Goal: Information Seeking & Learning: Learn about a topic

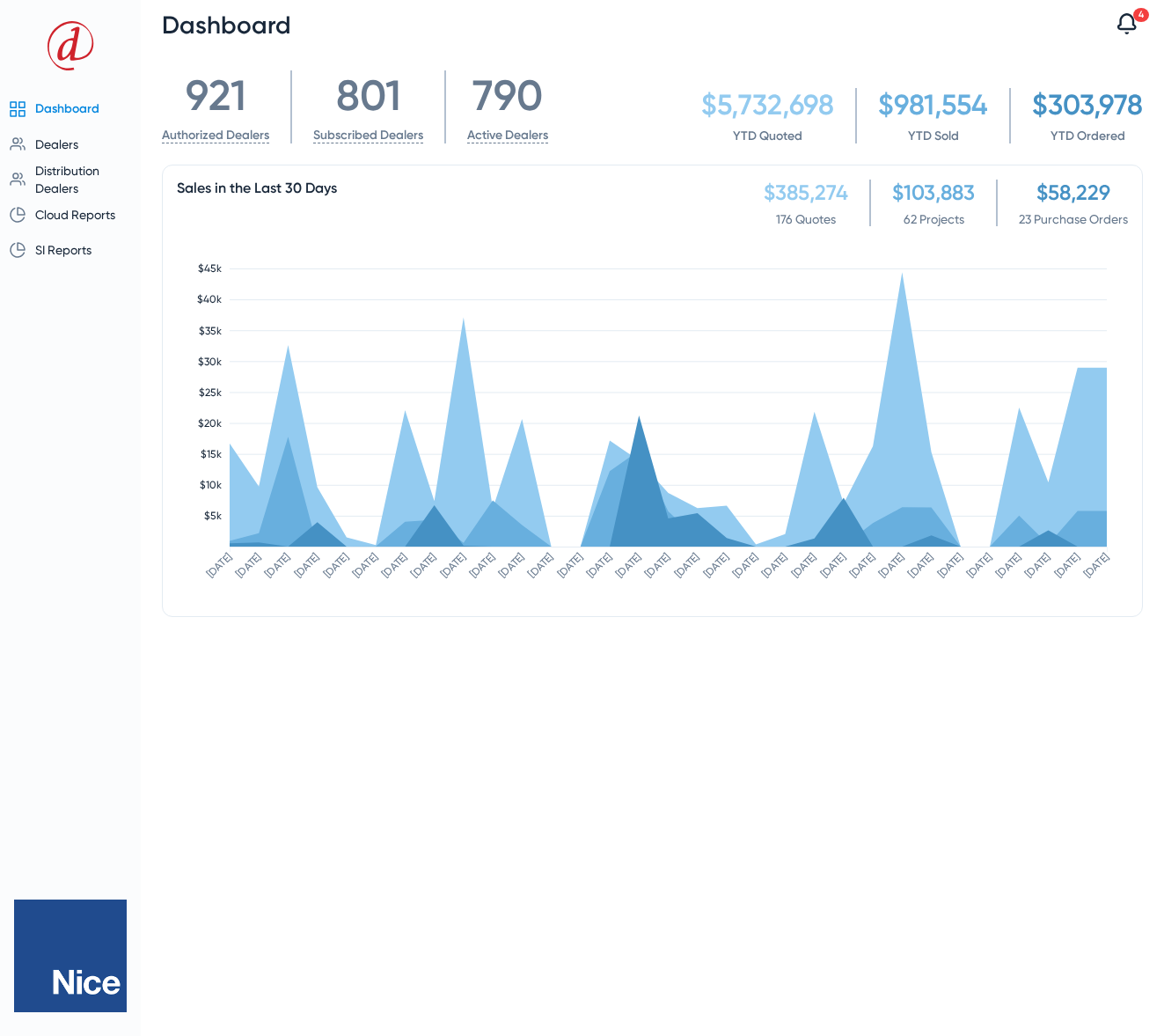
click at [1130, 29] on icon at bounding box center [1127, 23] width 19 height 21
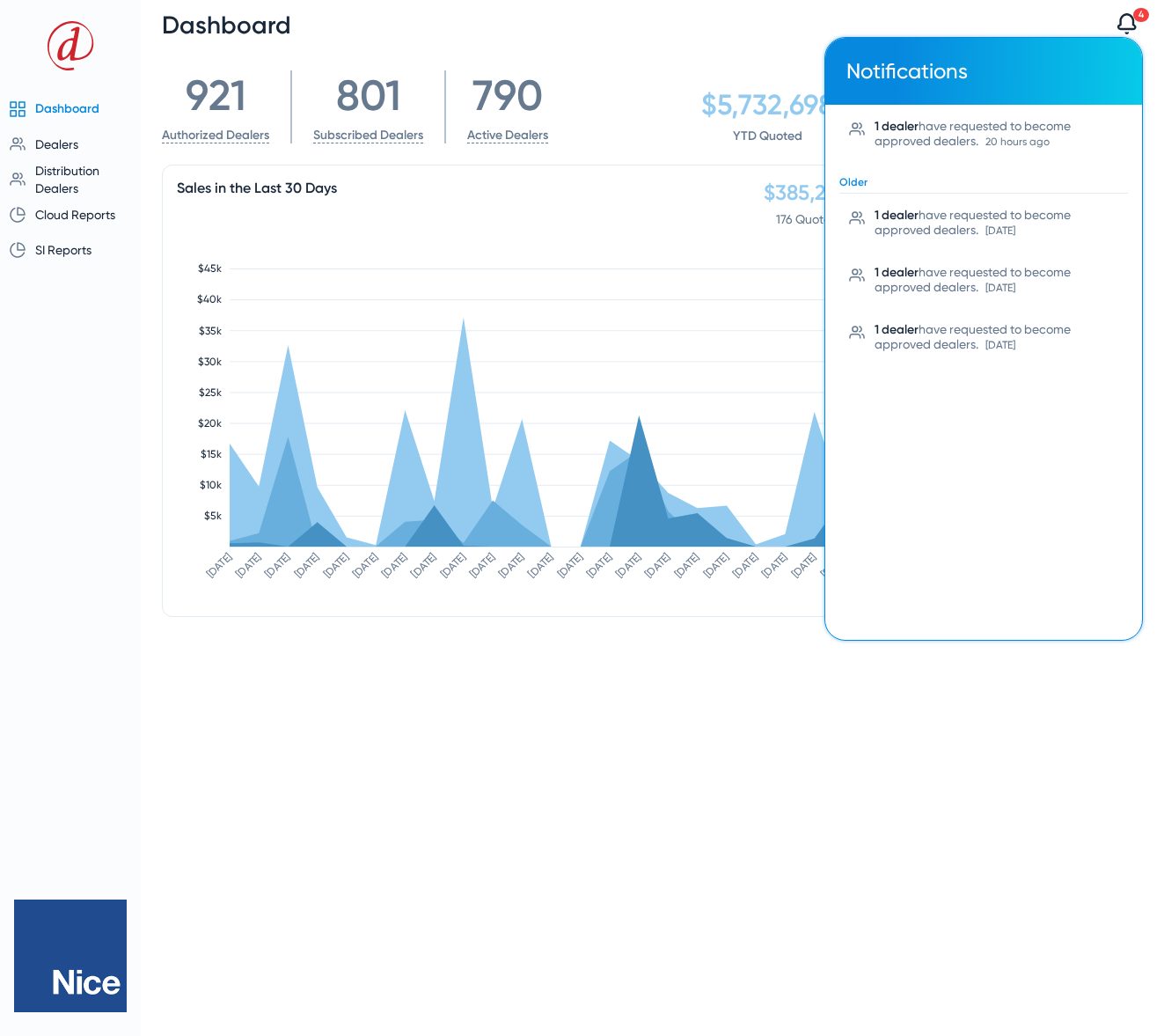
click at [751, 26] on div at bounding box center [582, 518] width 1164 height 1036
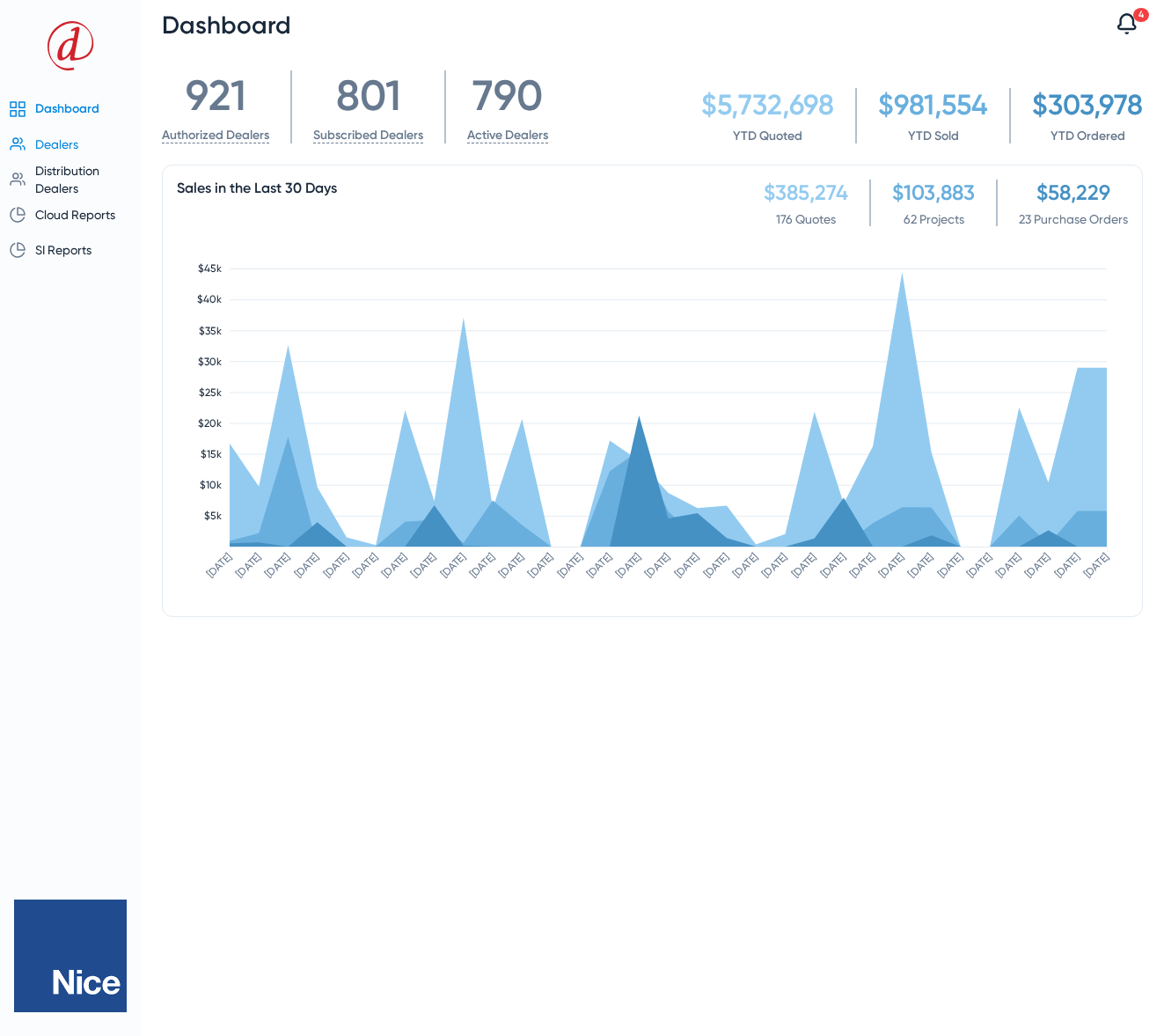
click at [59, 152] on span "Dealers" at bounding box center [78, 143] width 84 height 17
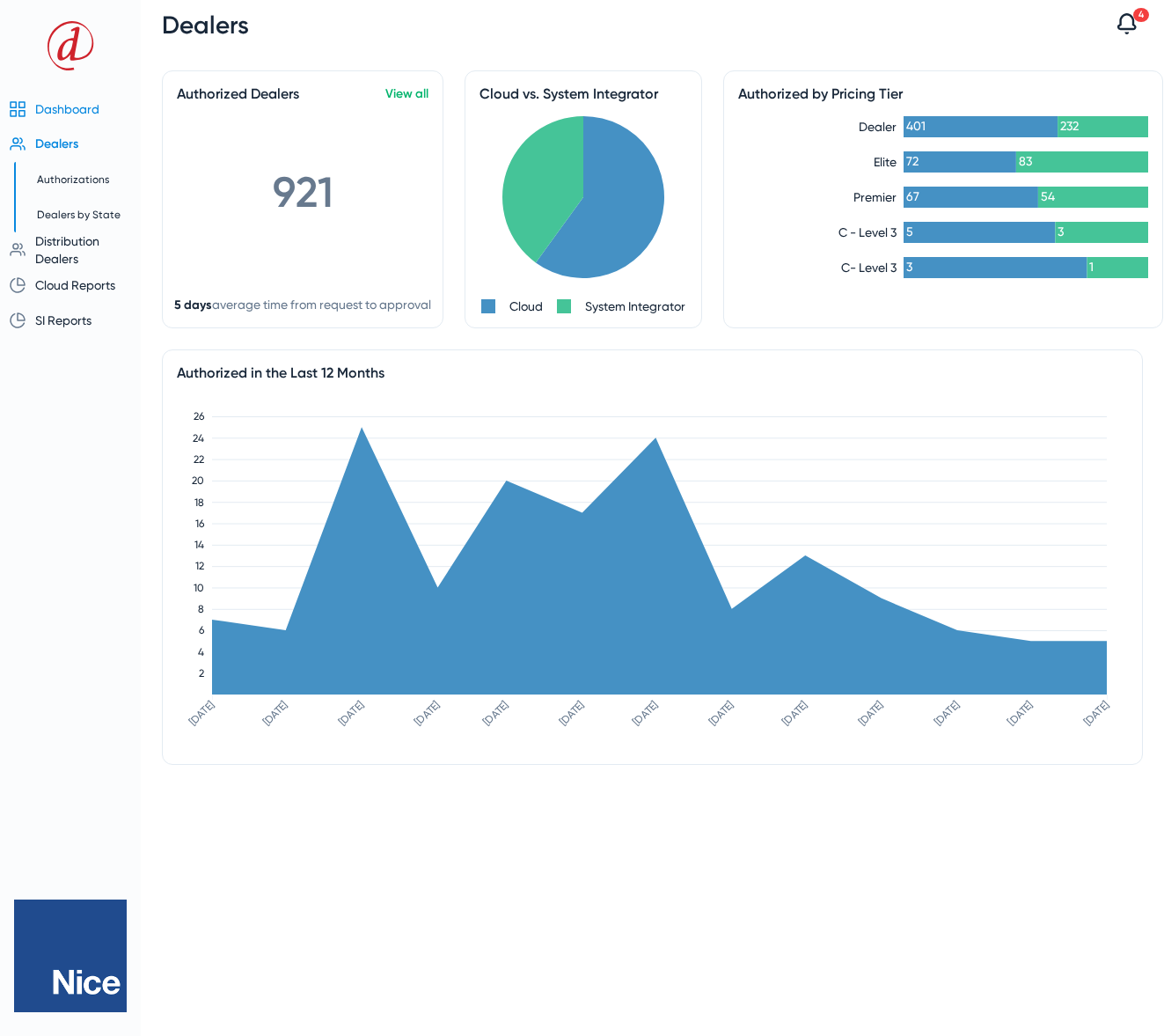
click at [57, 109] on span "Dashboard" at bounding box center [68, 109] width 64 height 14
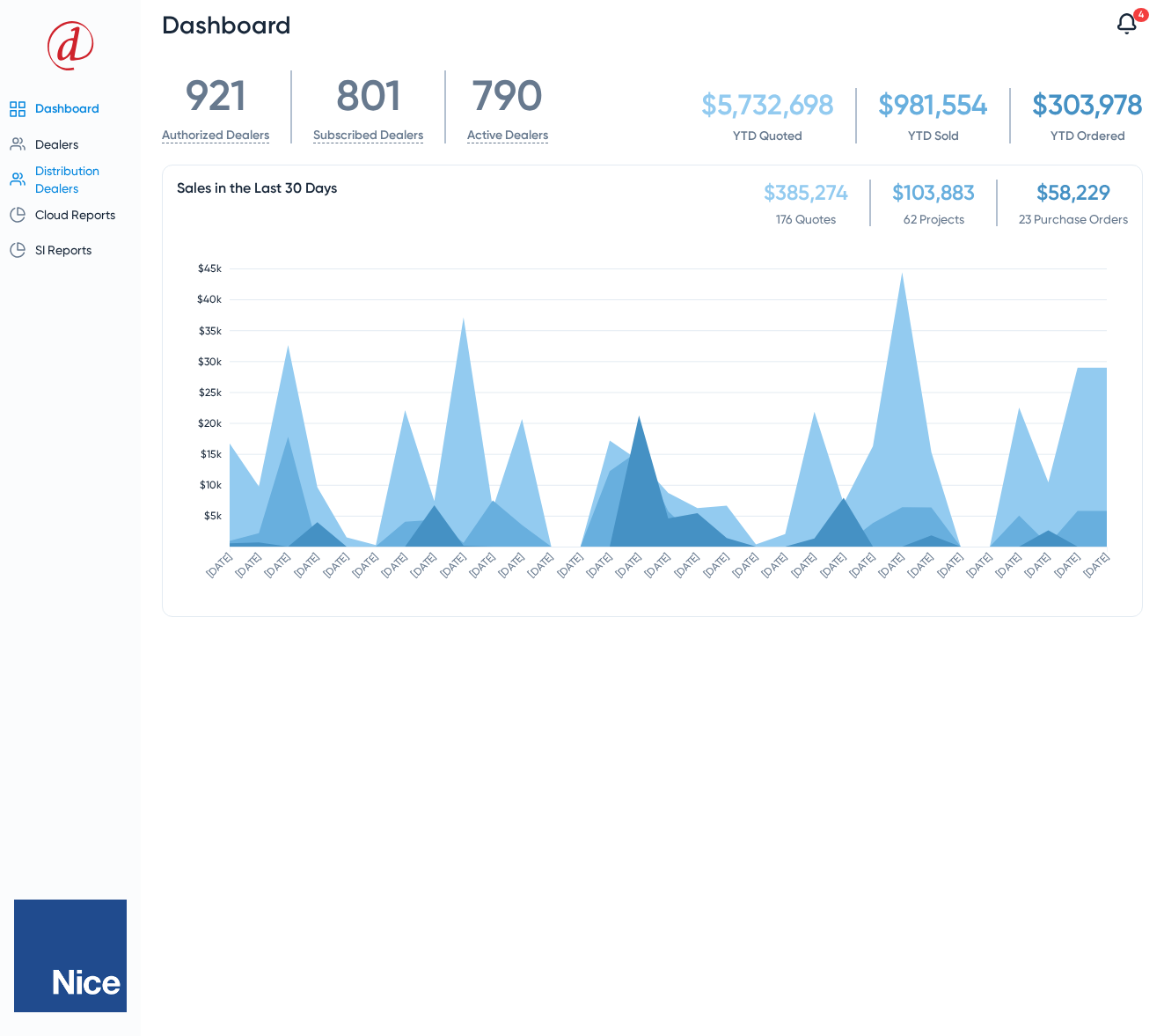
click at [69, 175] on span "Distribution Dealers" at bounding box center [68, 179] width 64 height 32
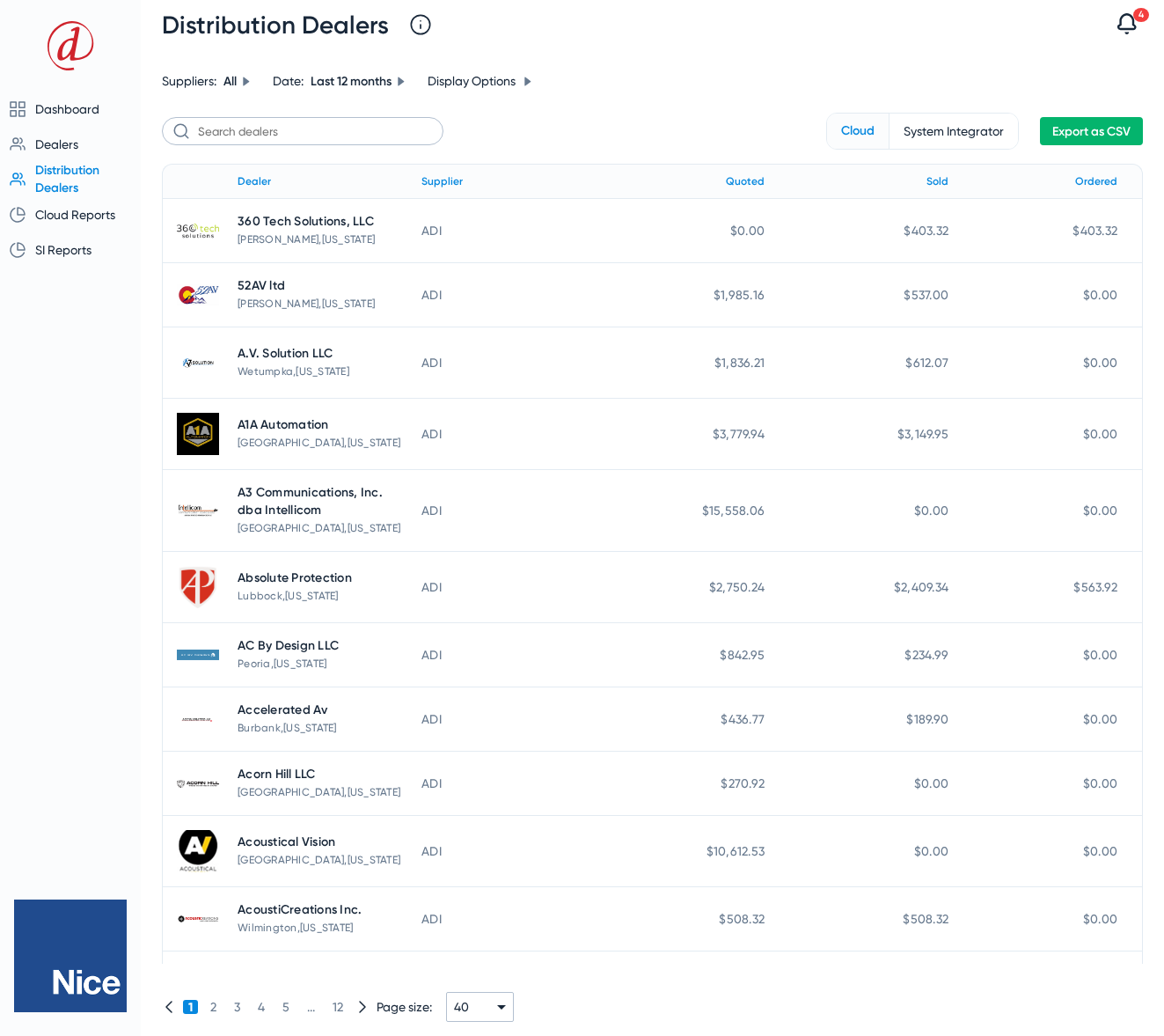
click at [1087, 140] on span at bounding box center [1091, 131] width 100 height 42
click at [80, 215] on span "Cloud Reports" at bounding box center [76, 214] width 80 height 14
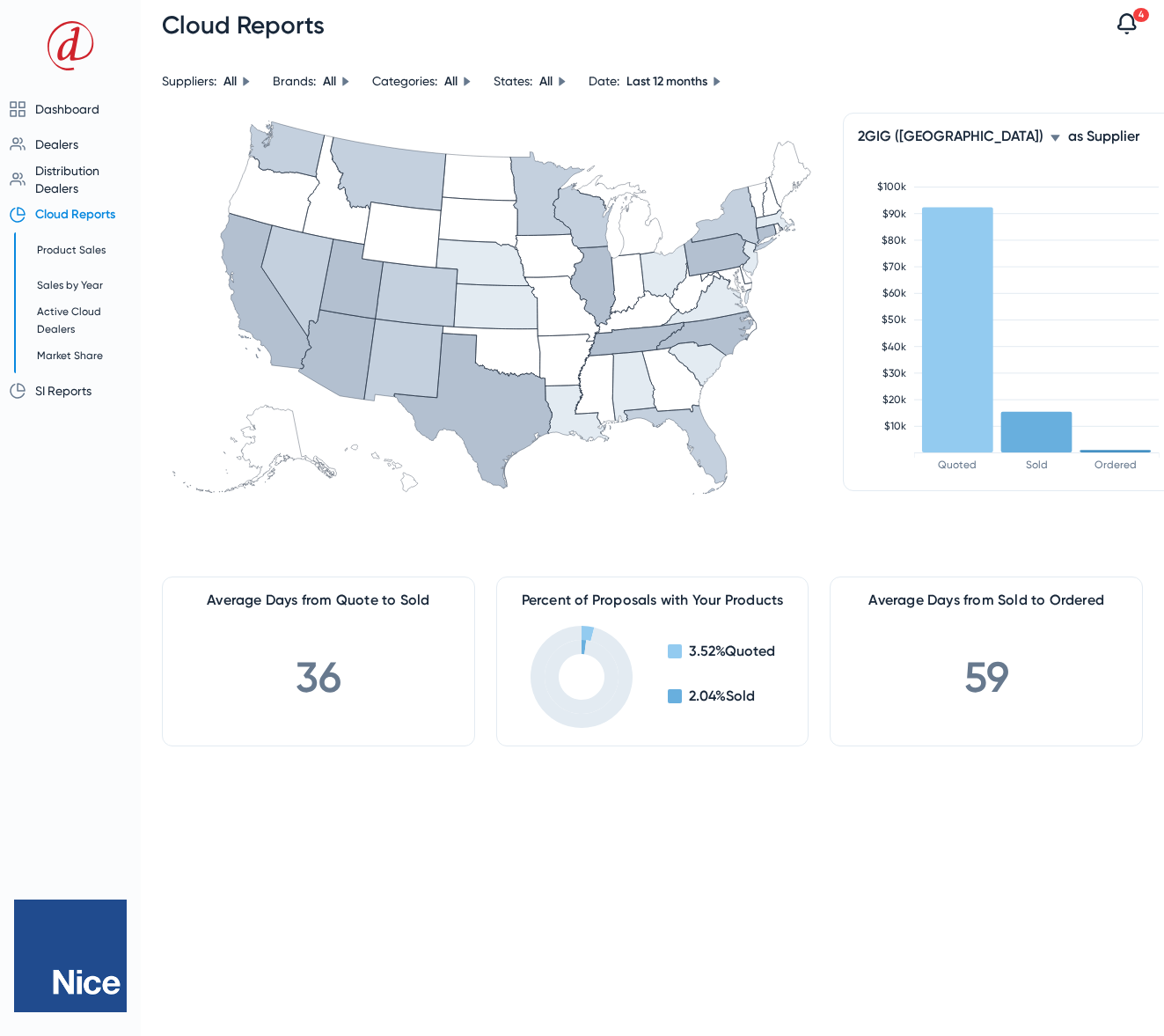
click at [1051, 136] on icon at bounding box center [1055, 137] width 9 height 6
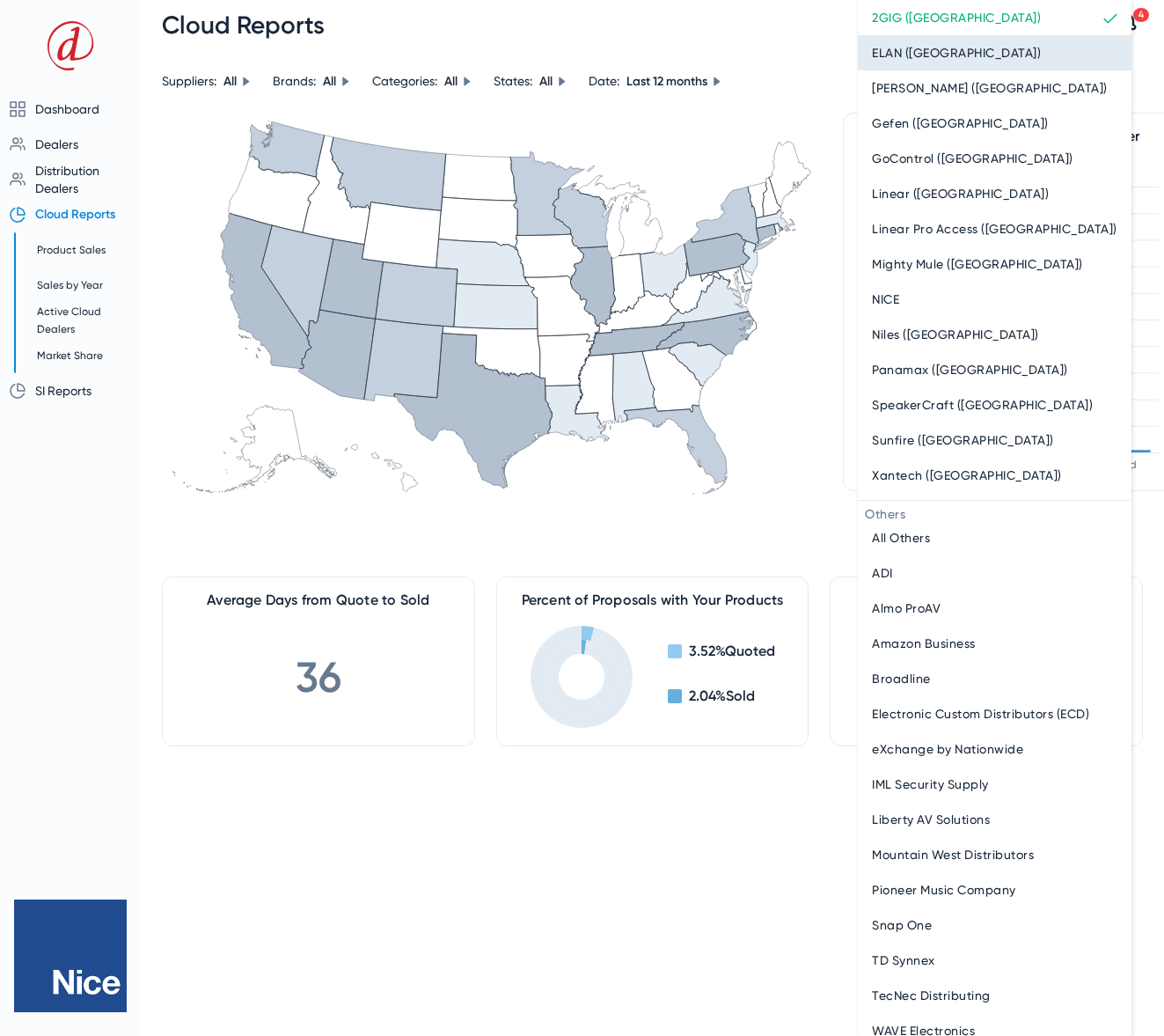
scroll to position [5, 0]
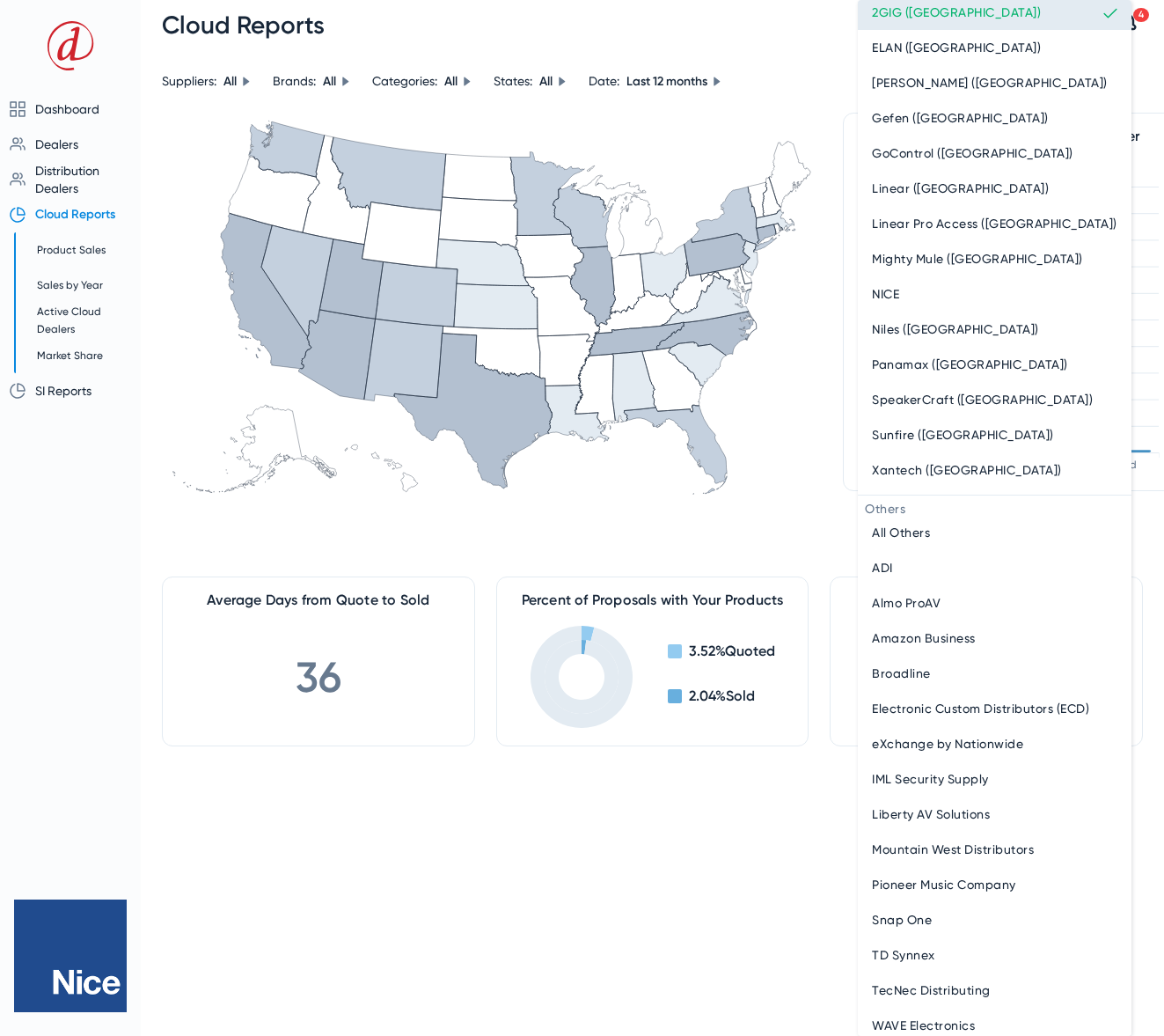
click at [874, 16] on span "2GIG (Nice)" at bounding box center [956, 12] width 169 height 21
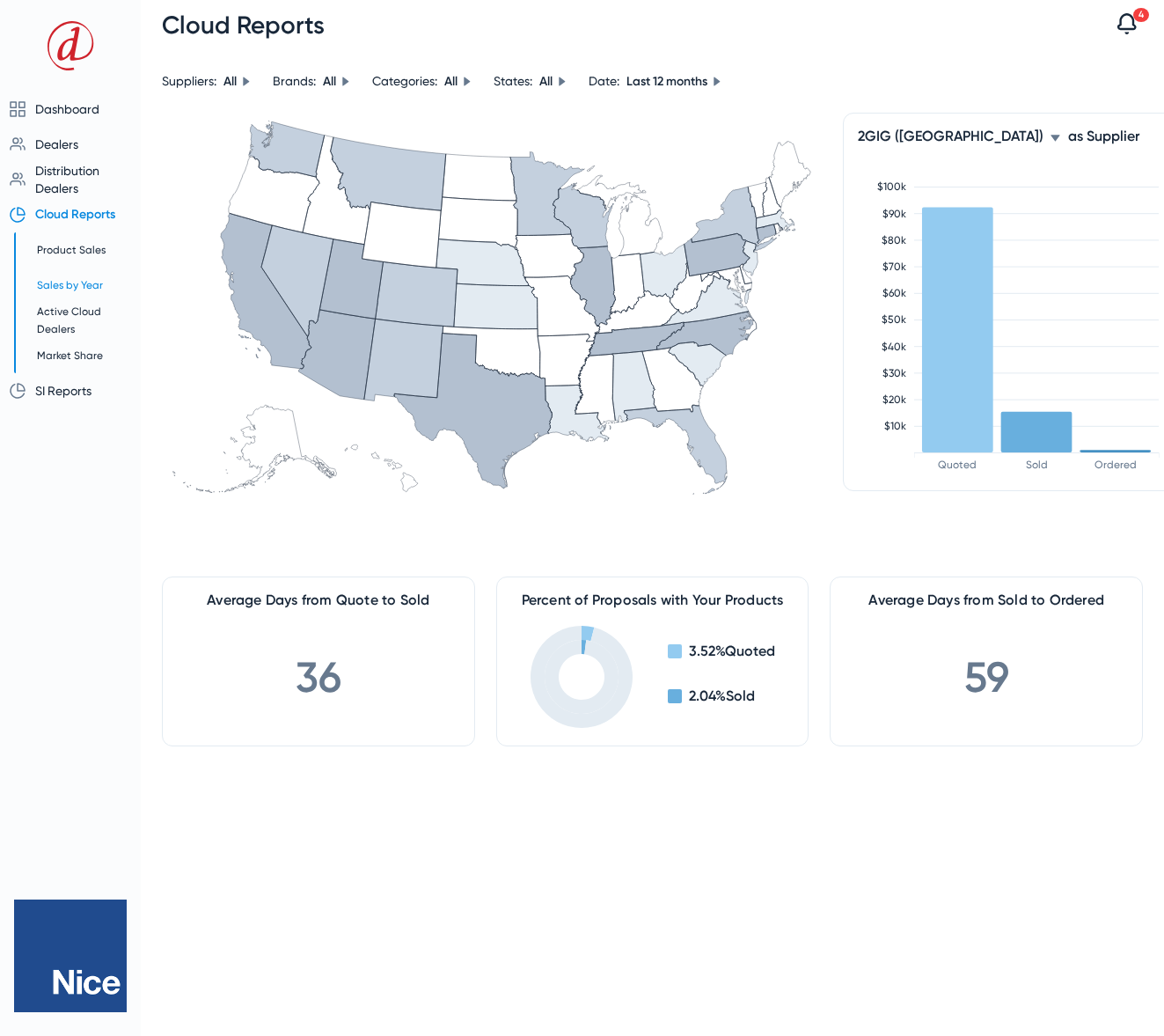
click at [59, 288] on span "Sales by Year" at bounding box center [69, 284] width 66 height 12
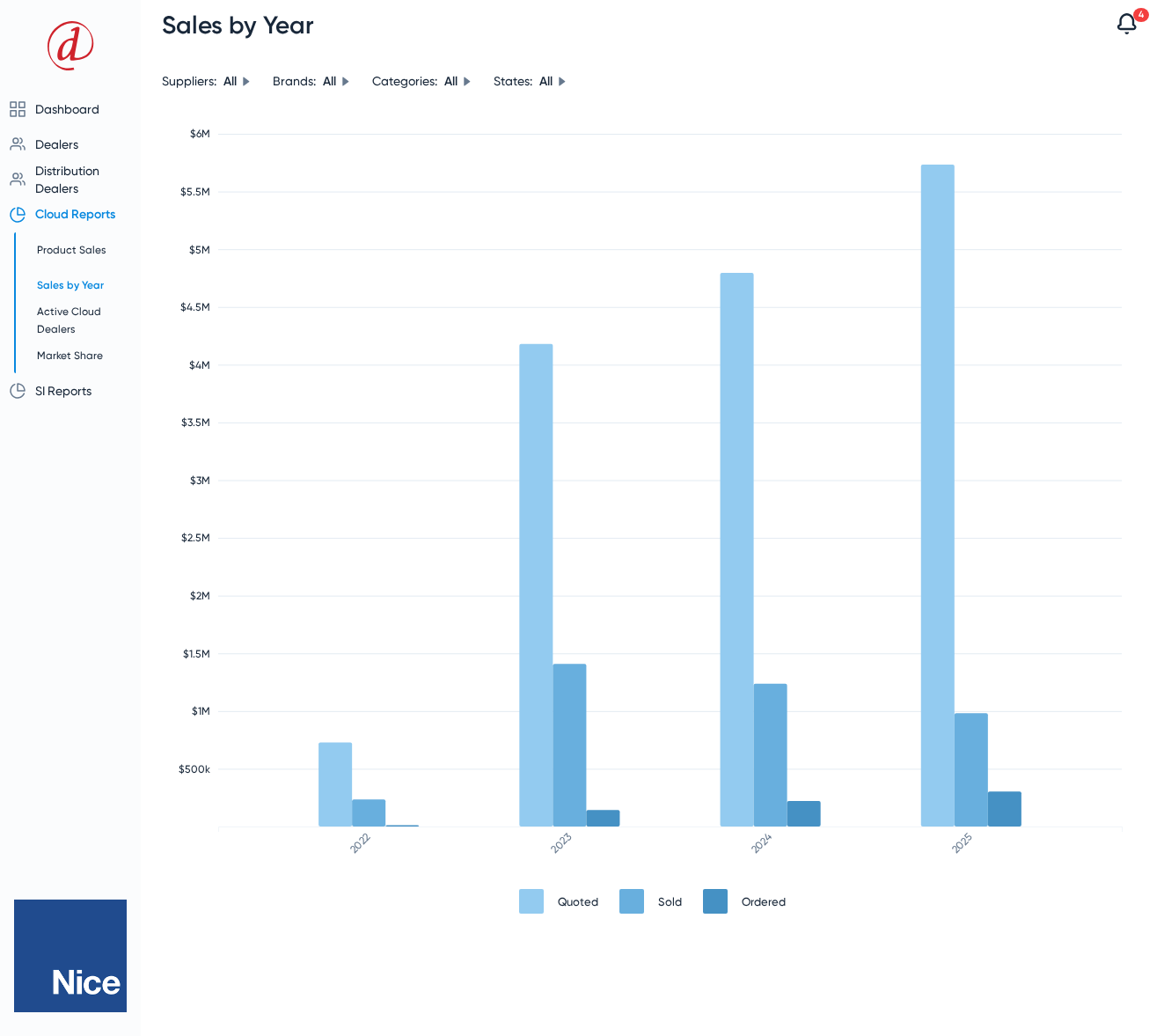
click at [737, 679] on rect at bounding box center [737, 550] width 34 height 554
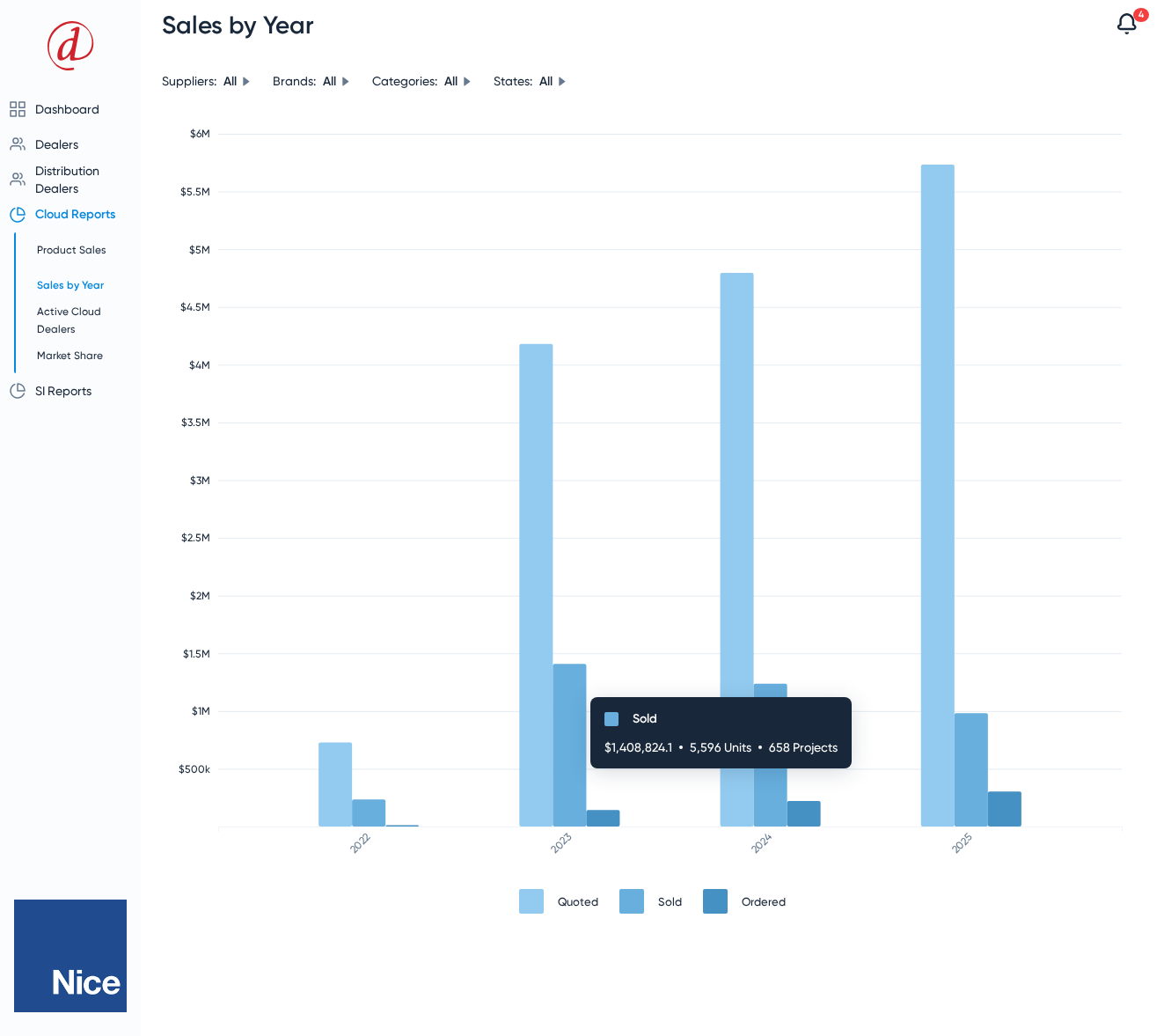
click at [582, 705] on rect at bounding box center [569, 745] width 34 height 163
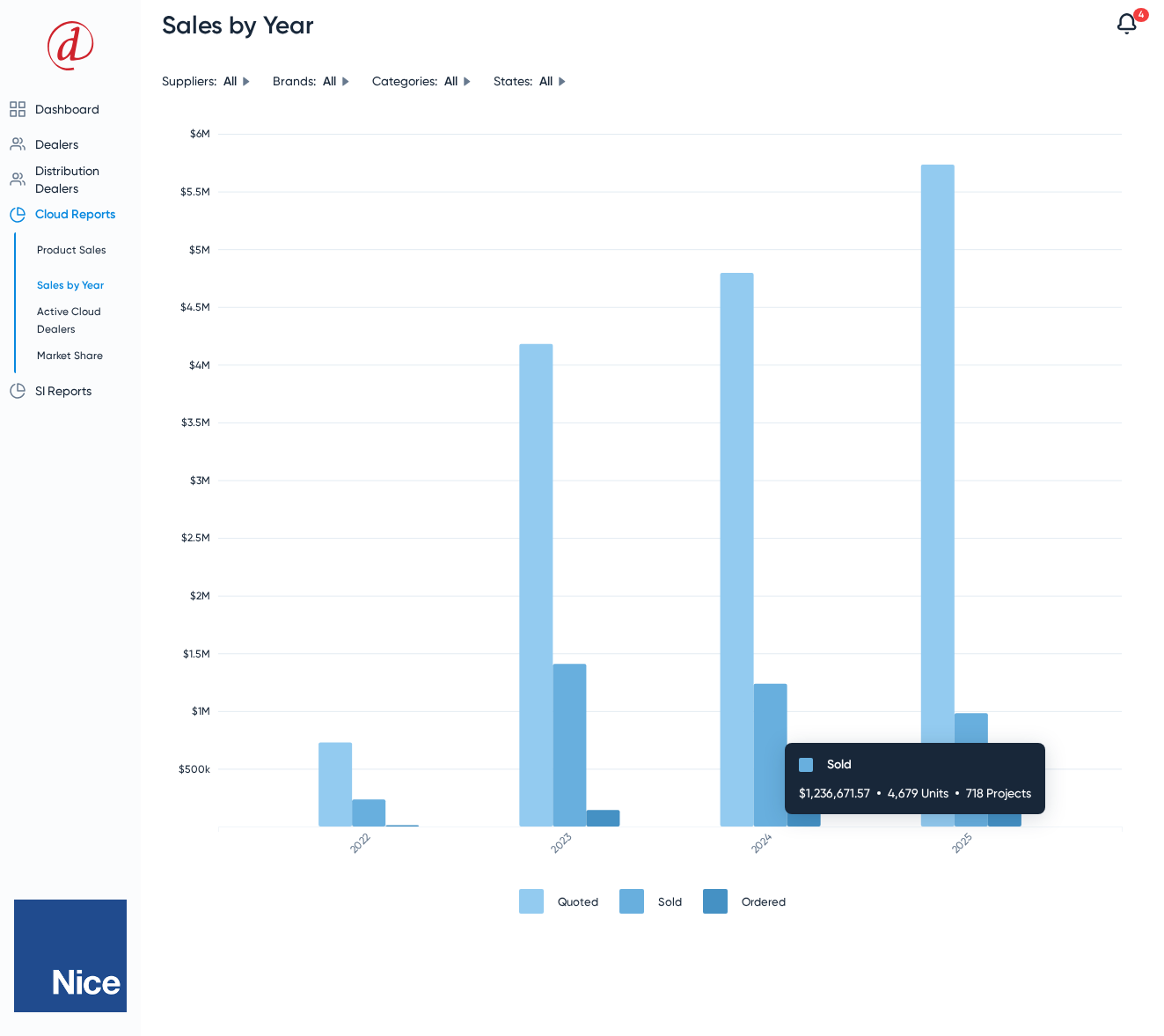
click at [776, 752] on rect at bounding box center [770, 755] width 34 height 143
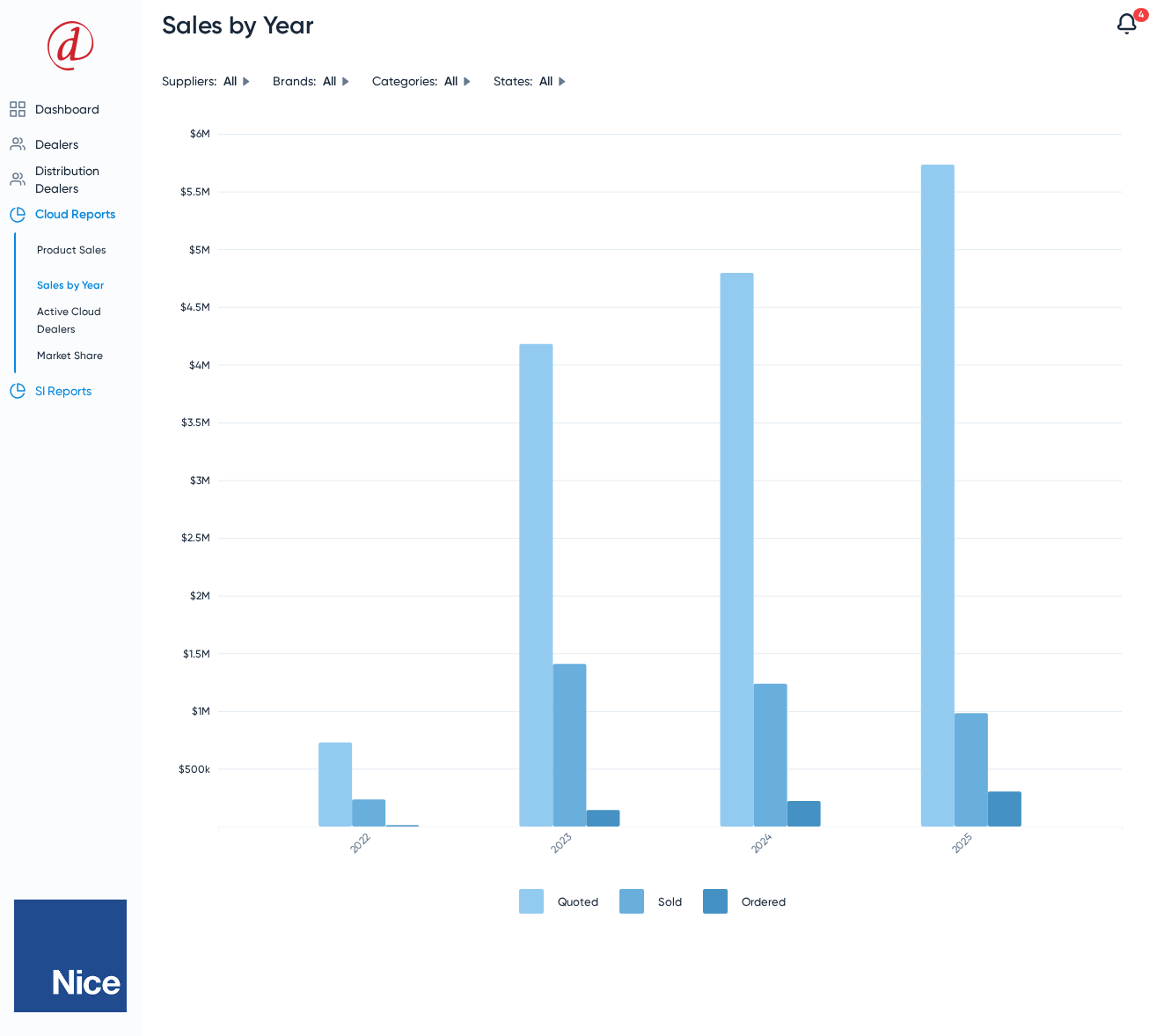
click at [72, 393] on span "SI Reports" at bounding box center [64, 390] width 57 height 14
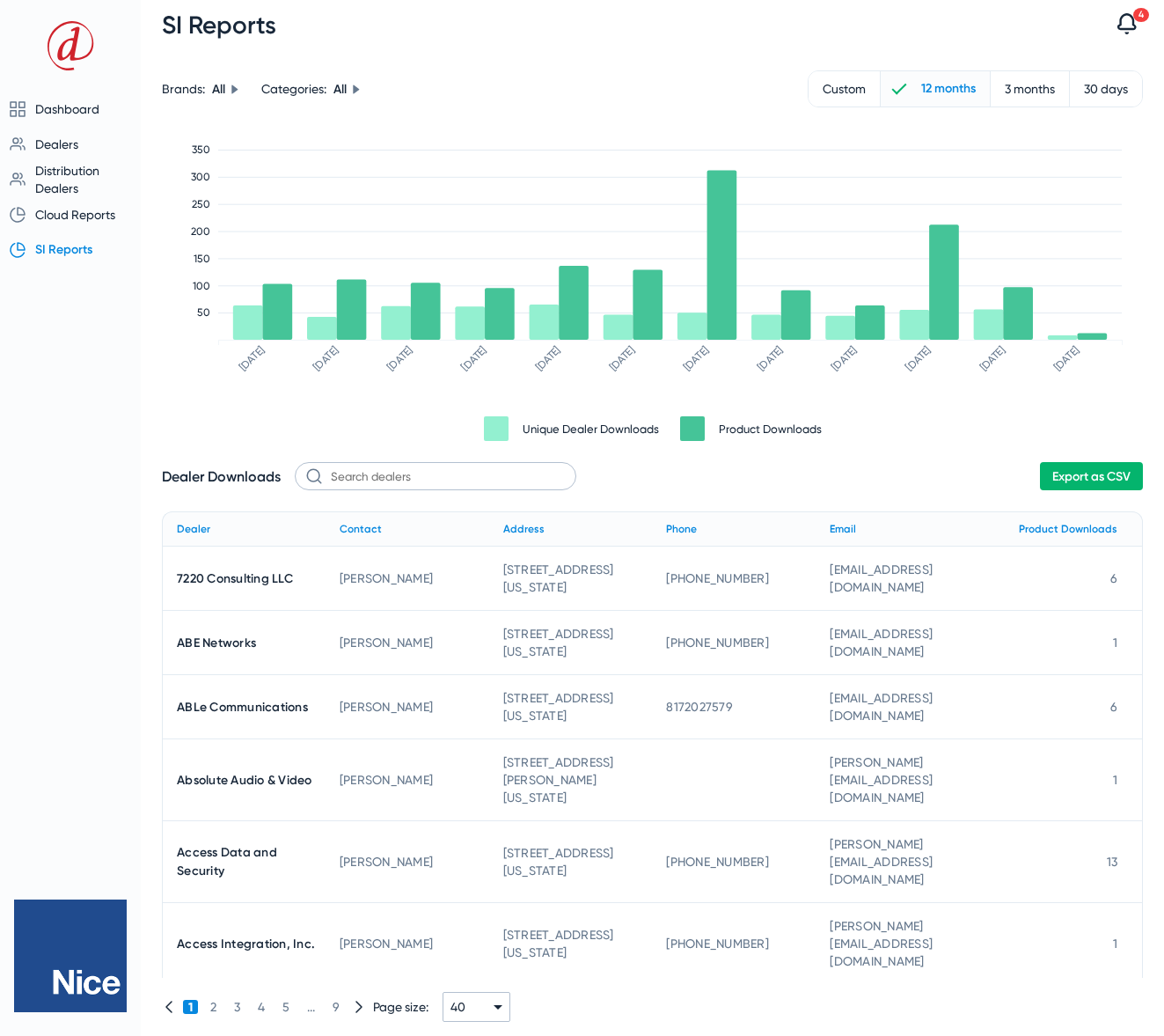
click at [1085, 474] on span "Export as CSV" at bounding box center [1092, 476] width 79 height 15
click at [63, 217] on span "Cloud Reports" at bounding box center [76, 214] width 80 height 14
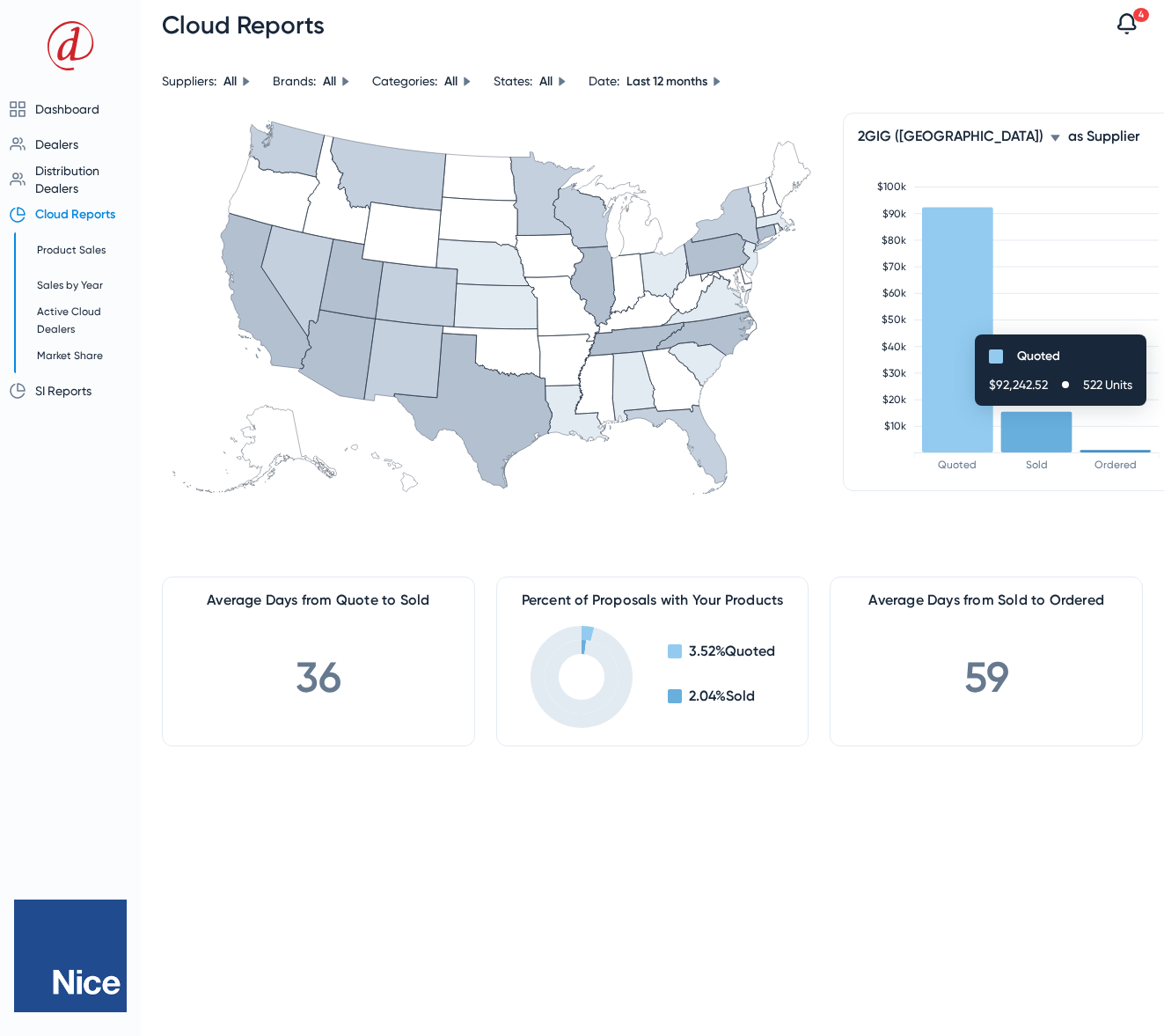
click at [1050, 141] on icon at bounding box center [1055, 138] width 11 height 11
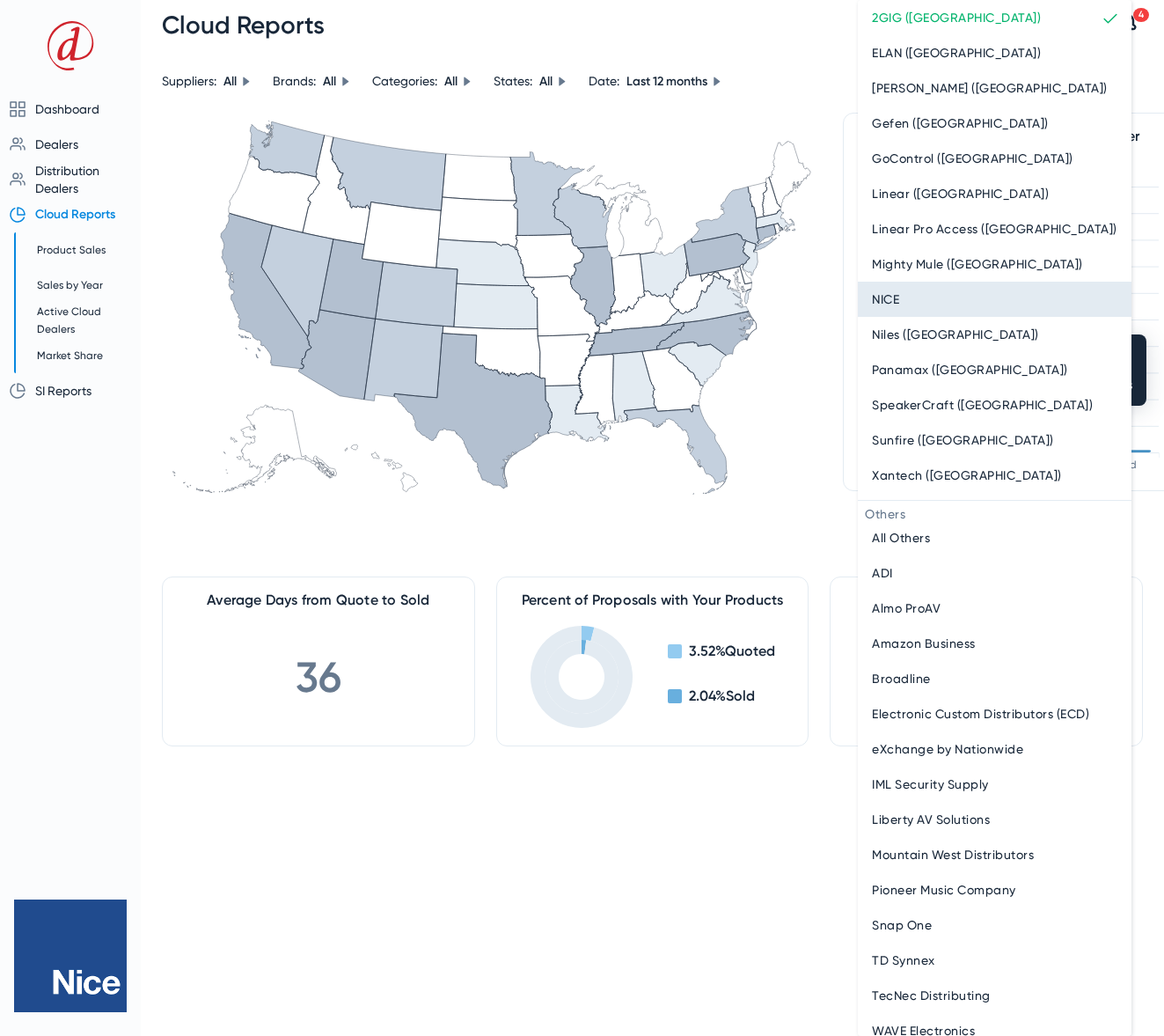
click at [903, 304] on div "NICE" at bounding box center [994, 299] width 246 height 21
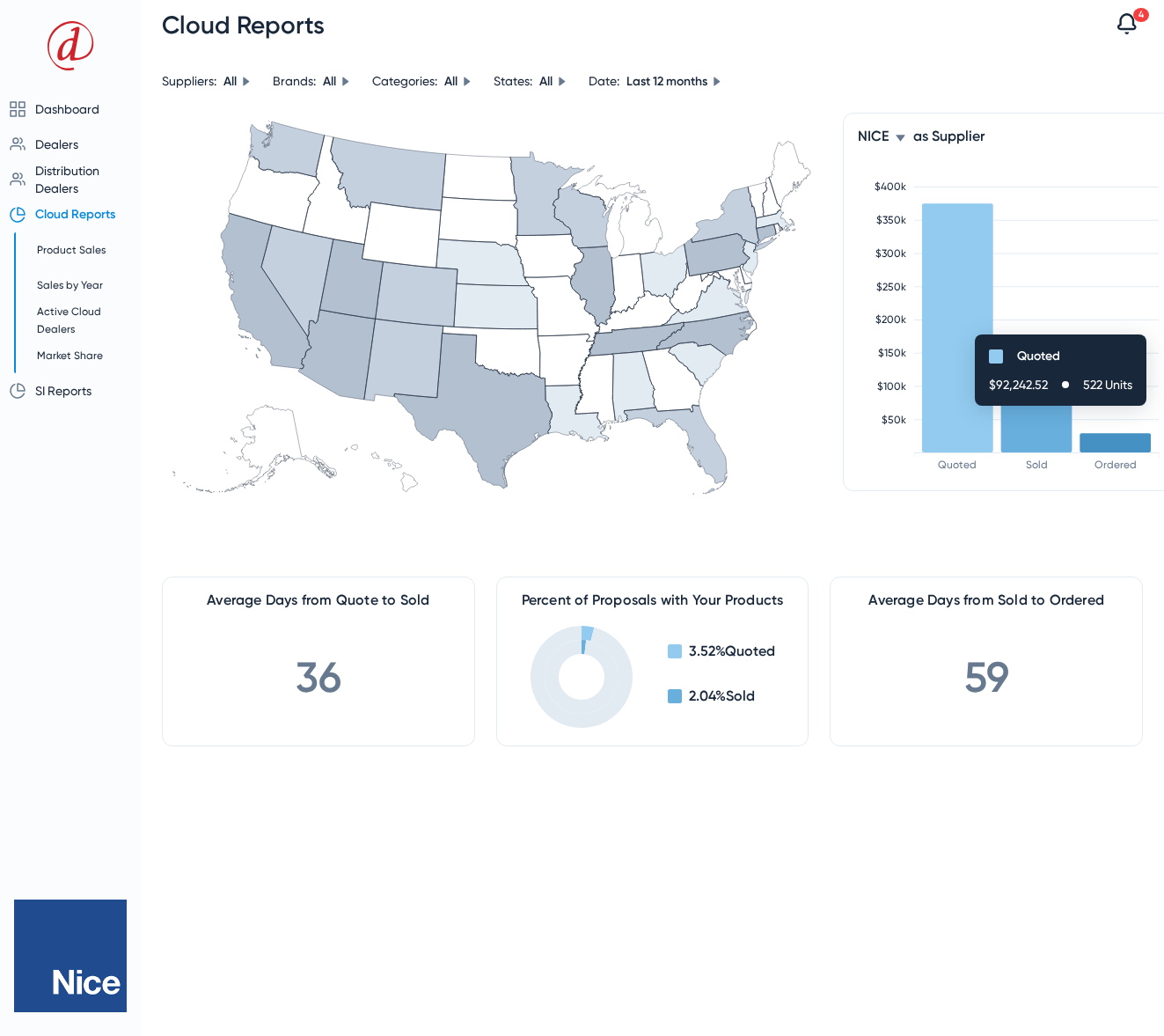
click at [903, 141] on icon at bounding box center [901, 138] width 11 height 11
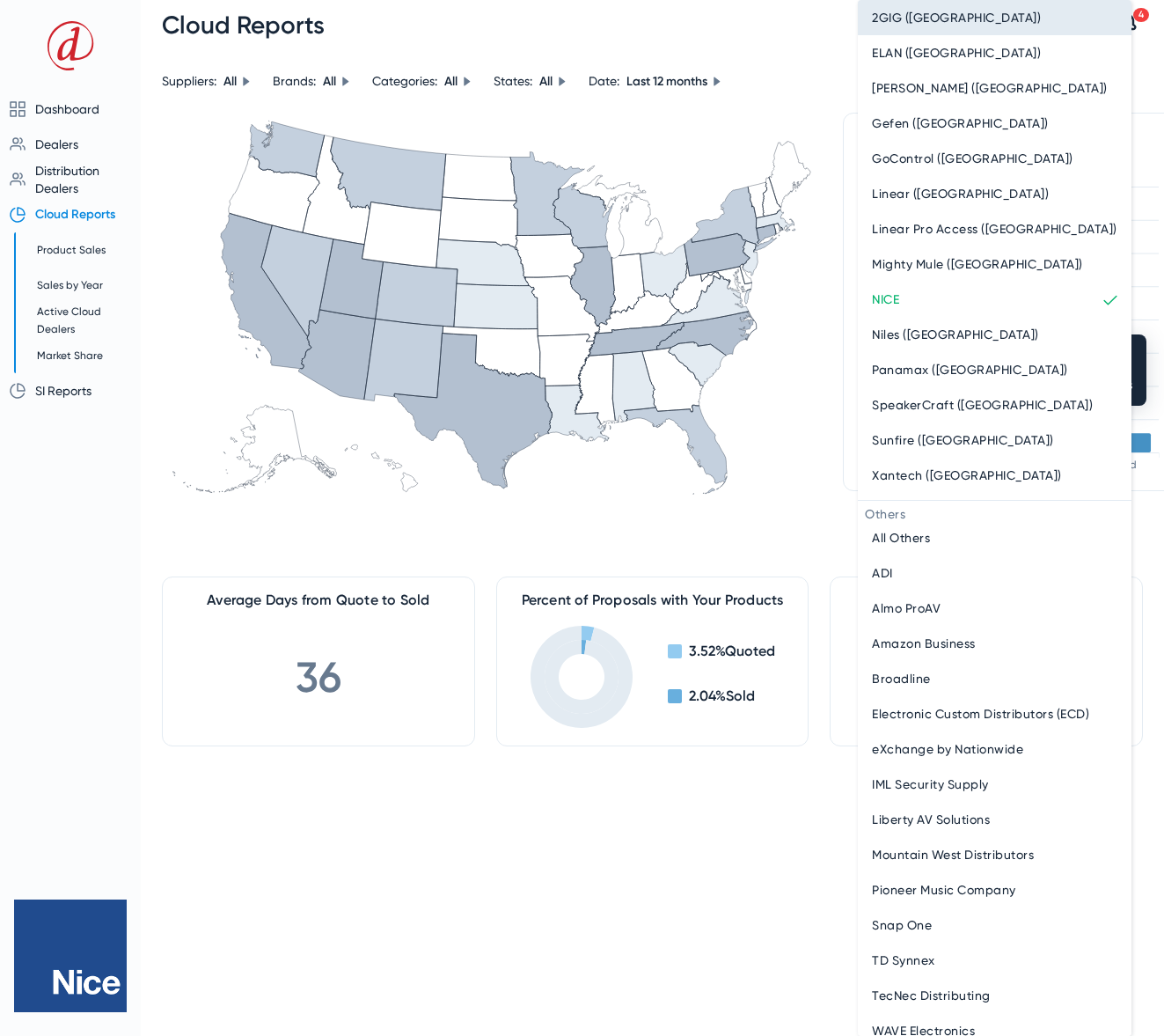
click at [895, 19] on span "2GIG (Nice)" at bounding box center [956, 17] width 169 height 21
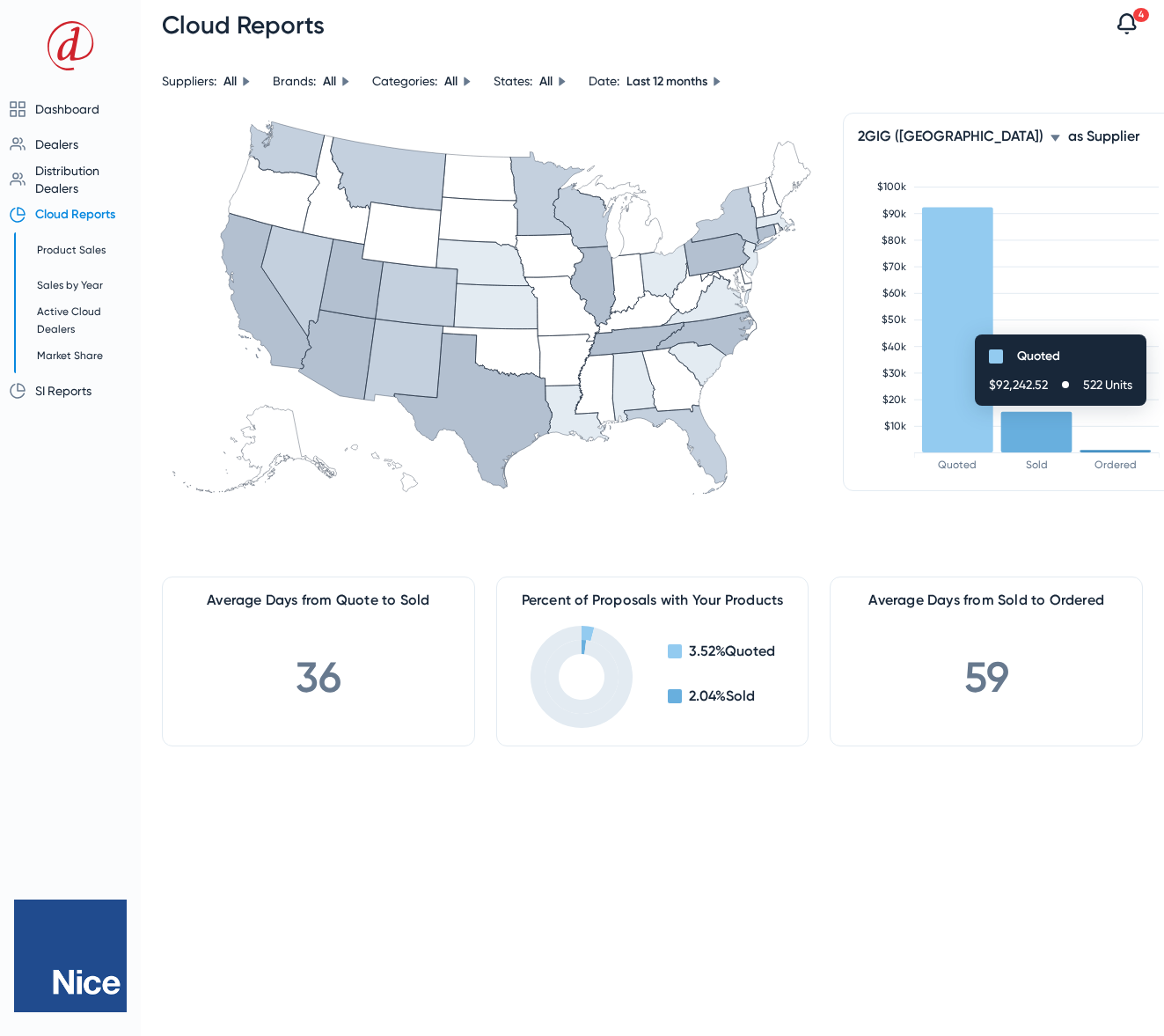
click at [1051, 139] on icon at bounding box center [1055, 137] width 9 height 6
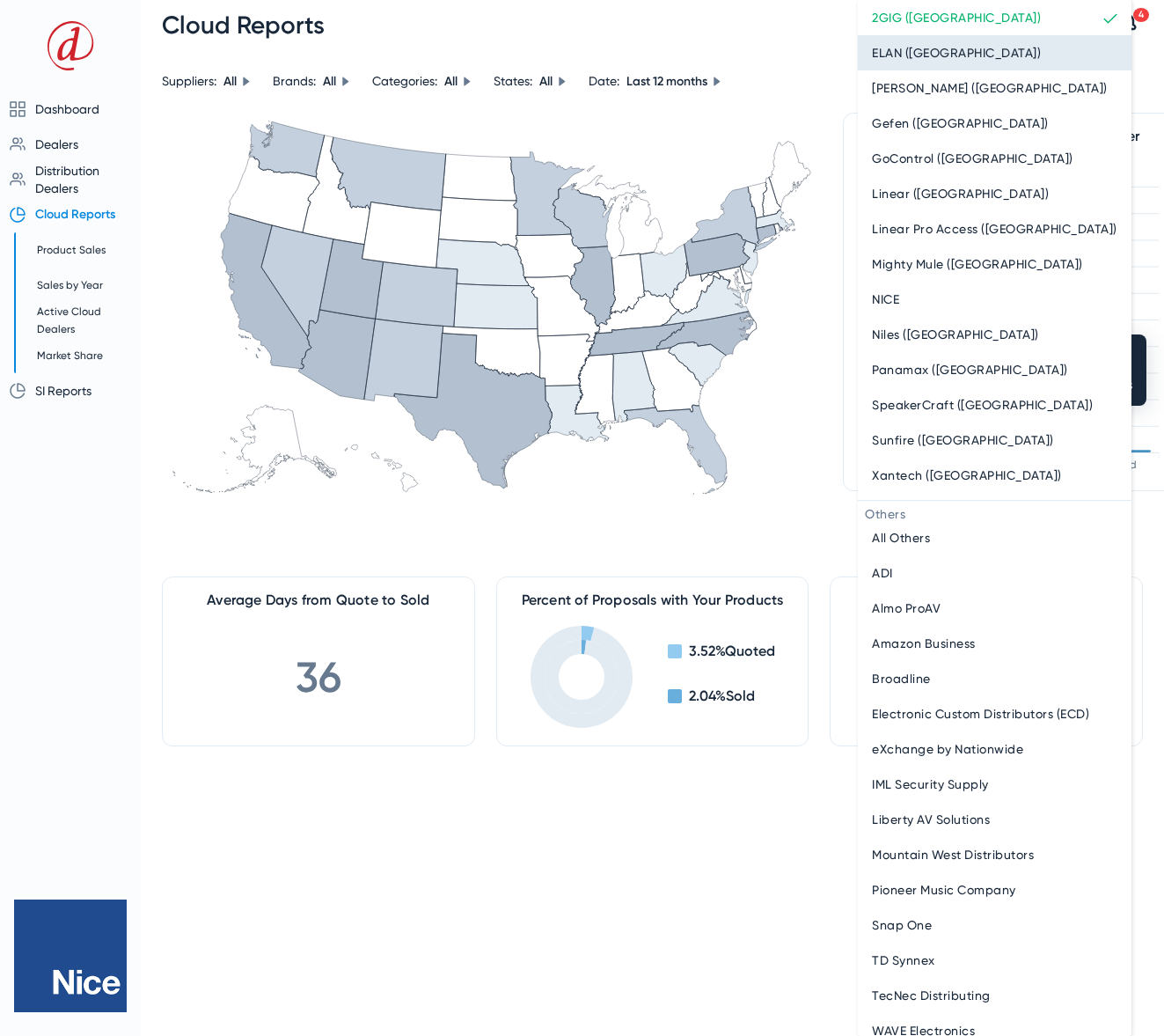
click at [889, 56] on span "ELAN (Nice)" at bounding box center [956, 52] width 169 height 21
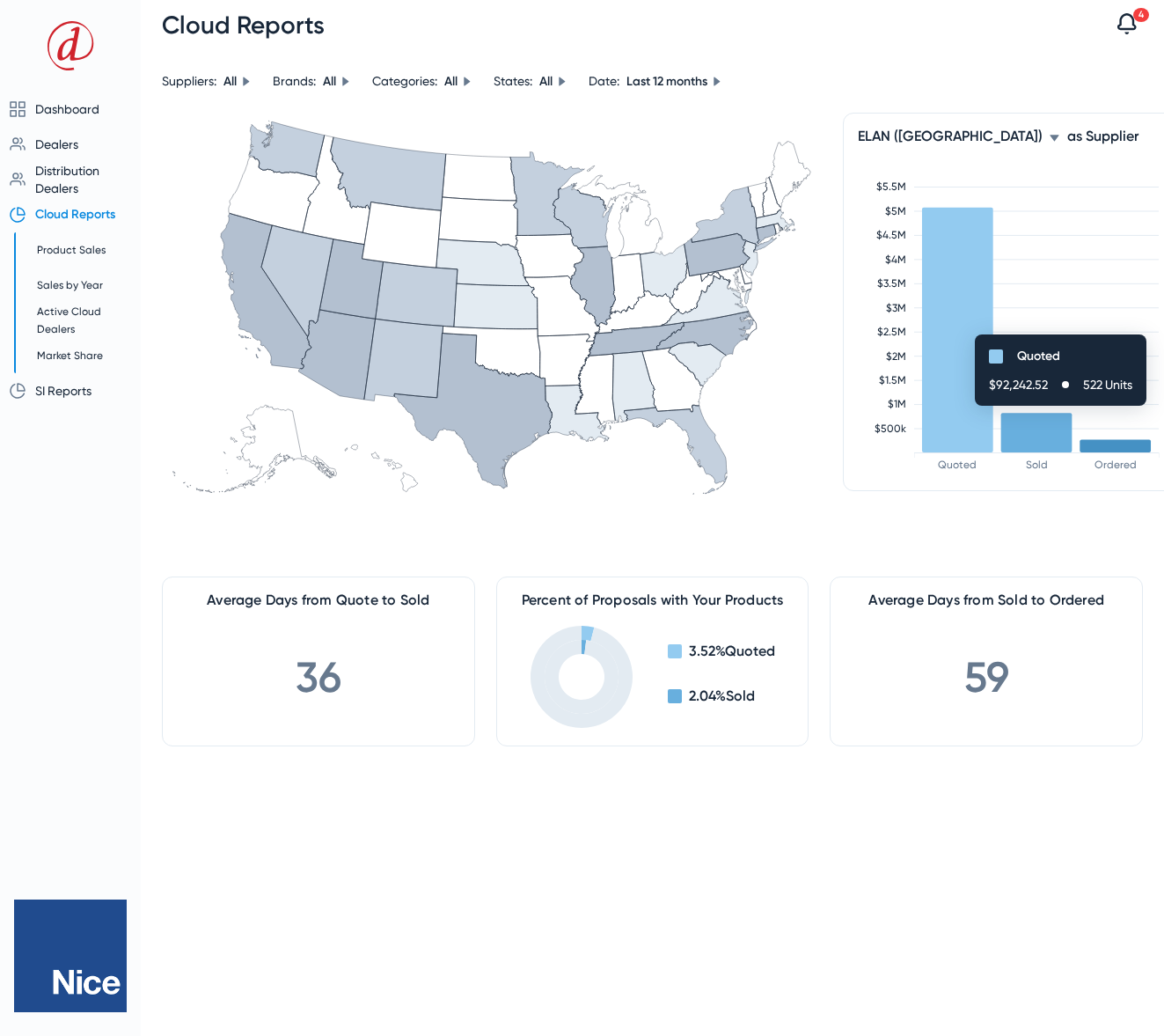
click at [1049, 139] on icon at bounding box center [1054, 138] width 11 height 11
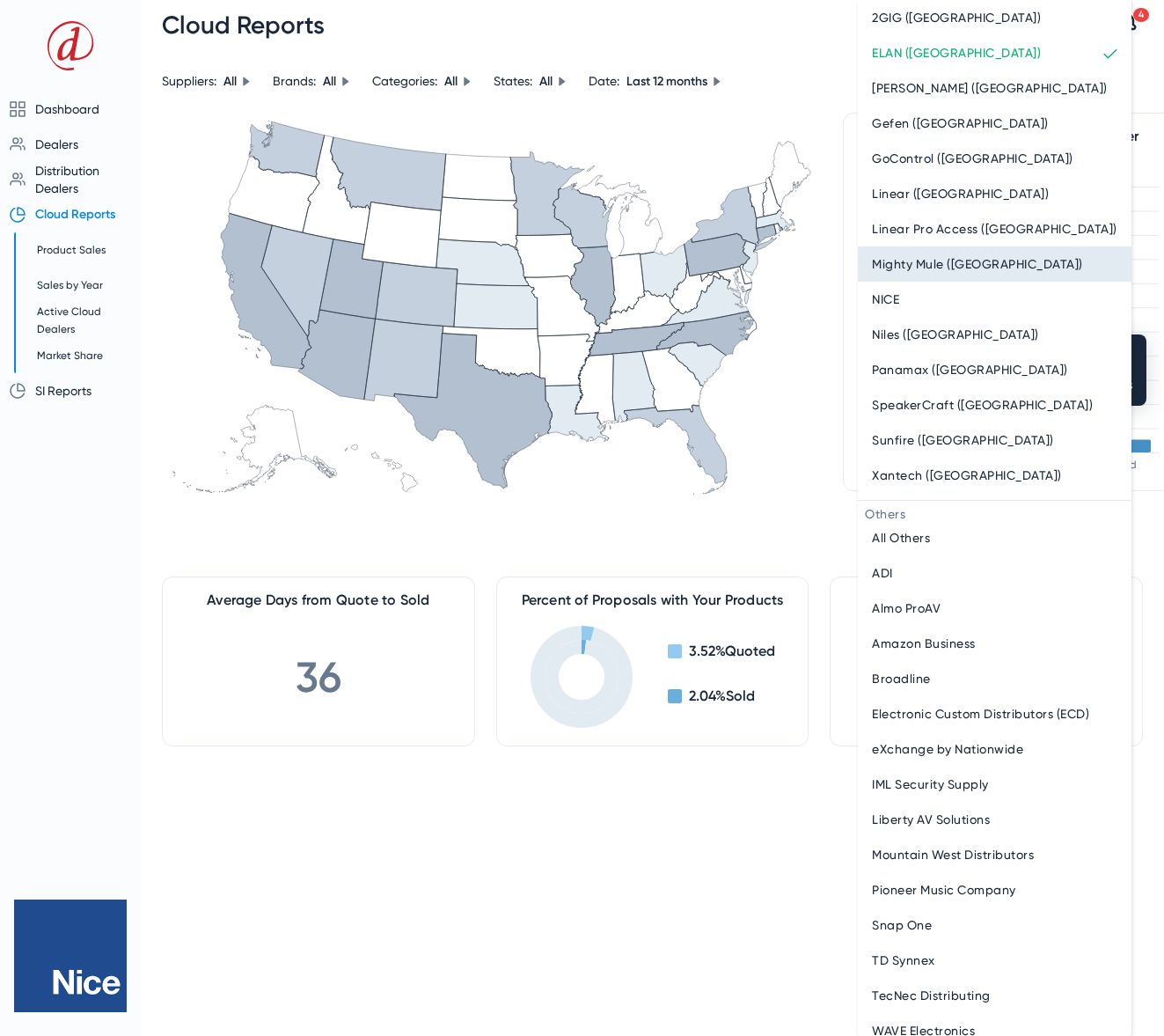
click at [915, 269] on span "Mighty Mule (Nice)" at bounding box center [977, 263] width 211 height 21
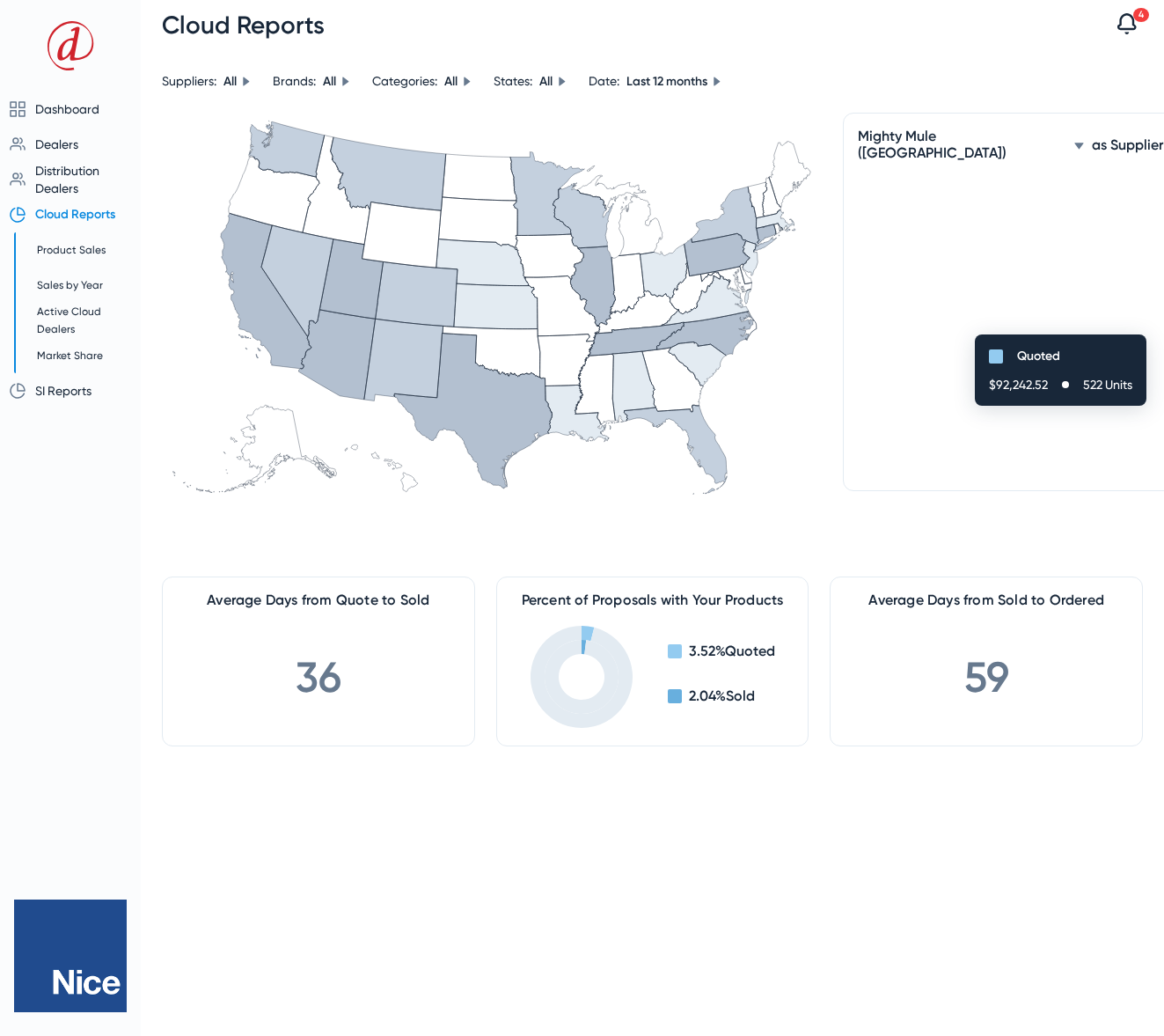
click at [903, 97] on div "Suppliers: All Brands: All Categories: All States: All Date: Last 12 months Mig…" at bounding box center [652, 408] width 981 height 676
click at [915, 263] on div at bounding box center [1019, 335] width 323 height 308
click at [799, 328] on icon at bounding box center [492, 333] width 660 height 440
click at [903, 143] on span "Mighty Mule (Nice)" at bounding box center [962, 144] width 209 height 34
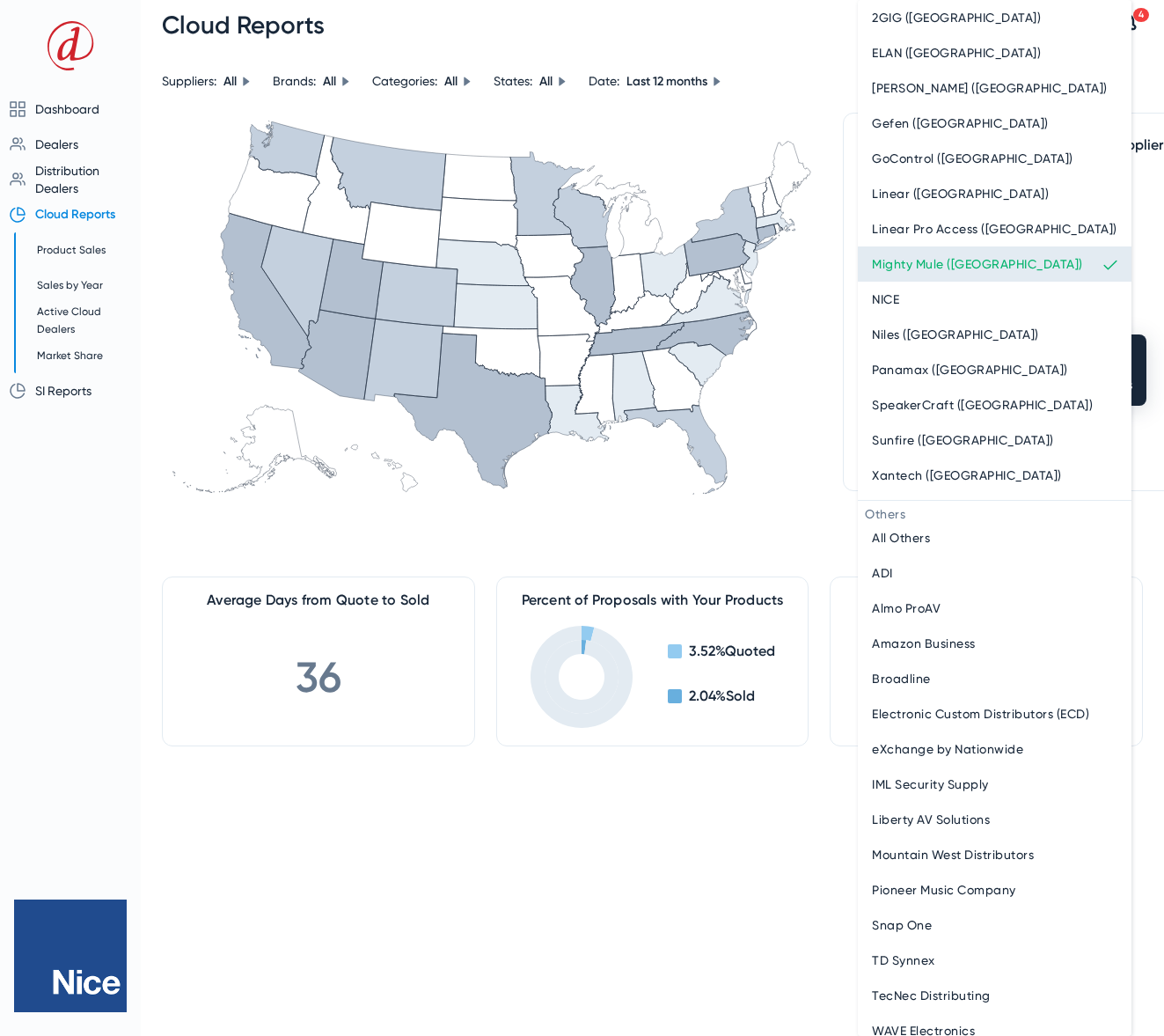
click at [953, 272] on span "Mighty Mule (Nice)" at bounding box center [977, 263] width 211 height 21
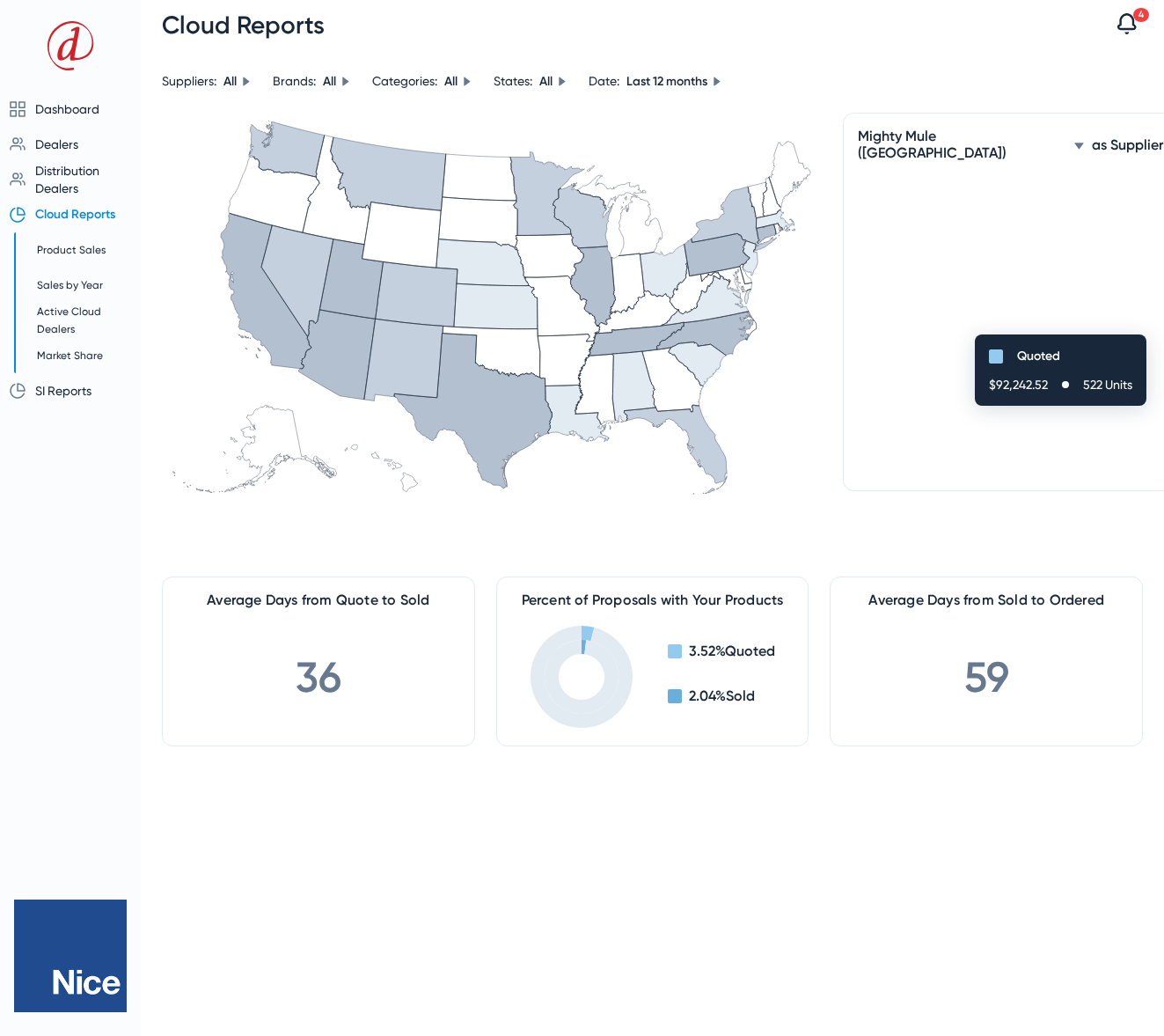
click at [934, 134] on span "Mighty Mule (Nice)" at bounding box center [962, 144] width 209 height 34
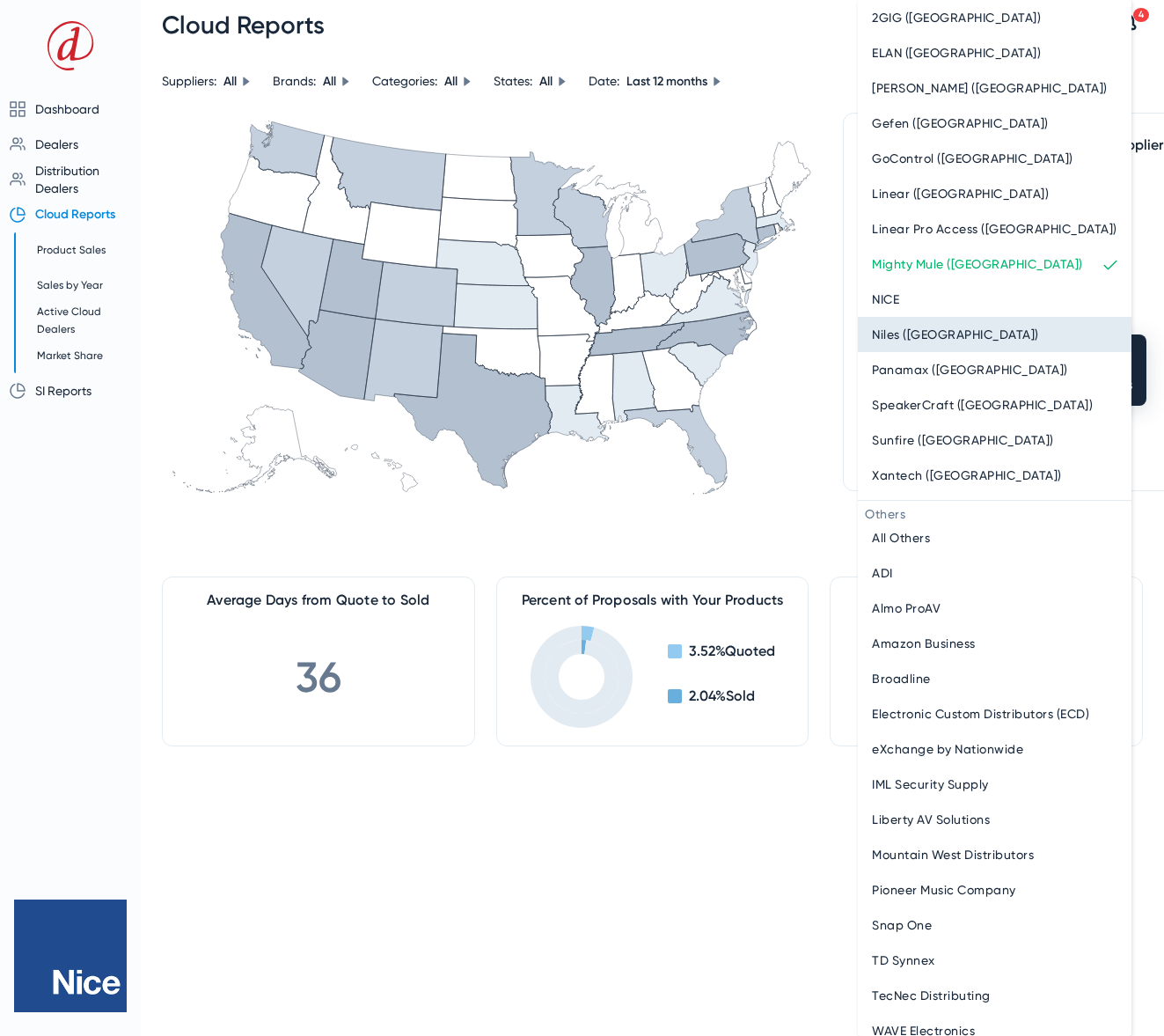
click at [929, 341] on span "Niles (Nice)" at bounding box center [955, 333] width 167 height 21
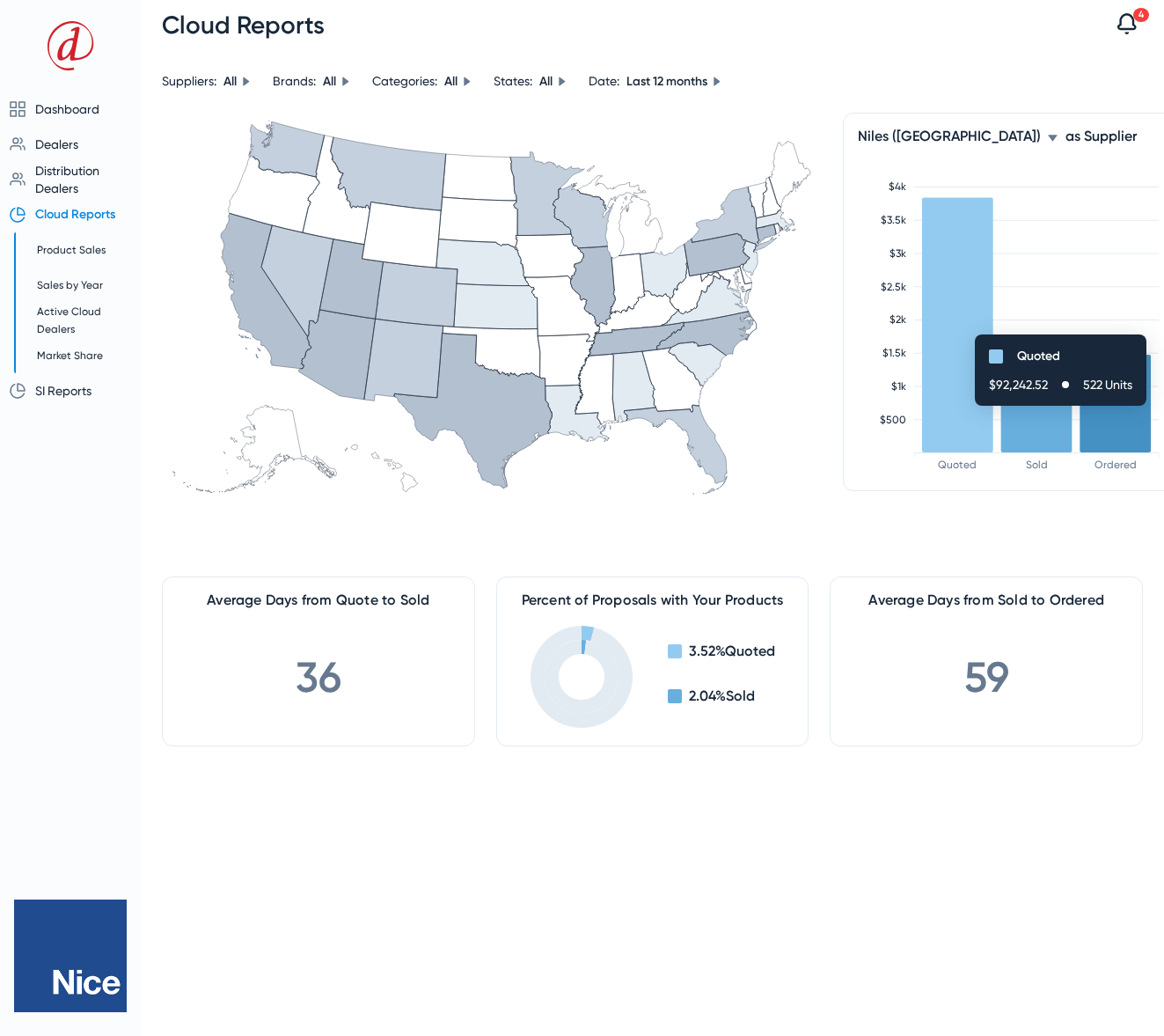
click at [1047, 141] on icon at bounding box center [1053, 138] width 11 height 11
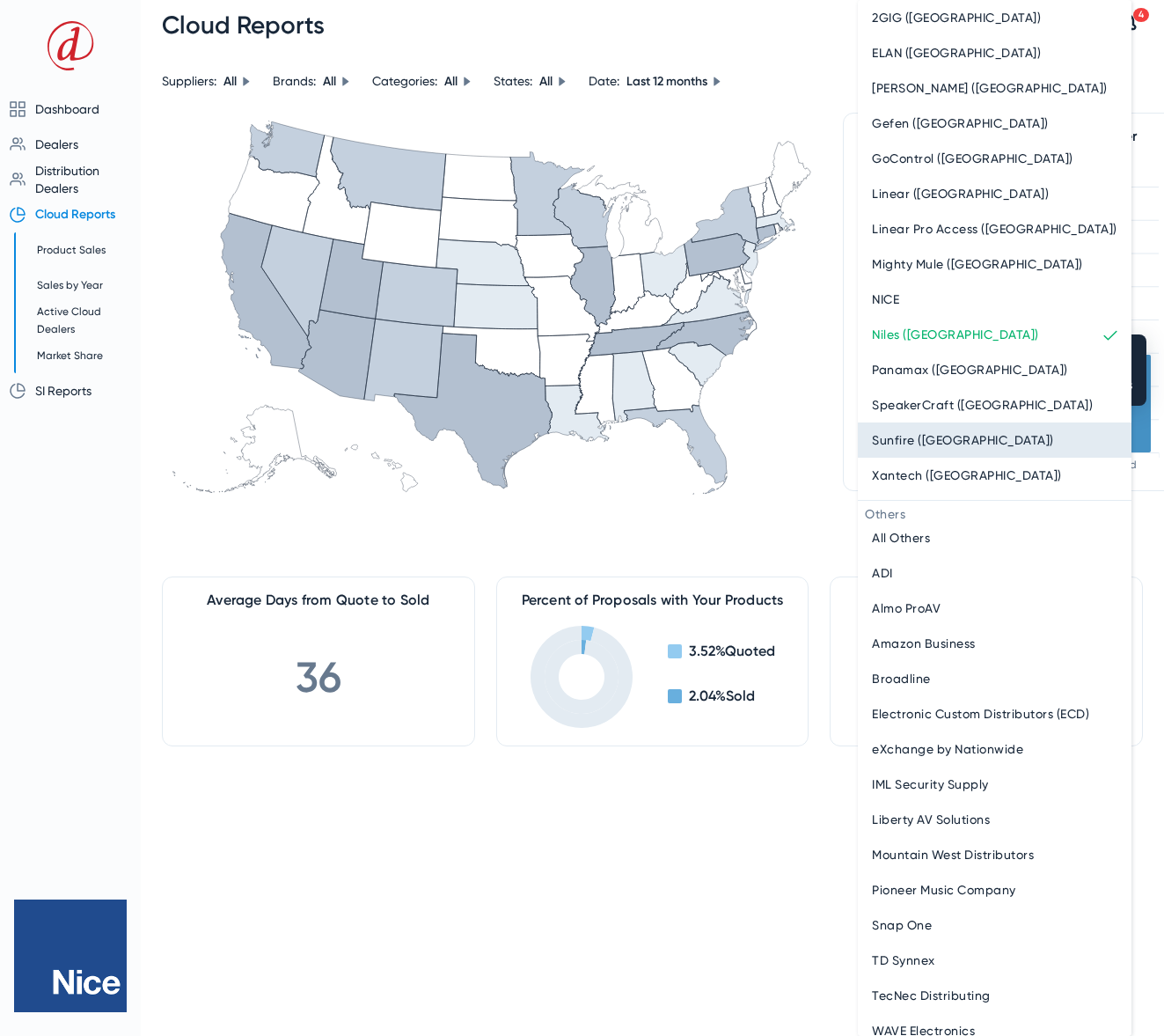
click at [926, 442] on span "Sunfire (Nice)" at bounding box center [962, 439] width 182 height 21
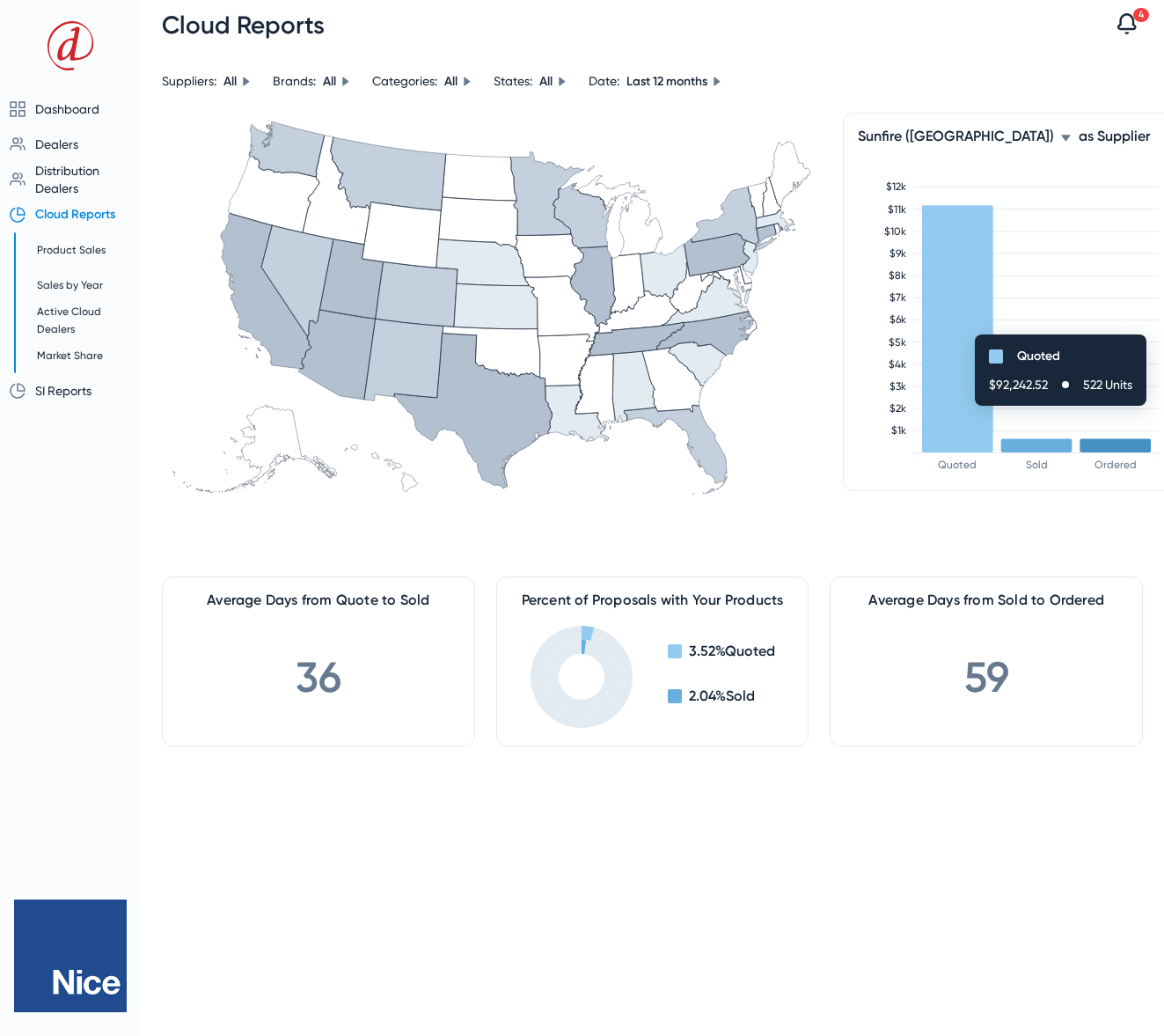
click at [1061, 139] on icon at bounding box center [1066, 138] width 11 height 11
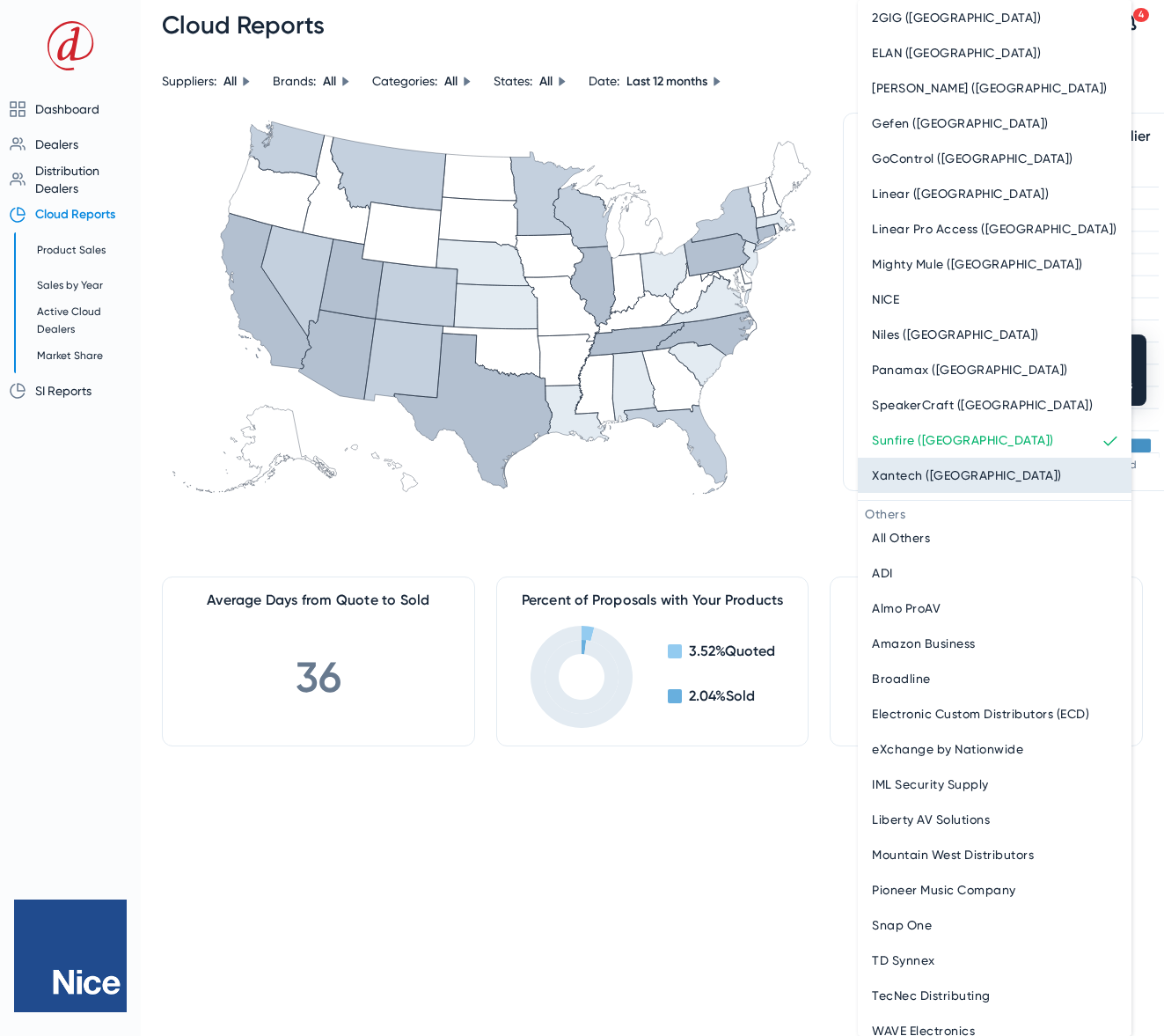
click at [920, 468] on span "Xantech (Nice)" at bounding box center [967, 475] width 190 height 21
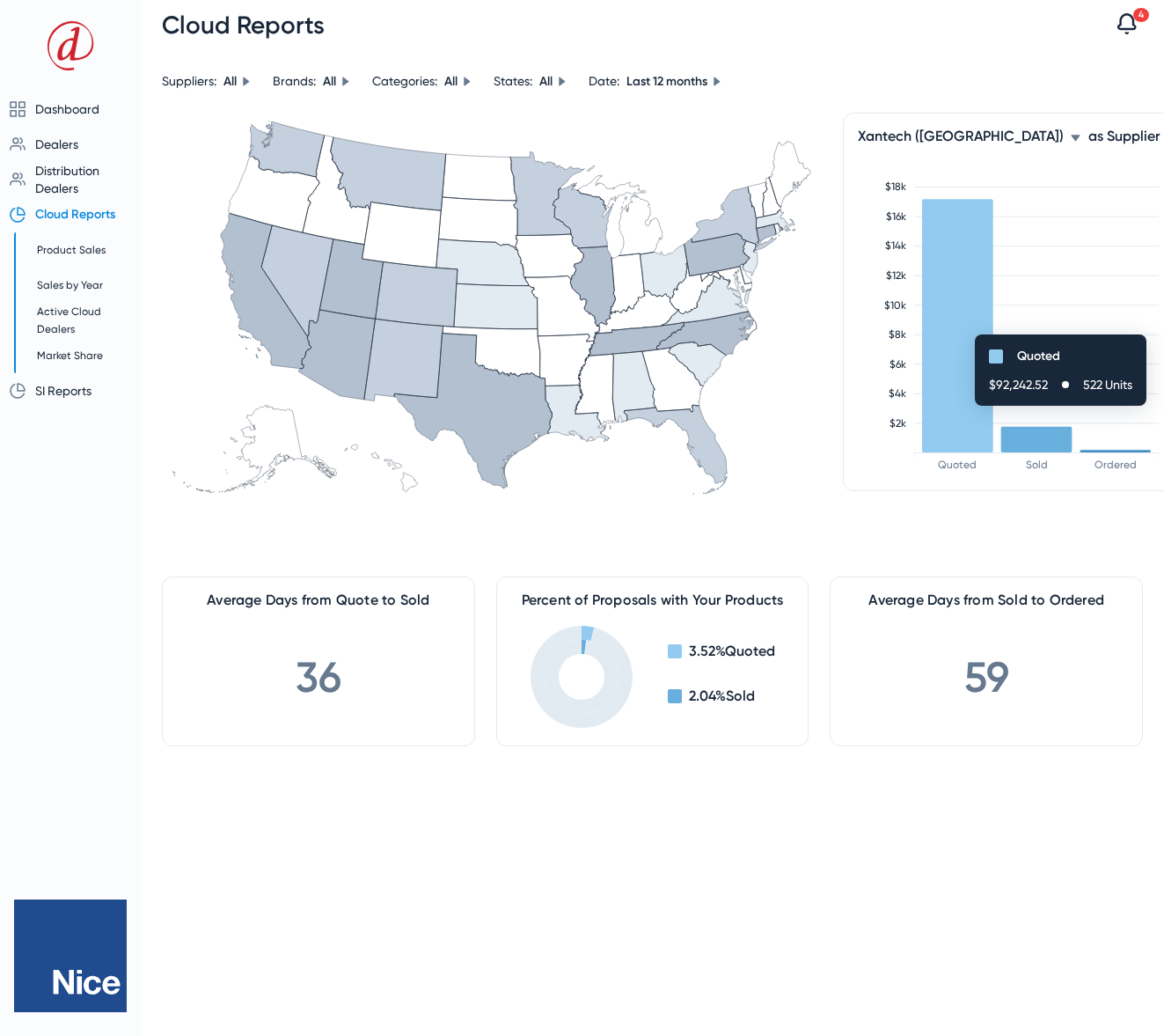
click at [1071, 135] on icon at bounding box center [1075, 137] width 9 height 6
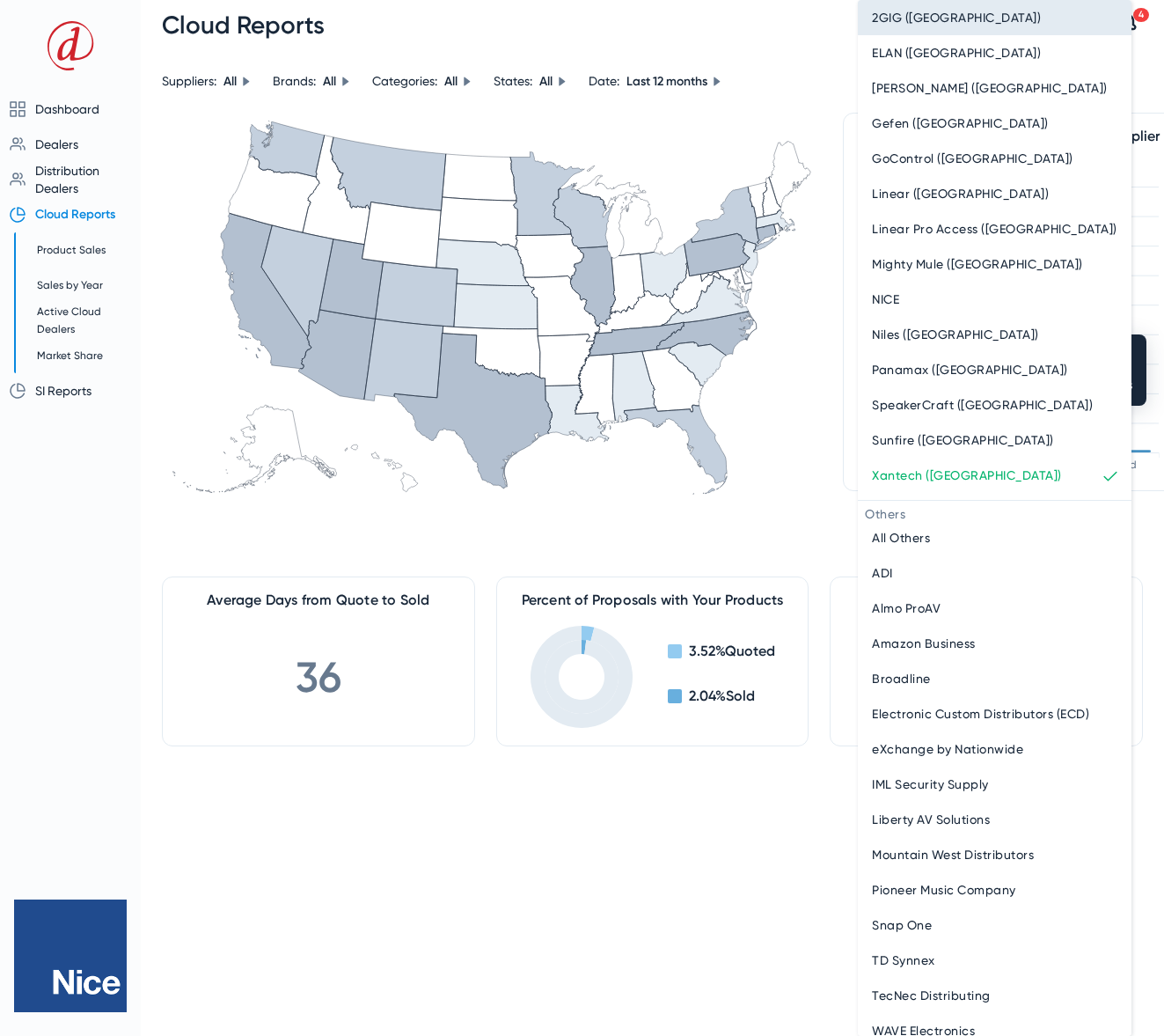
click at [894, 21] on span "2GIG (Nice)" at bounding box center [956, 17] width 169 height 21
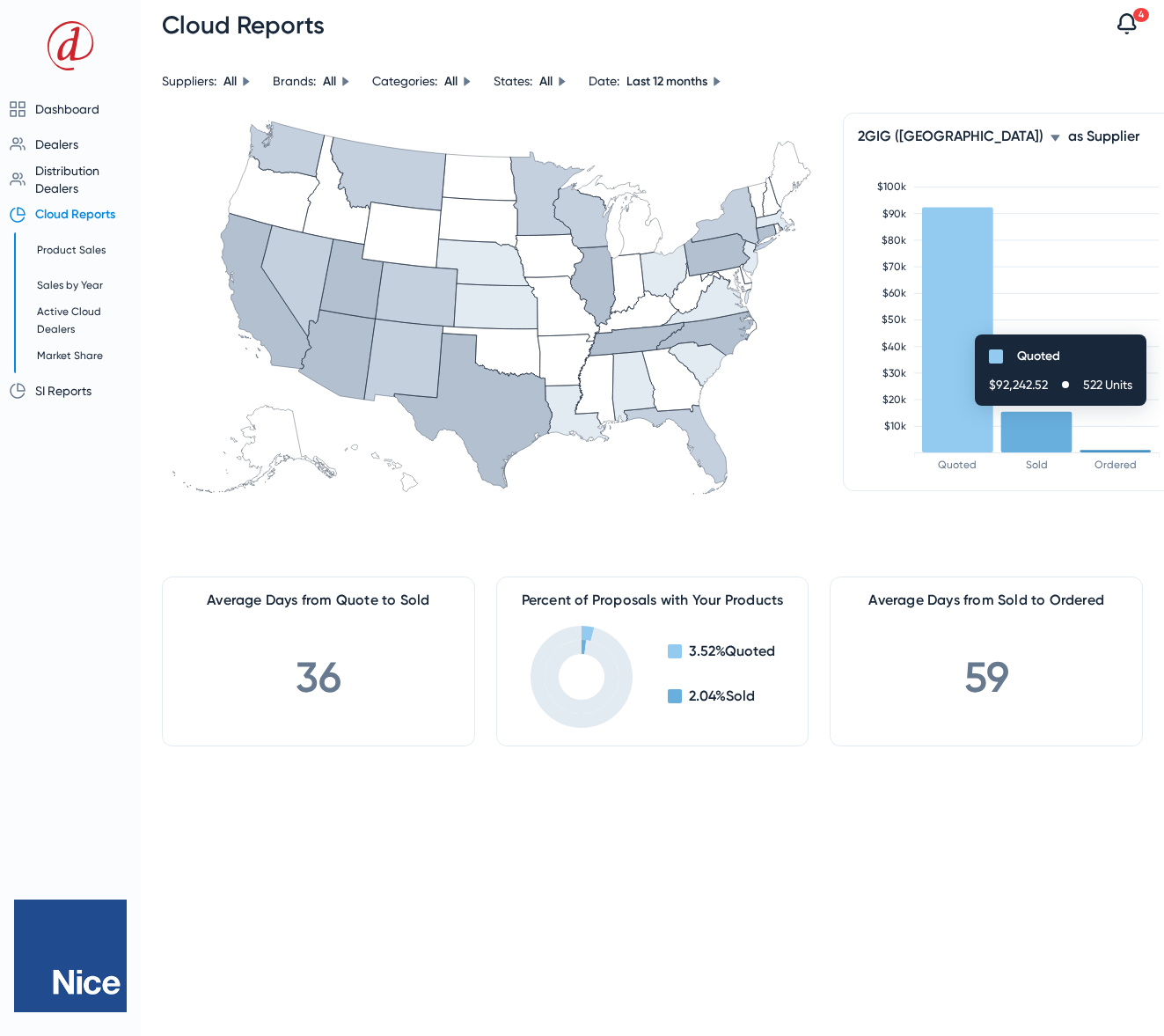
click at [1051, 138] on icon at bounding box center [1055, 137] width 9 height 6
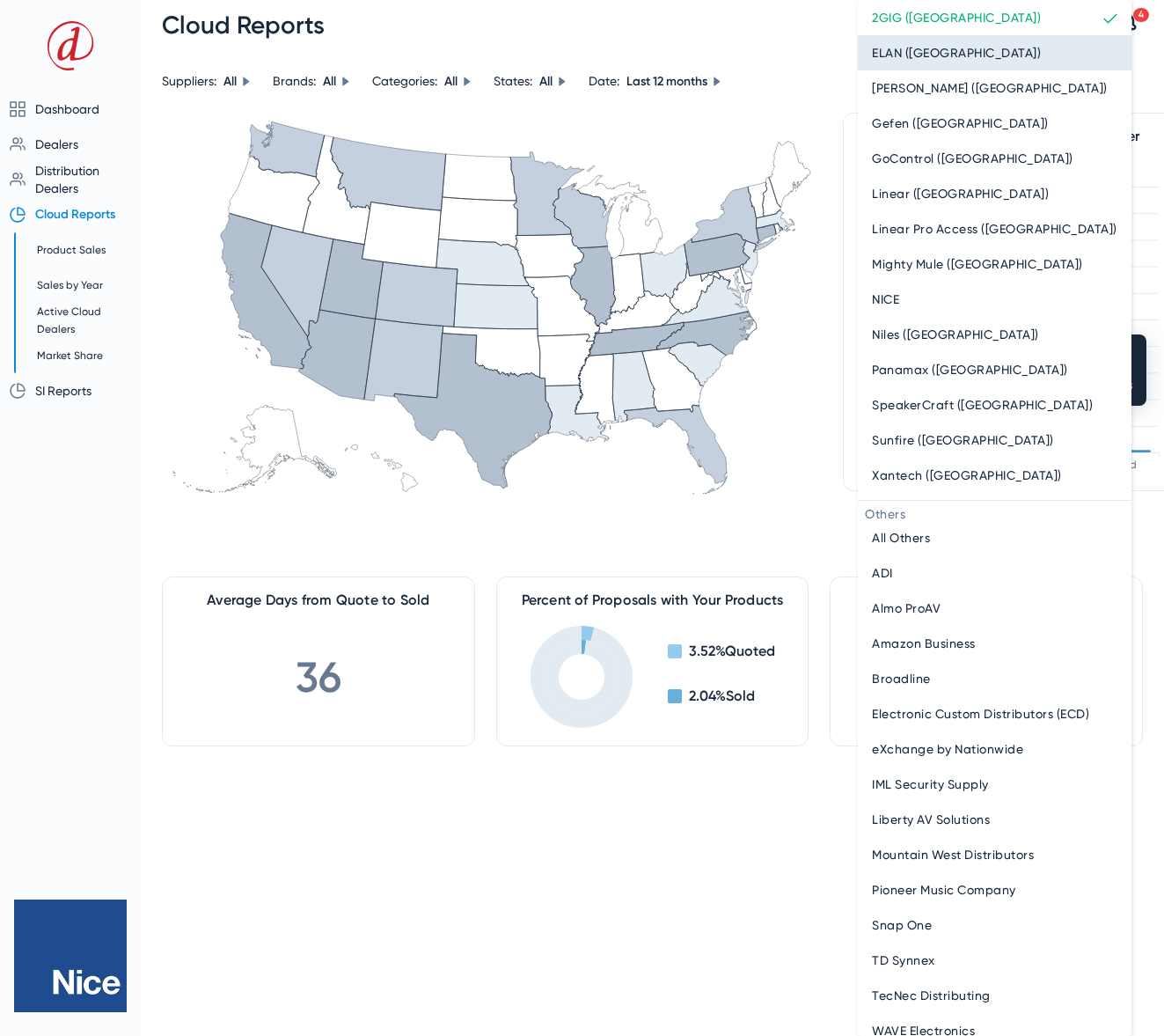
click at [943, 60] on div "ELAN (Nice)" at bounding box center [994, 52] width 246 height 21
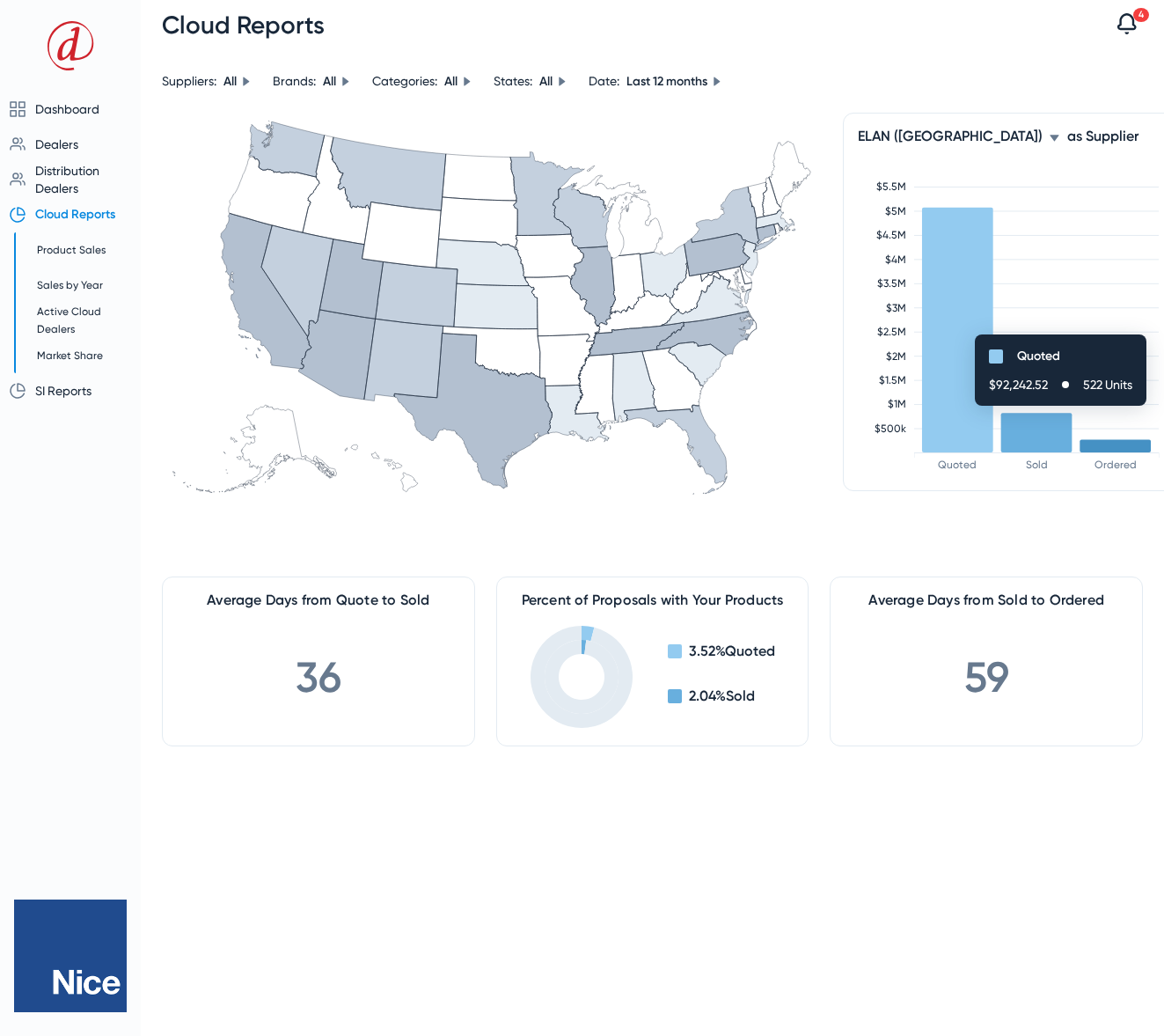
click at [1049, 138] on icon at bounding box center [1054, 138] width 11 height 11
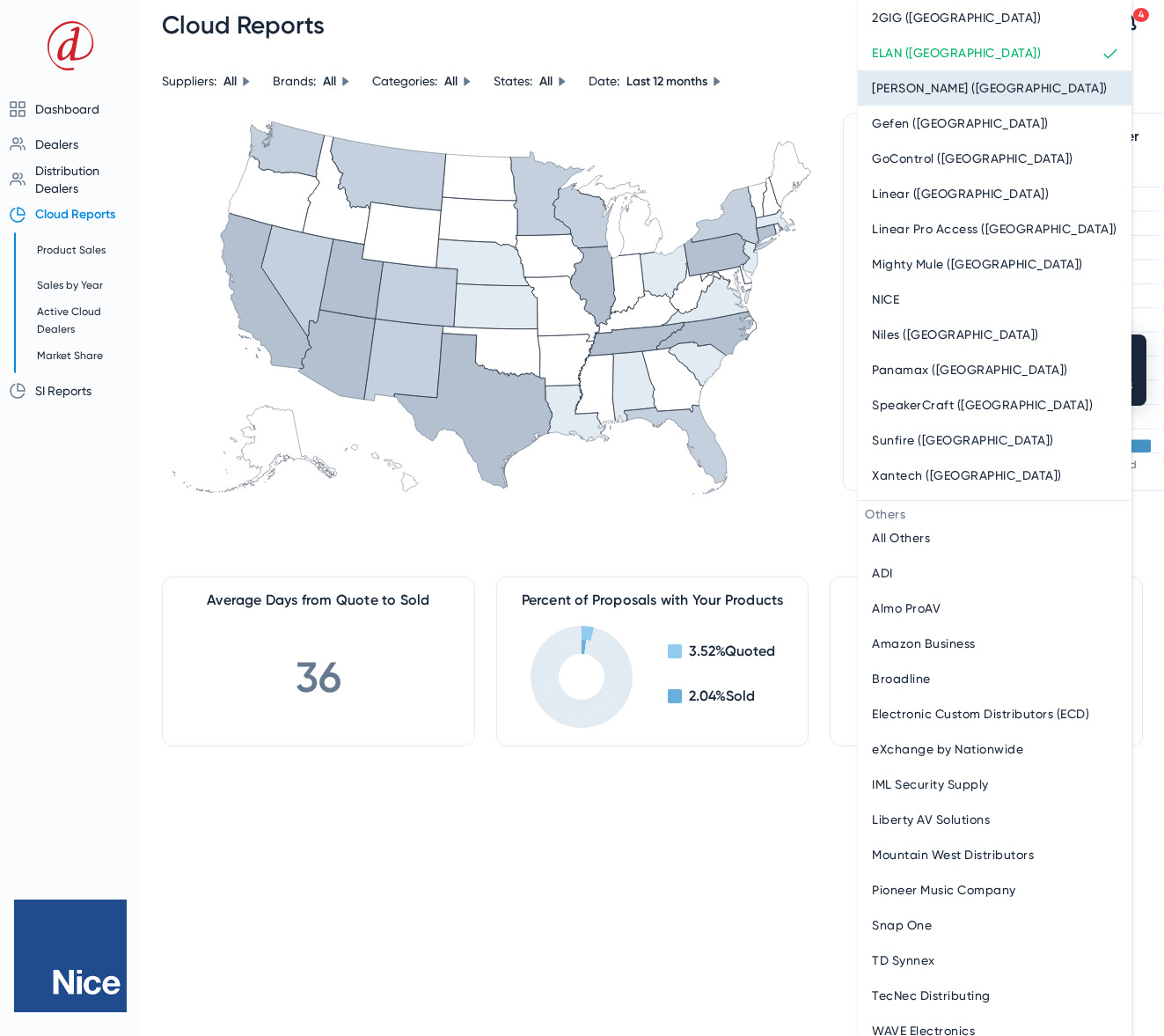
click at [928, 92] on span "Furman (Nice)" at bounding box center [989, 88] width 236 height 21
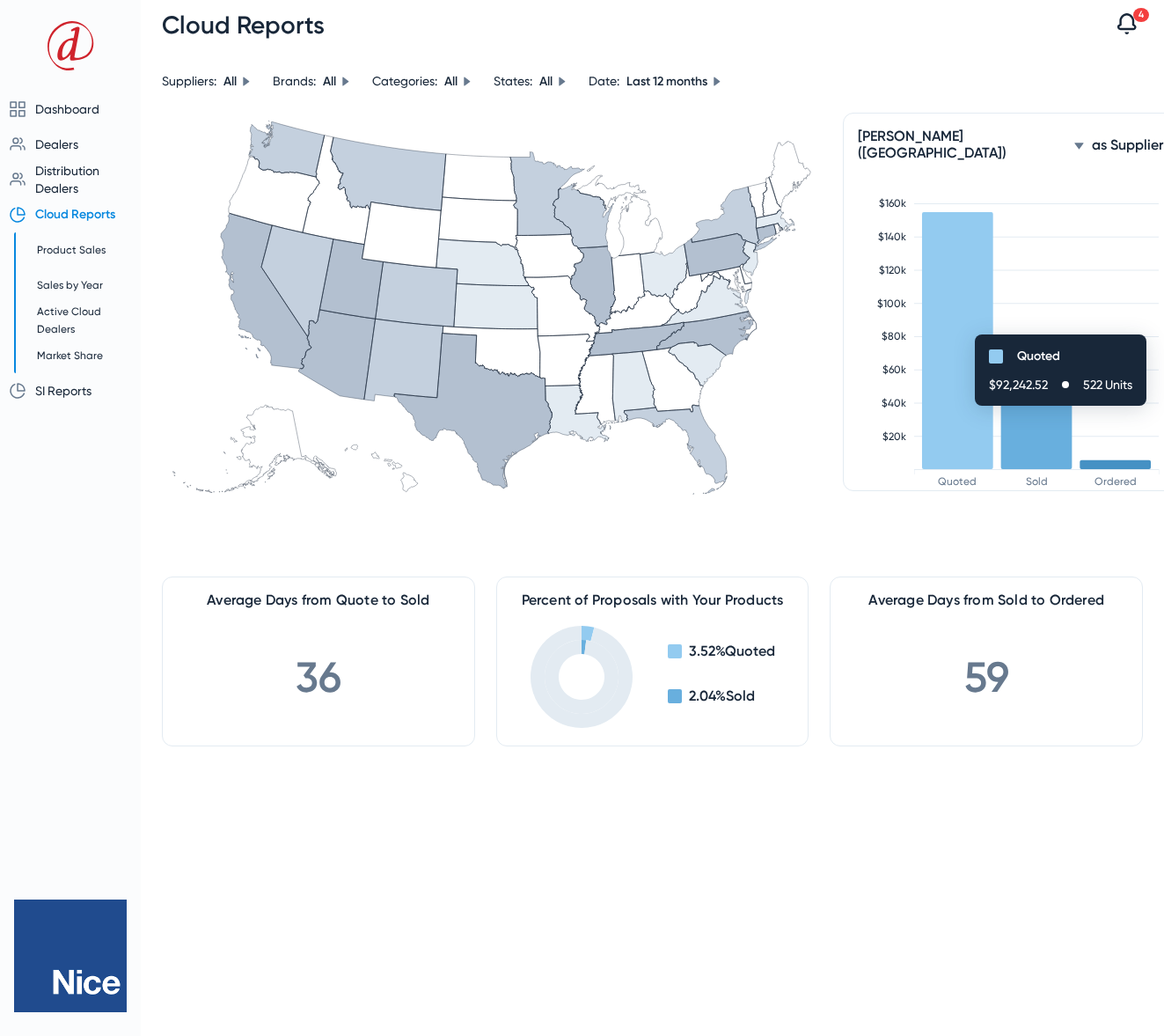
click at [1074, 143] on icon at bounding box center [1079, 145] width 9 height 6
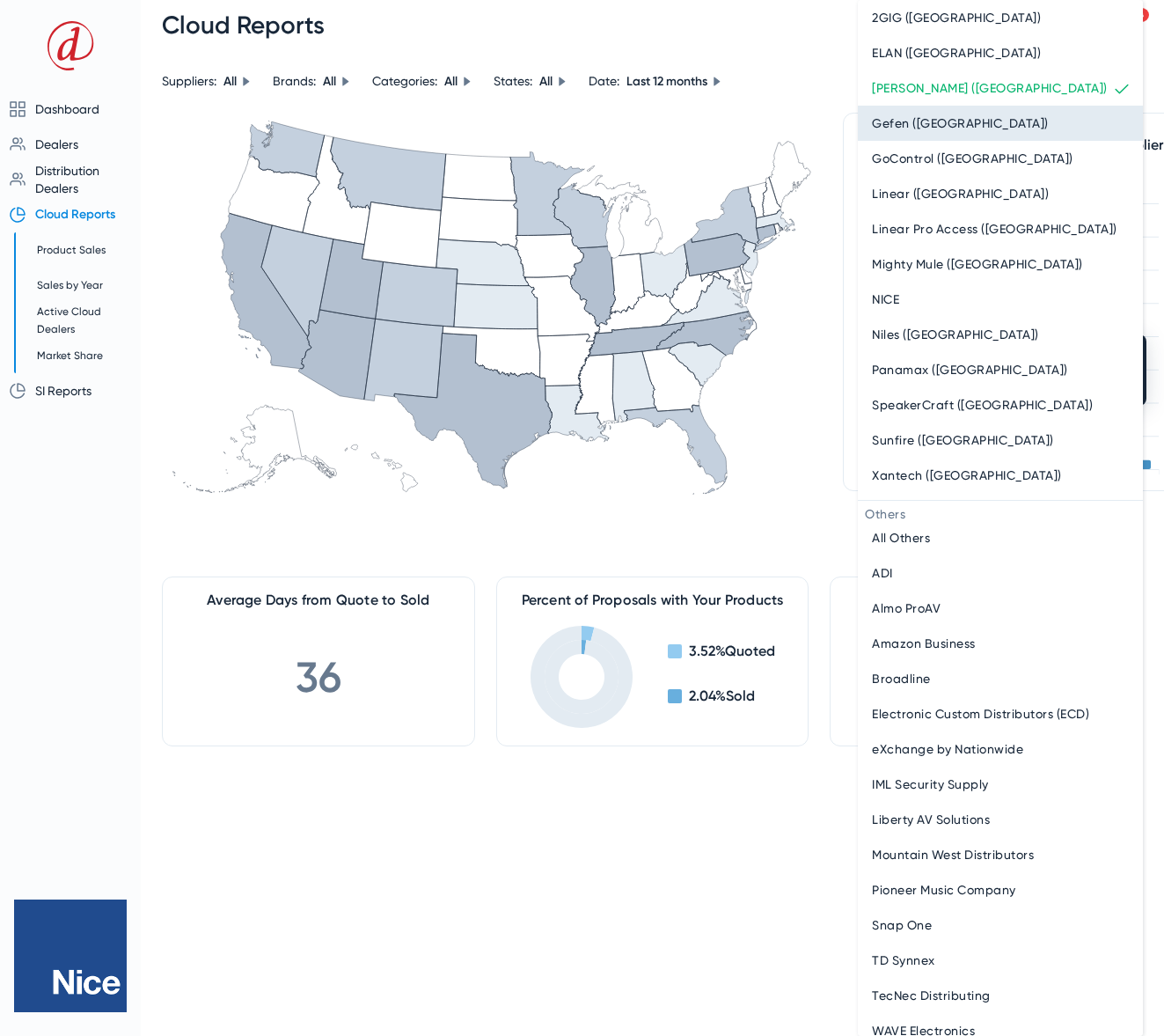
click at [940, 119] on span "Gefen (Nice)" at bounding box center [960, 122] width 177 height 21
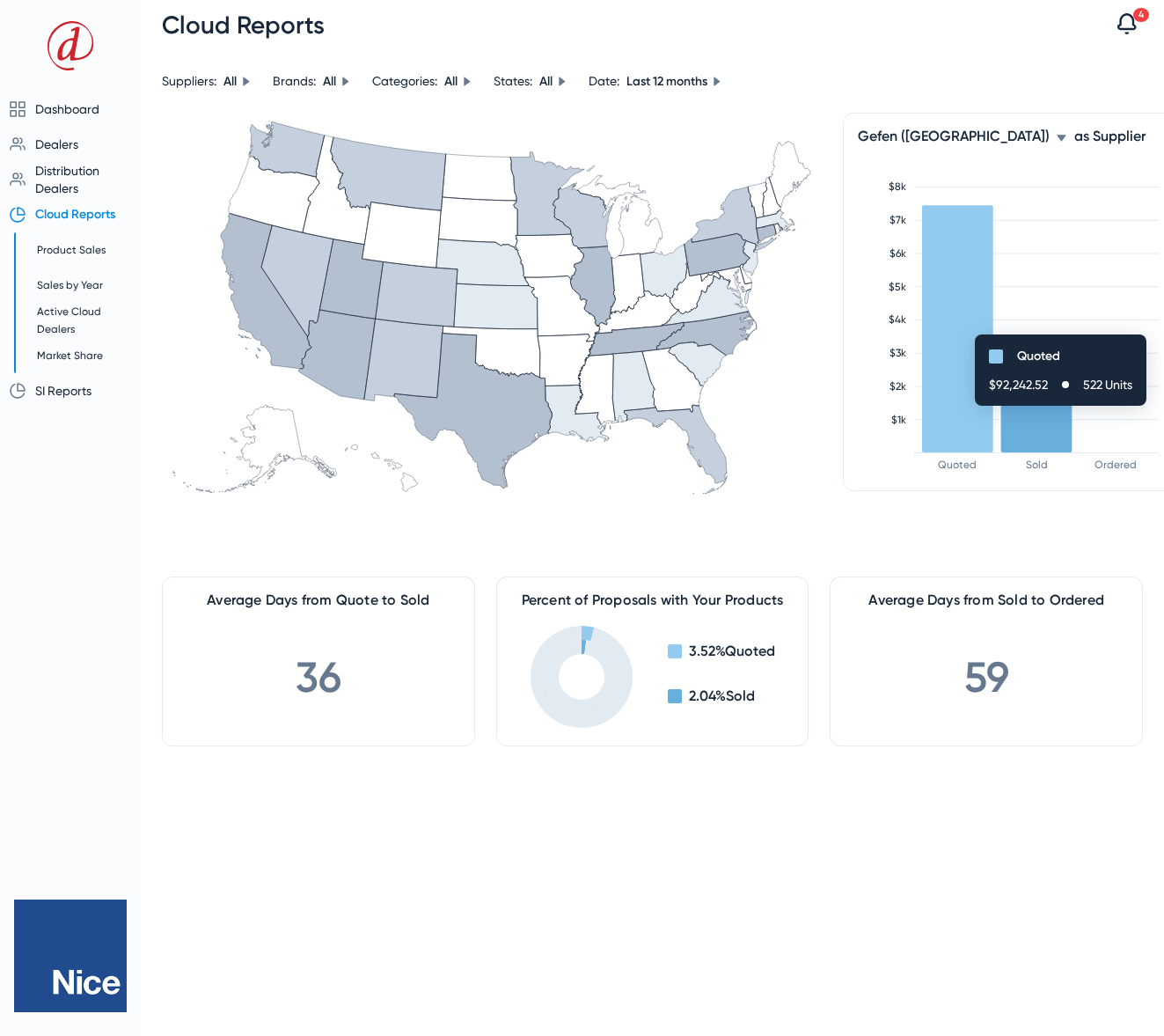
click at [943, 135] on div "Gefen (Nice)" at bounding box center [962, 136] width 209 height 16
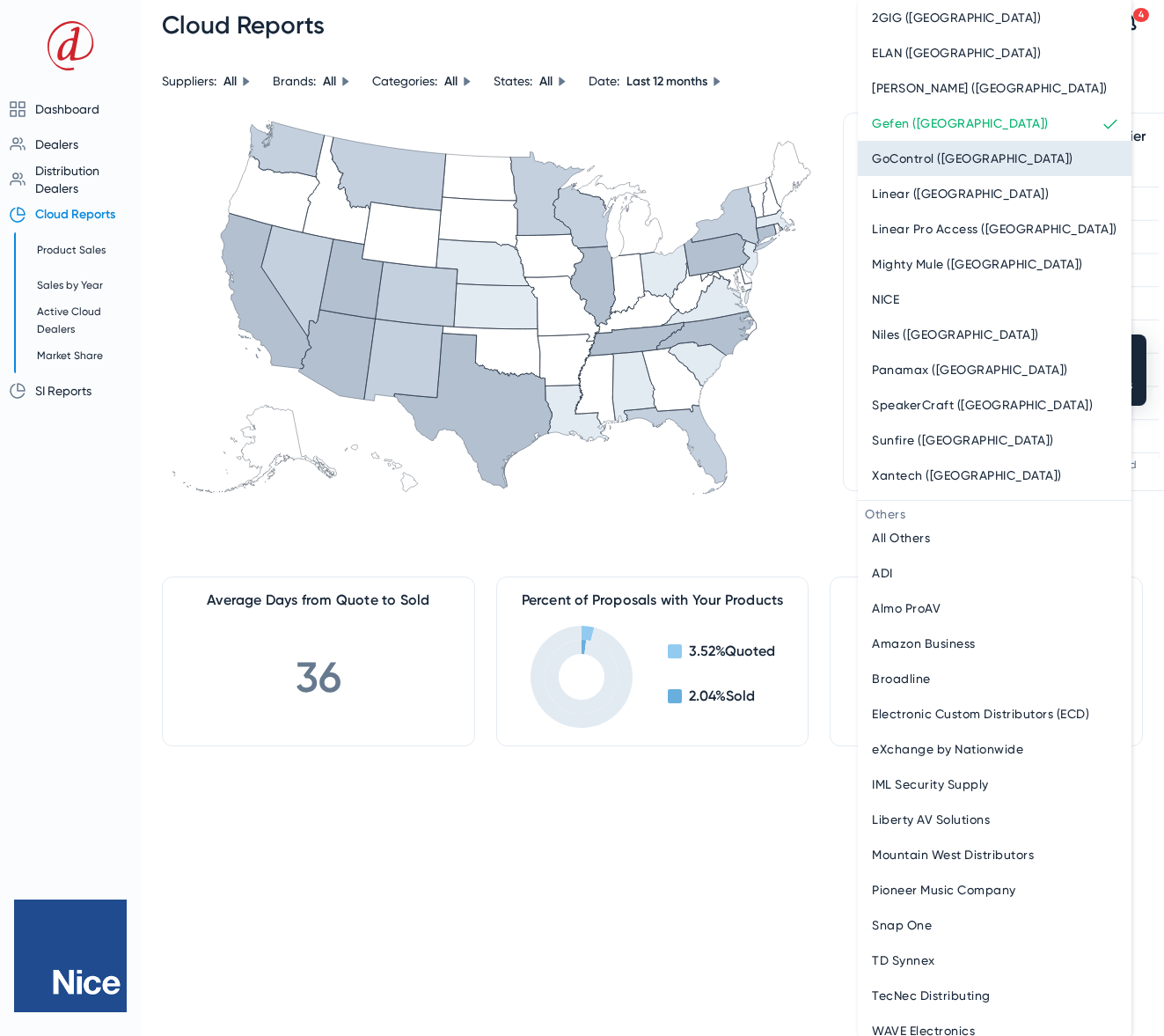
click at [918, 158] on span "GoControl (Nice)" at bounding box center [972, 158] width 202 height 21
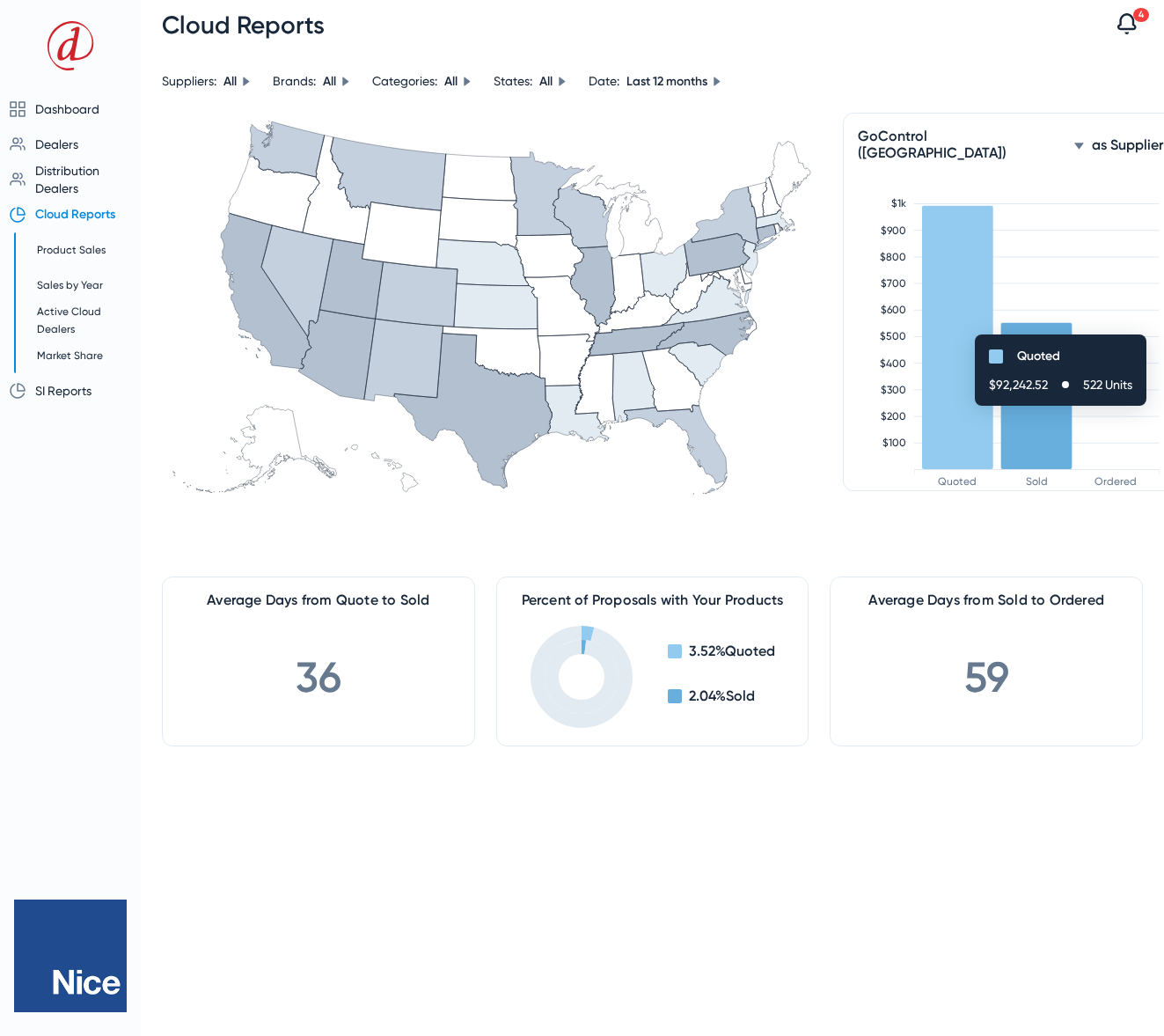
click at [1074, 143] on icon at bounding box center [1079, 145] width 9 height 6
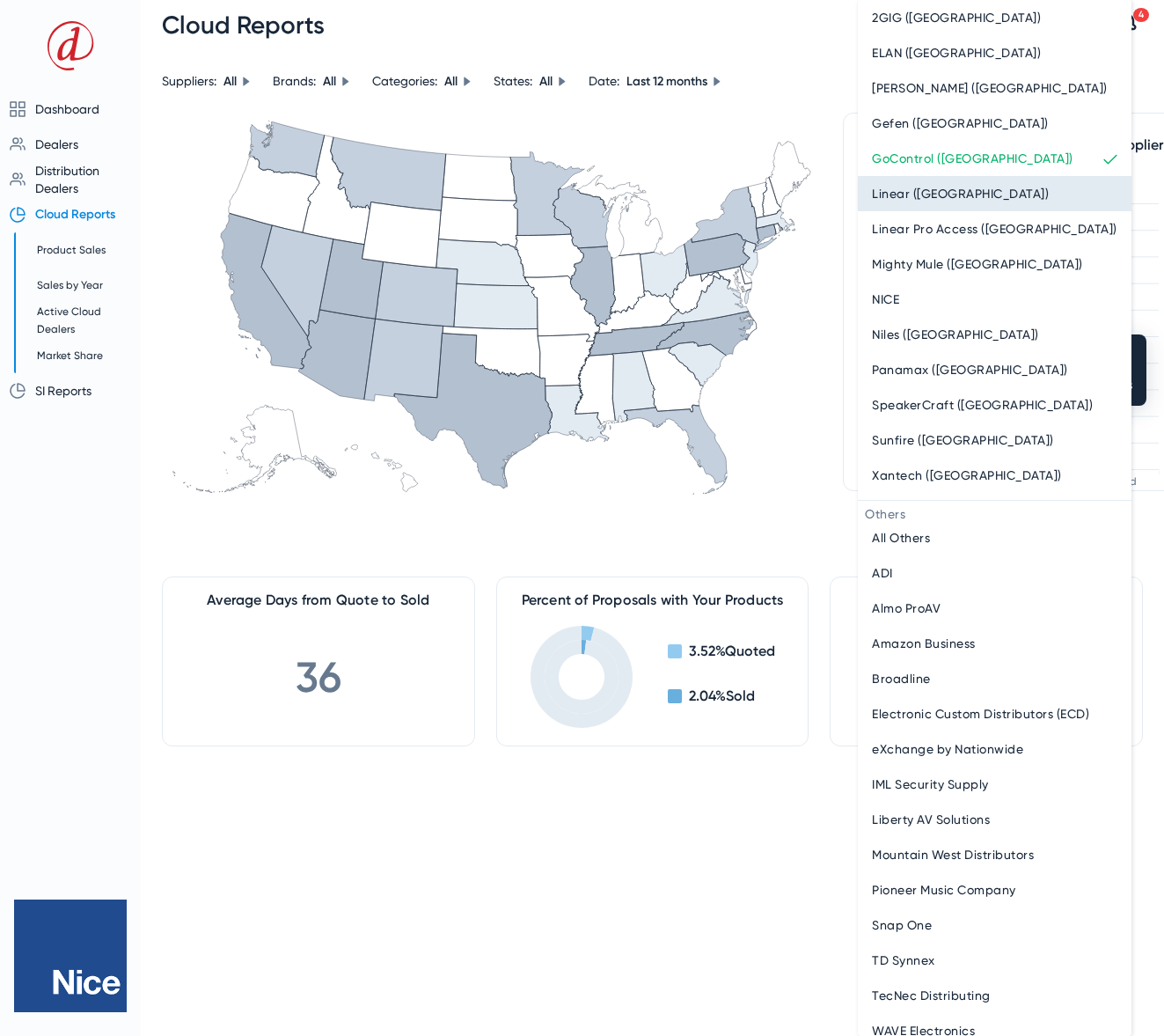
click at [925, 191] on span "Linear (Nice)" at bounding box center [960, 193] width 177 height 21
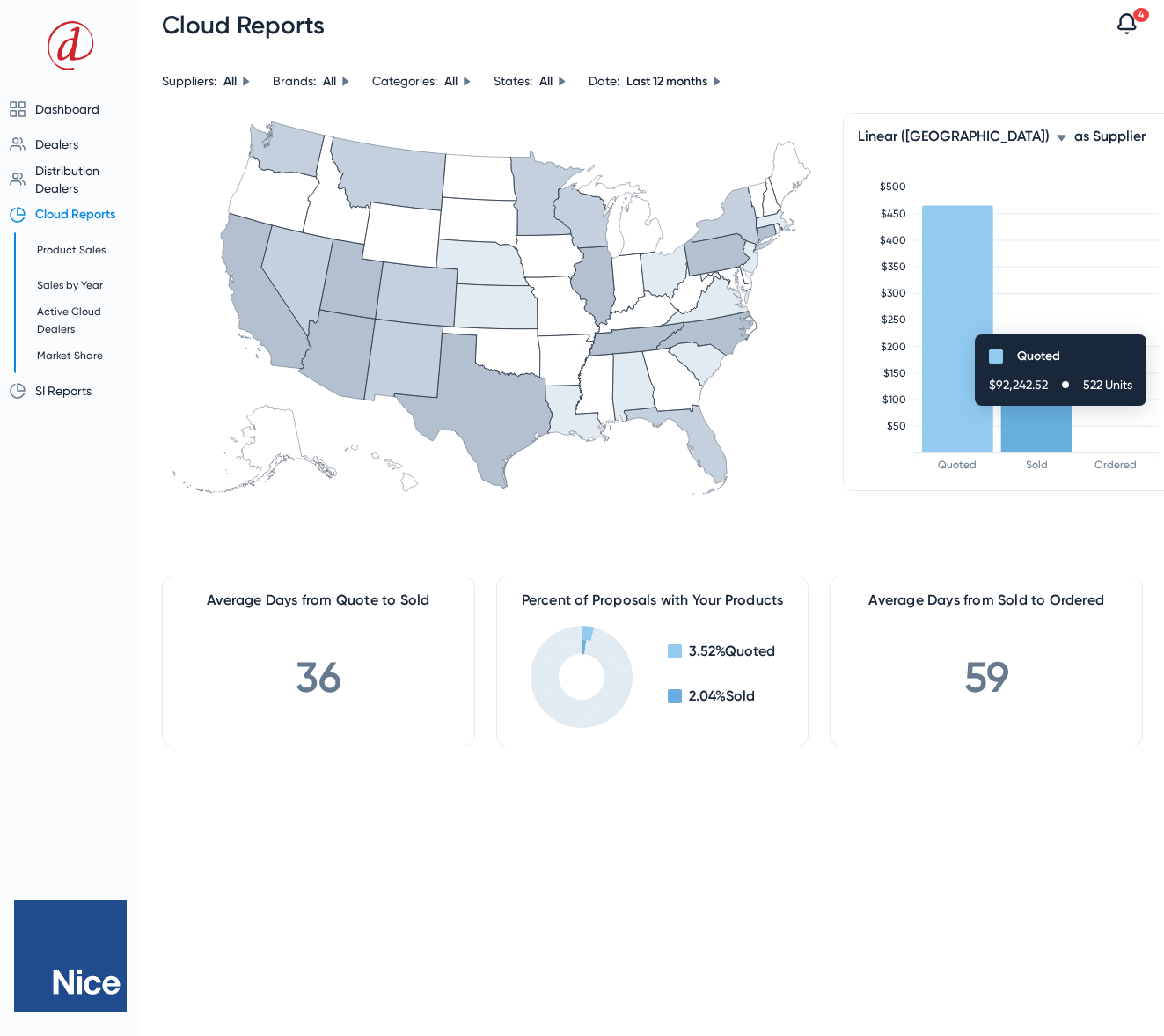
click at [1057, 134] on icon at bounding box center [1062, 137] width 9 height 6
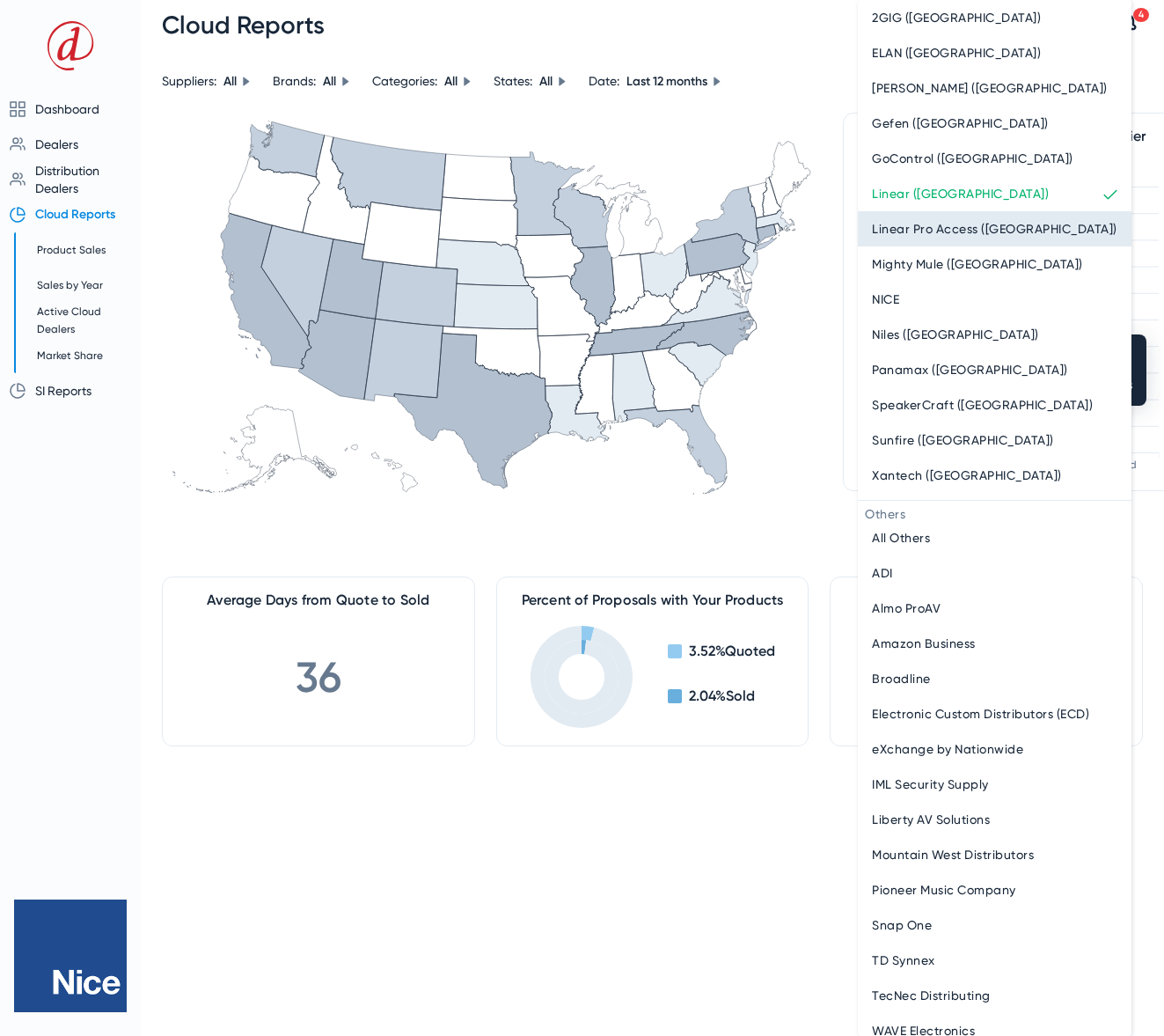
click at [930, 222] on span "Linear Pro Access (Nice)" at bounding box center [994, 228] width 246 height 21
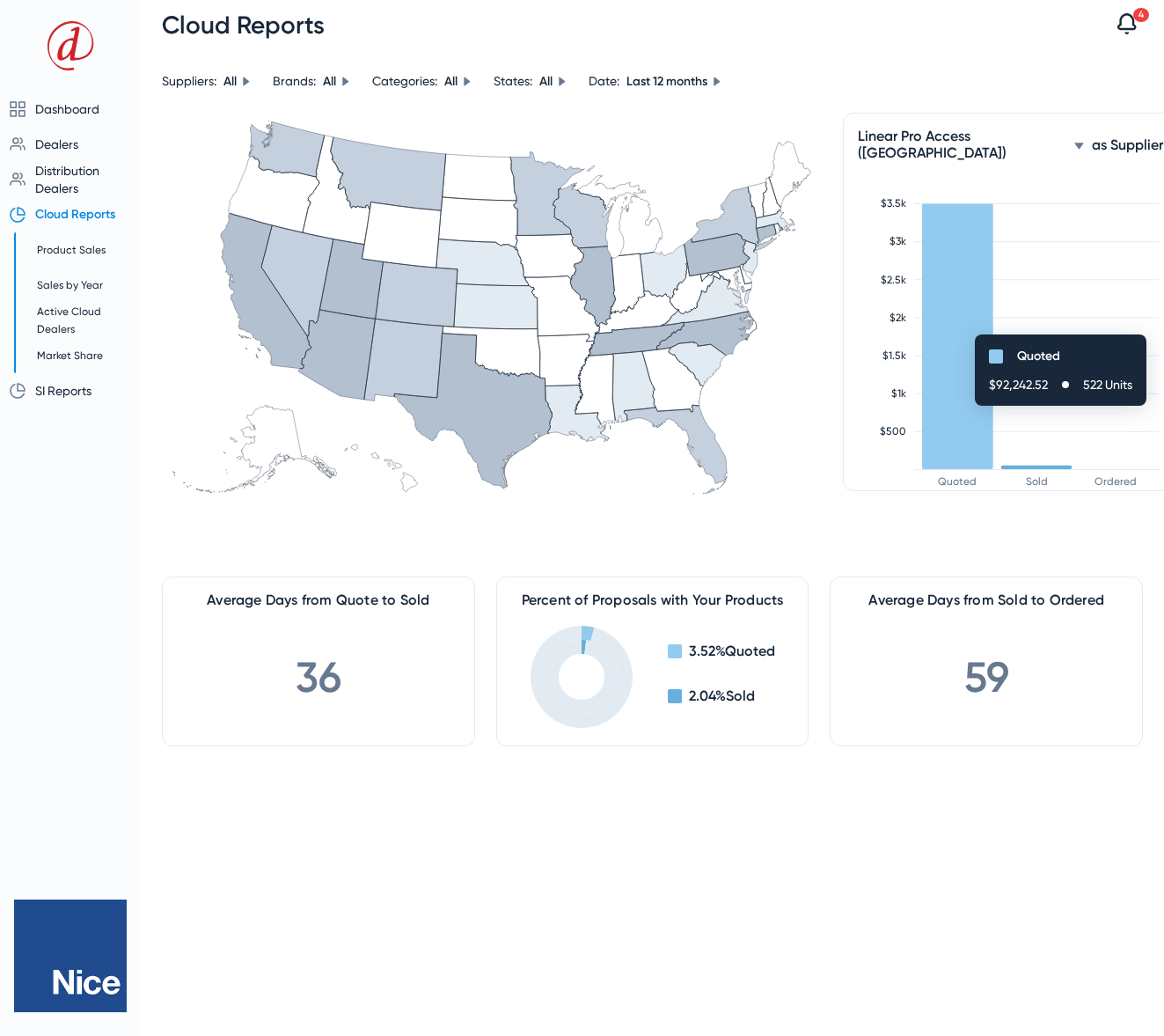
click at [991, 140] on span "Linear Pro Access (Nice)" at bounding box center [962, 144] width 209 height 34
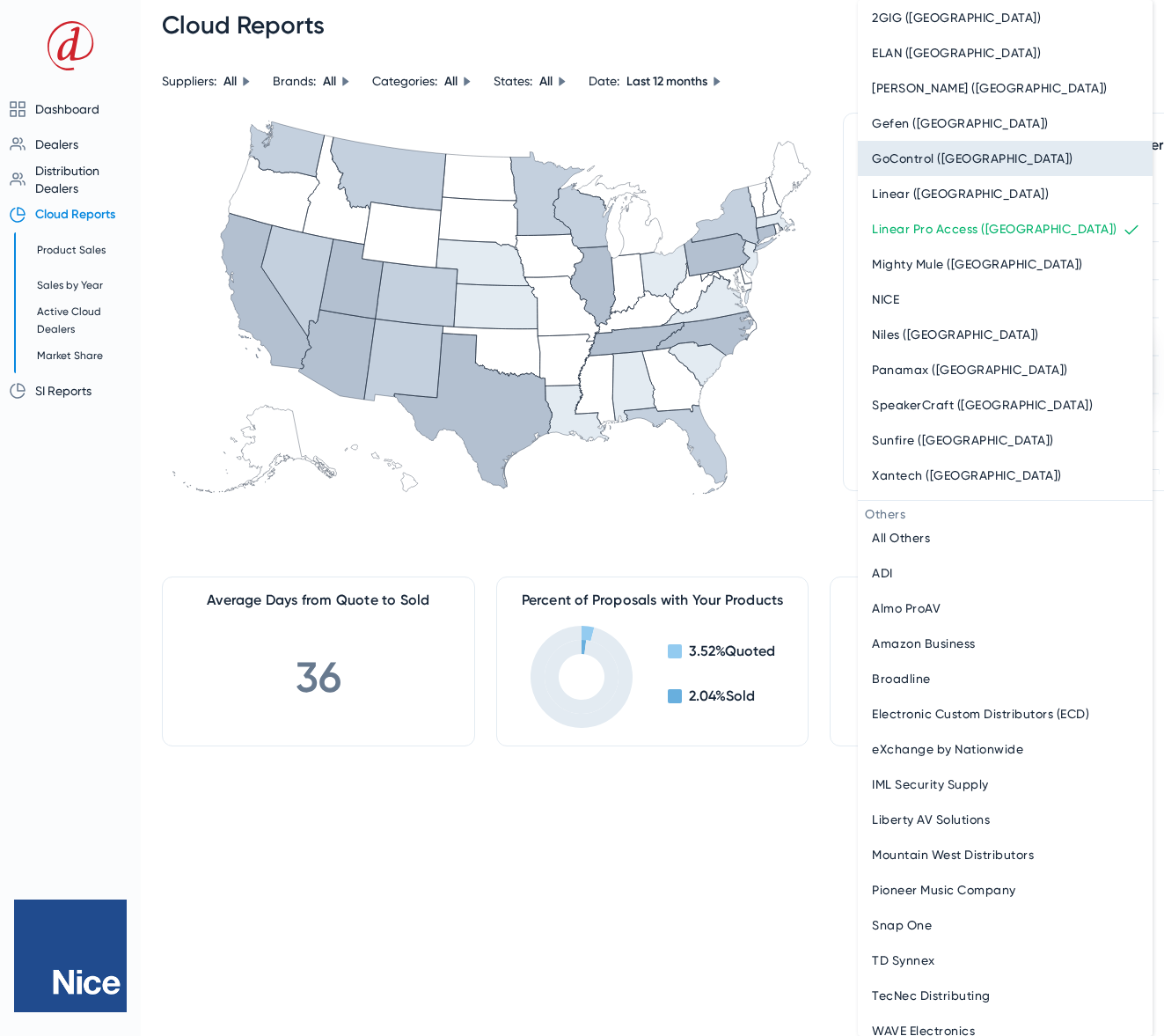
click at [991, 140] on div "2GIG (Nice) ELAN (Nice) Furman (Nice) Gefen (Nice) GoControl (Nice) Linear (Nic…" at bounding box center [1005, 518] width 295 height 1036
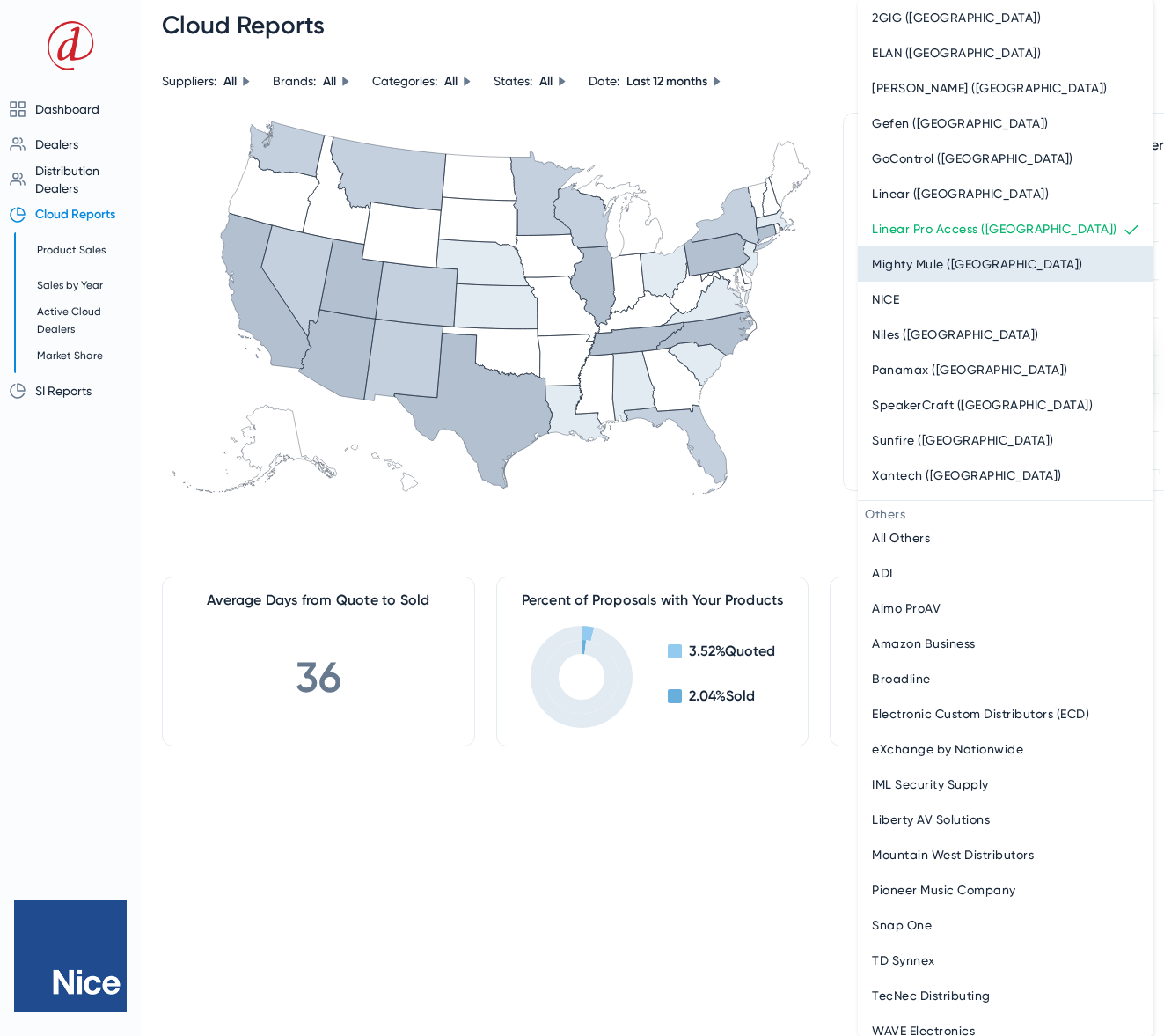
click at [953, 261] on span "Mighty Mule (Nice)" at bounding box center [977, 263] width 211 height 21
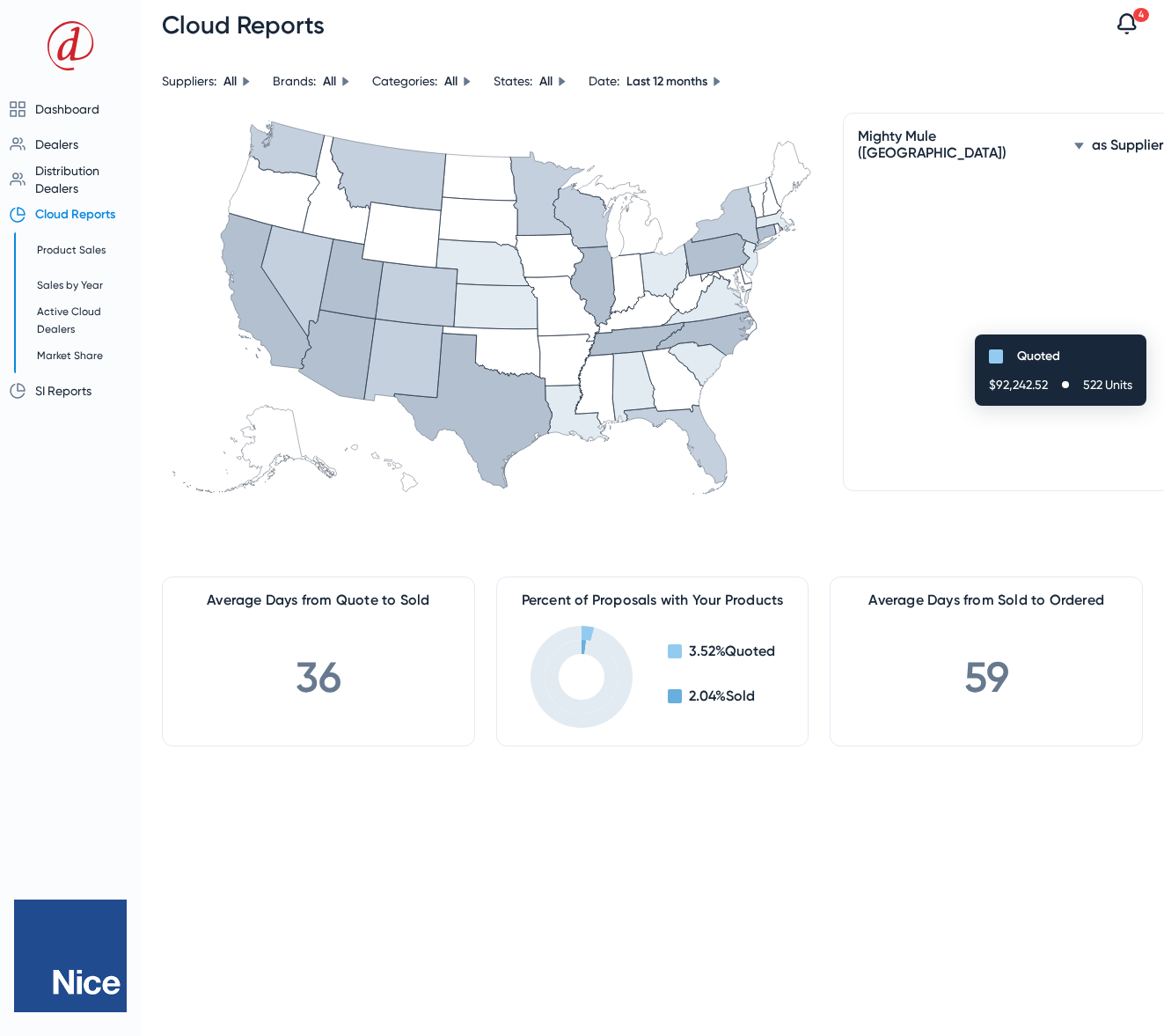
click at [1074, 142] on icon at bounding box center [1079, 146] width 11 height 11
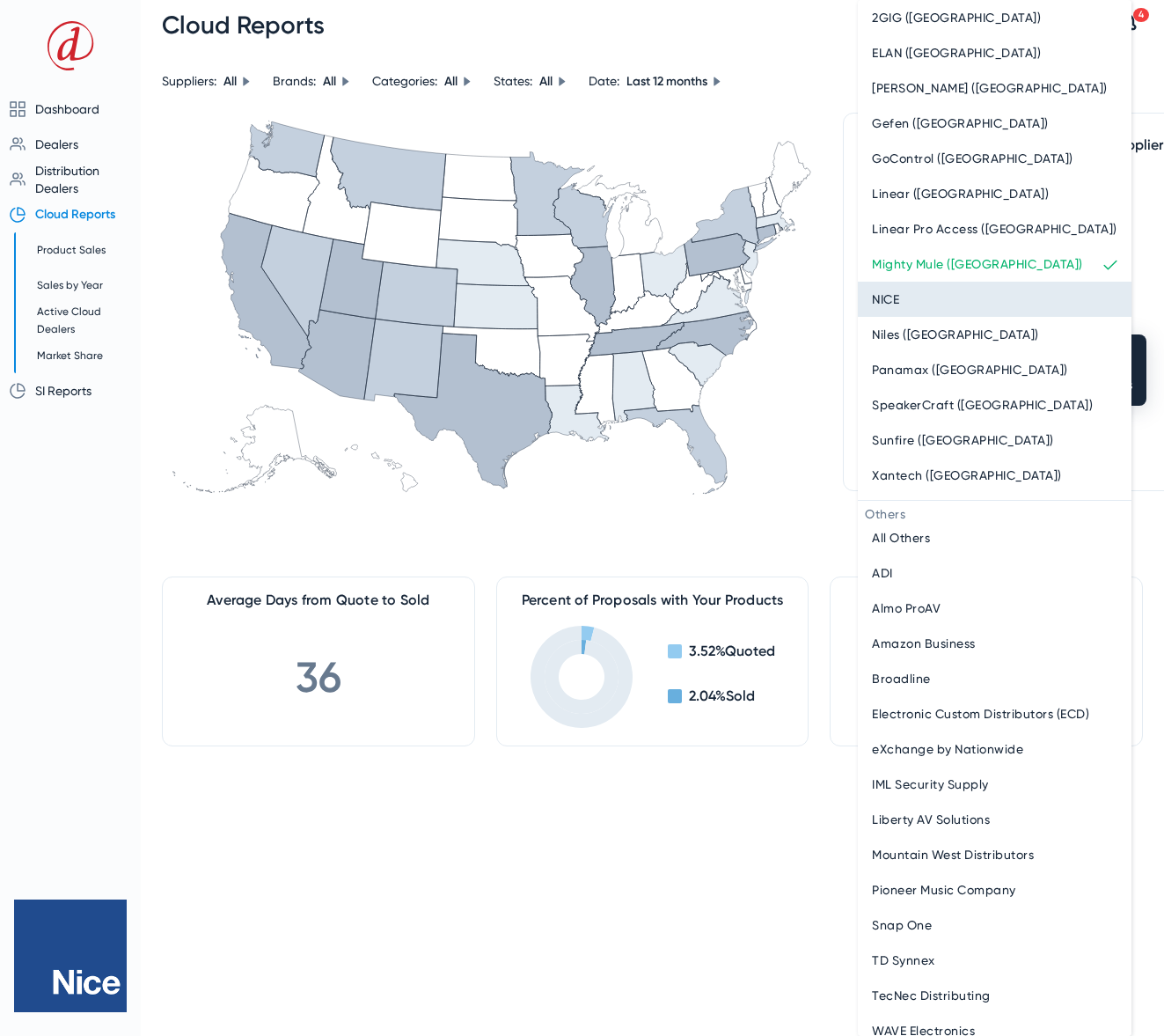
click at [966, 294] on div "NICE" at bounding box center [994, 299] width 246 height 21
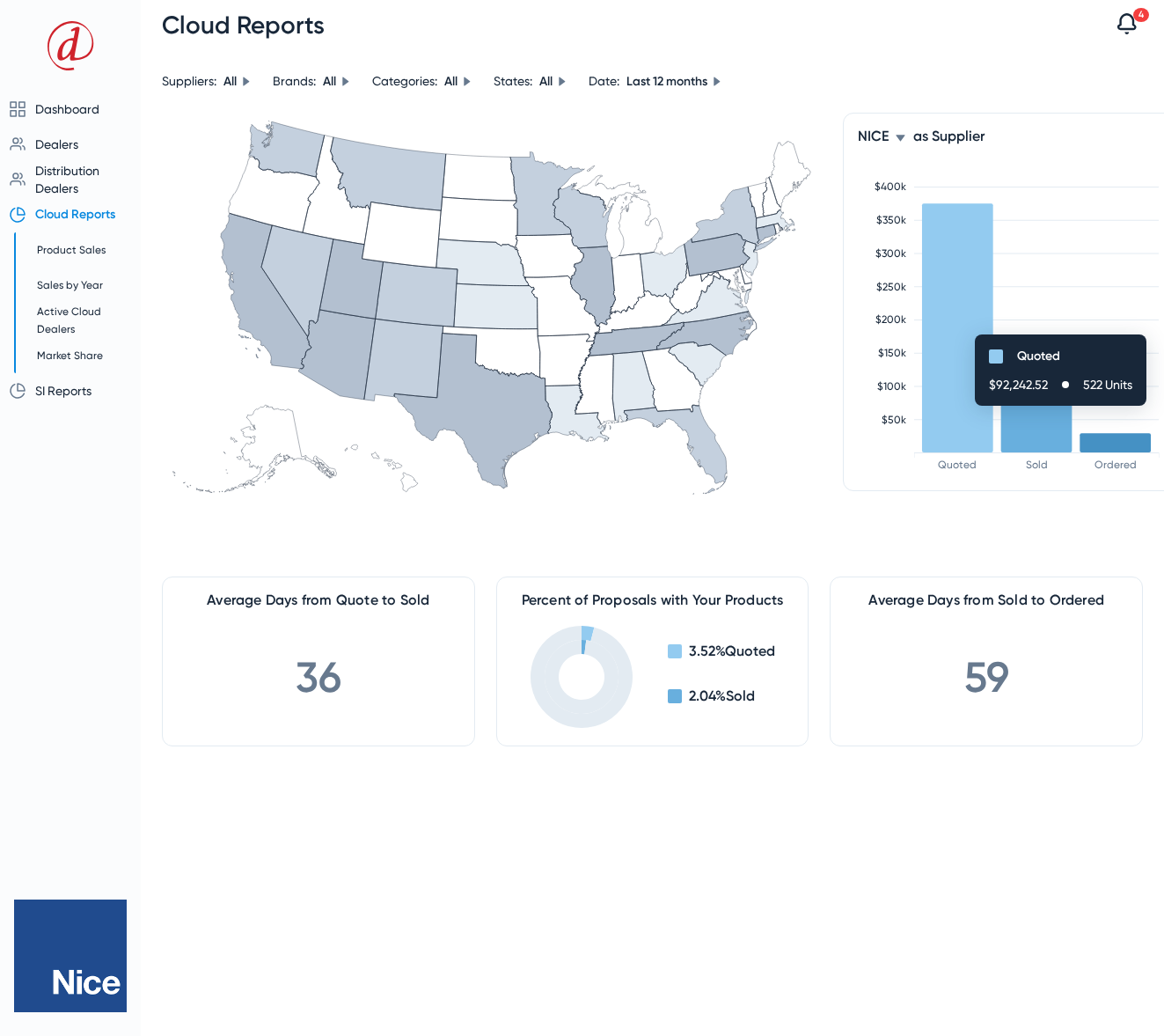
click at [948, 139] on span "as Supplier" at bounding box center [958, 136] width 88 height 16
click at [906, 140] on div "NICE as Supplier" at bounding box center [929, 136] width 143 height 16
click at [899, 139] on icon at bounding box center [900, 137] width 9 height 6
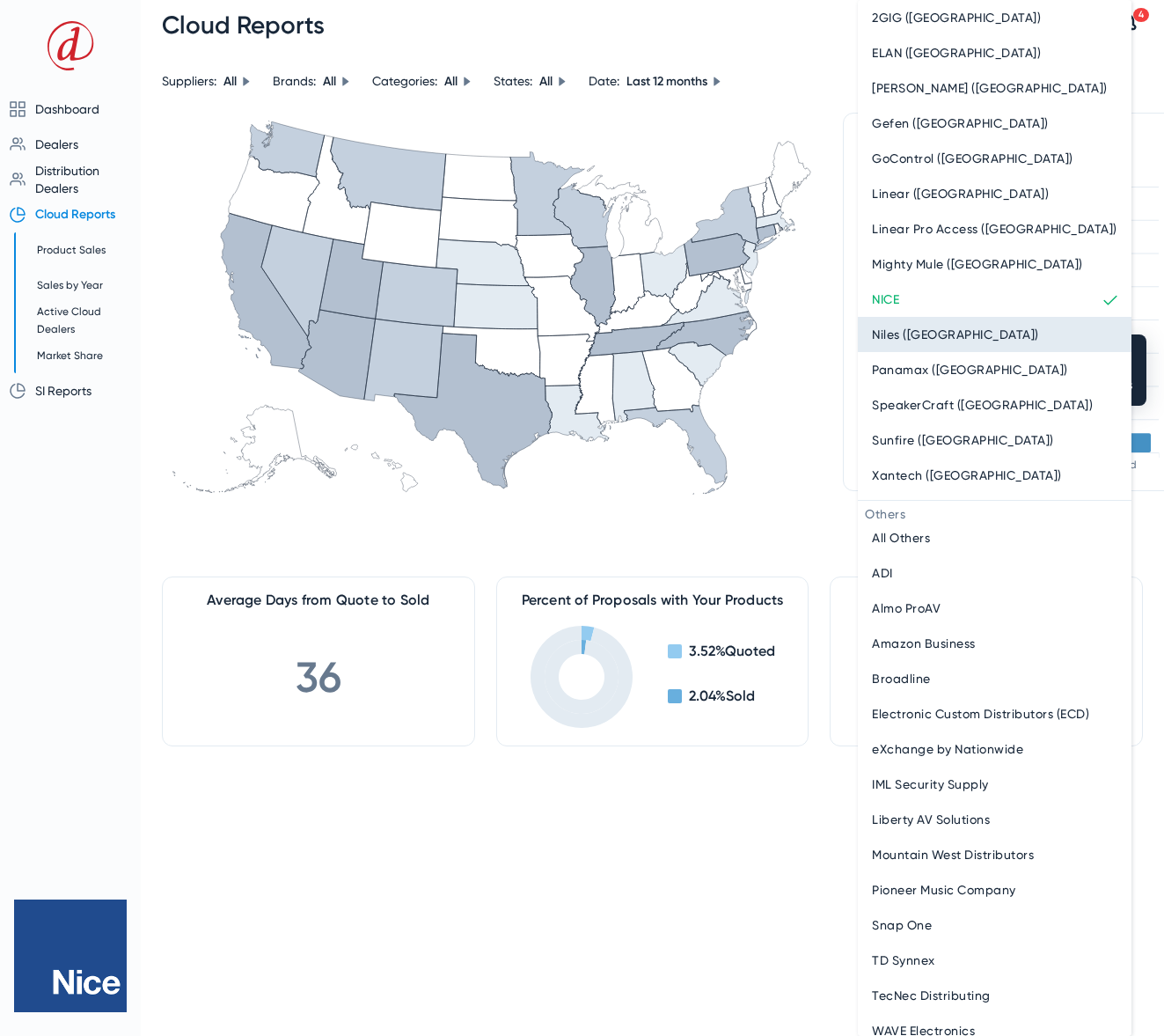
click at [931, 332] on span "Niles (Nice)" at bounding box center [955, 333] width 167 height 21
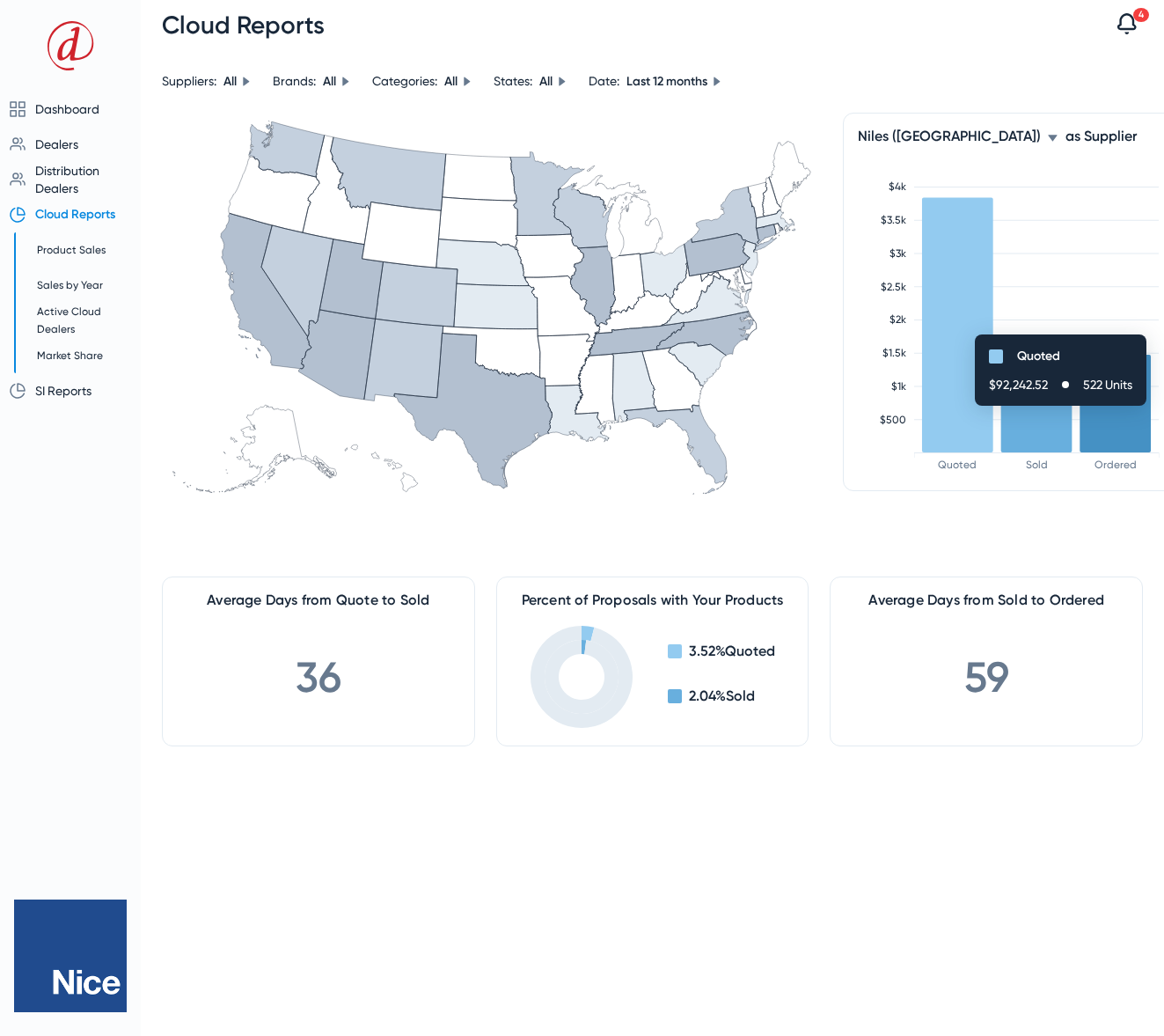
click at [1047, 140] on icon at bounding box center [1053, 138] width 11 height 11
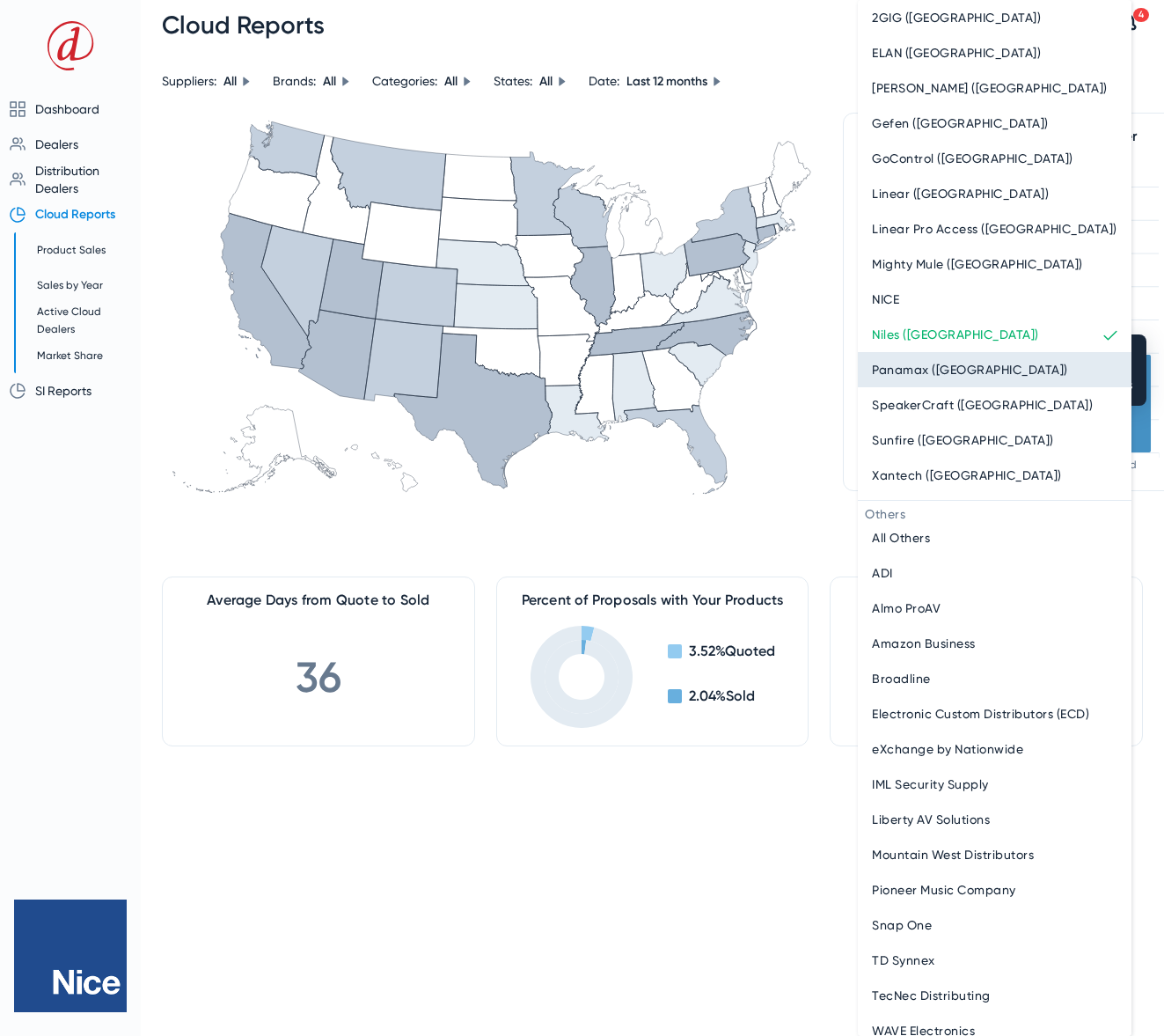
click at [907, 365] on span "Panamax (Nice)" at bounding box center [969, 369] width 196 height 21
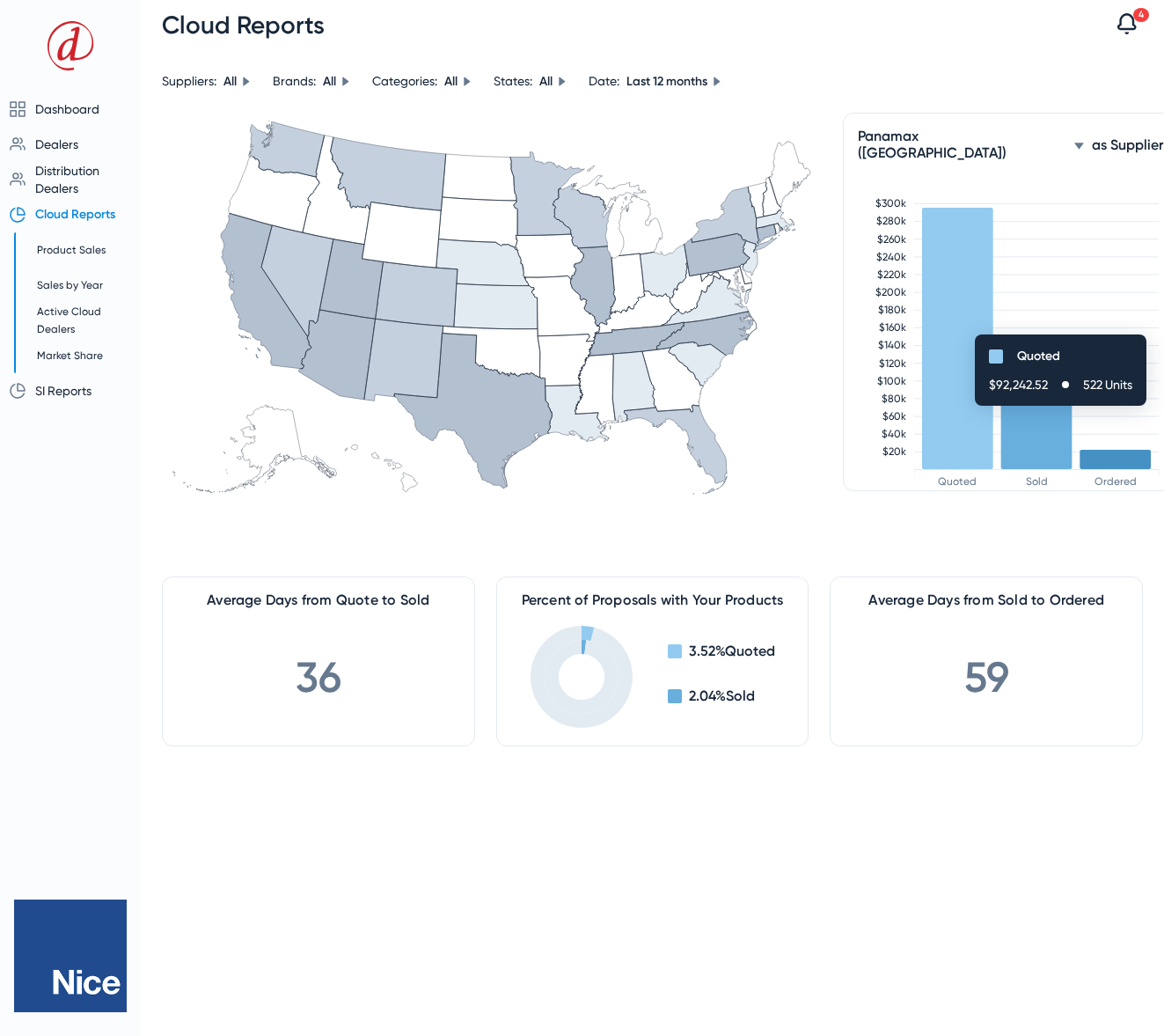
click at [939, 138] on span "Panamax (Nice)" at bounding box center [962, 144] width 209 height 34
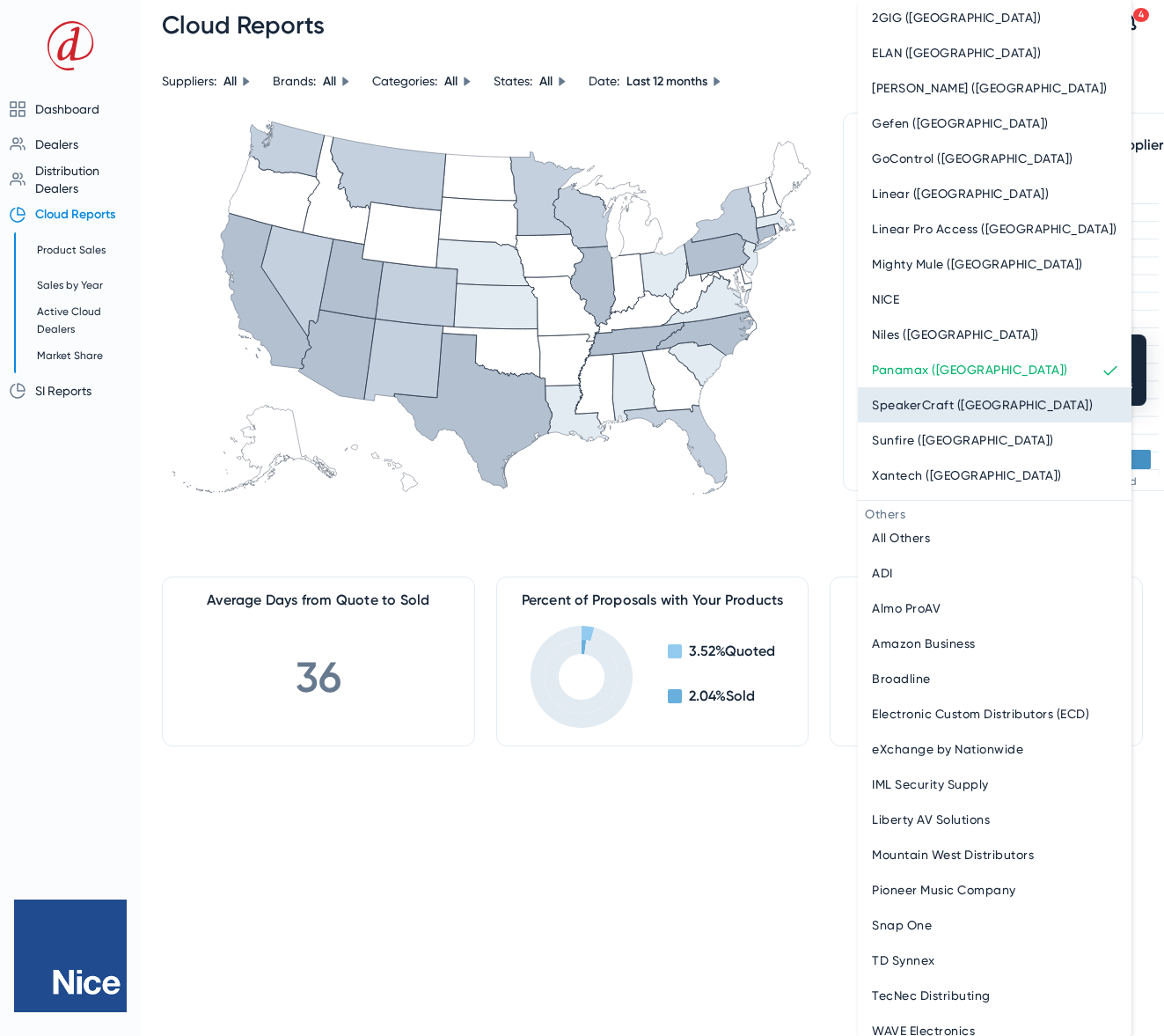
click at [914, 401] on span "SpeakerCraft (Nice)" at bounding box center [982, 404] width 221 height 21
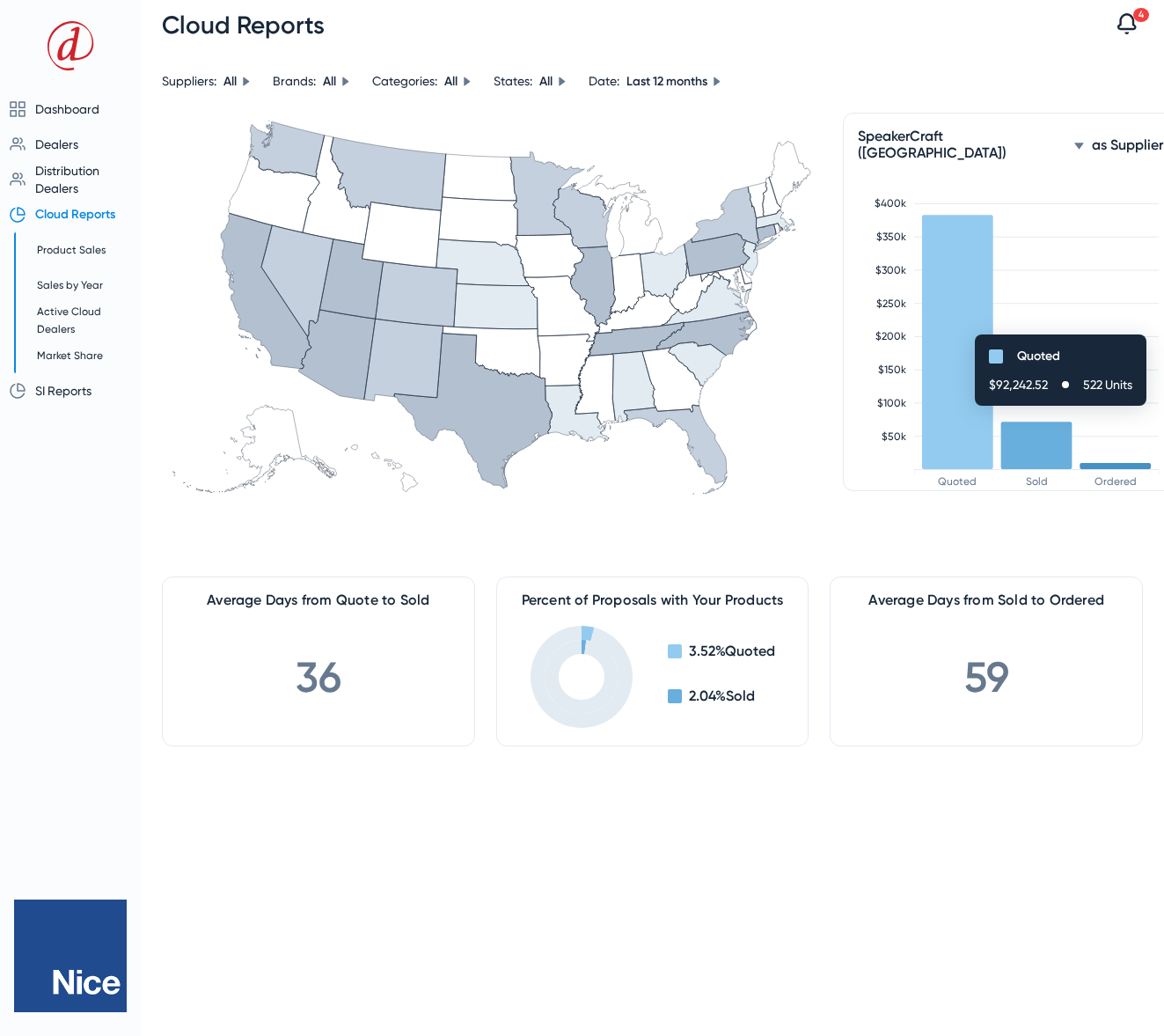
click at [961, 135] on span "SpeakerCraft (Nice)" at bounding box center [962, 144] width 209 height 34
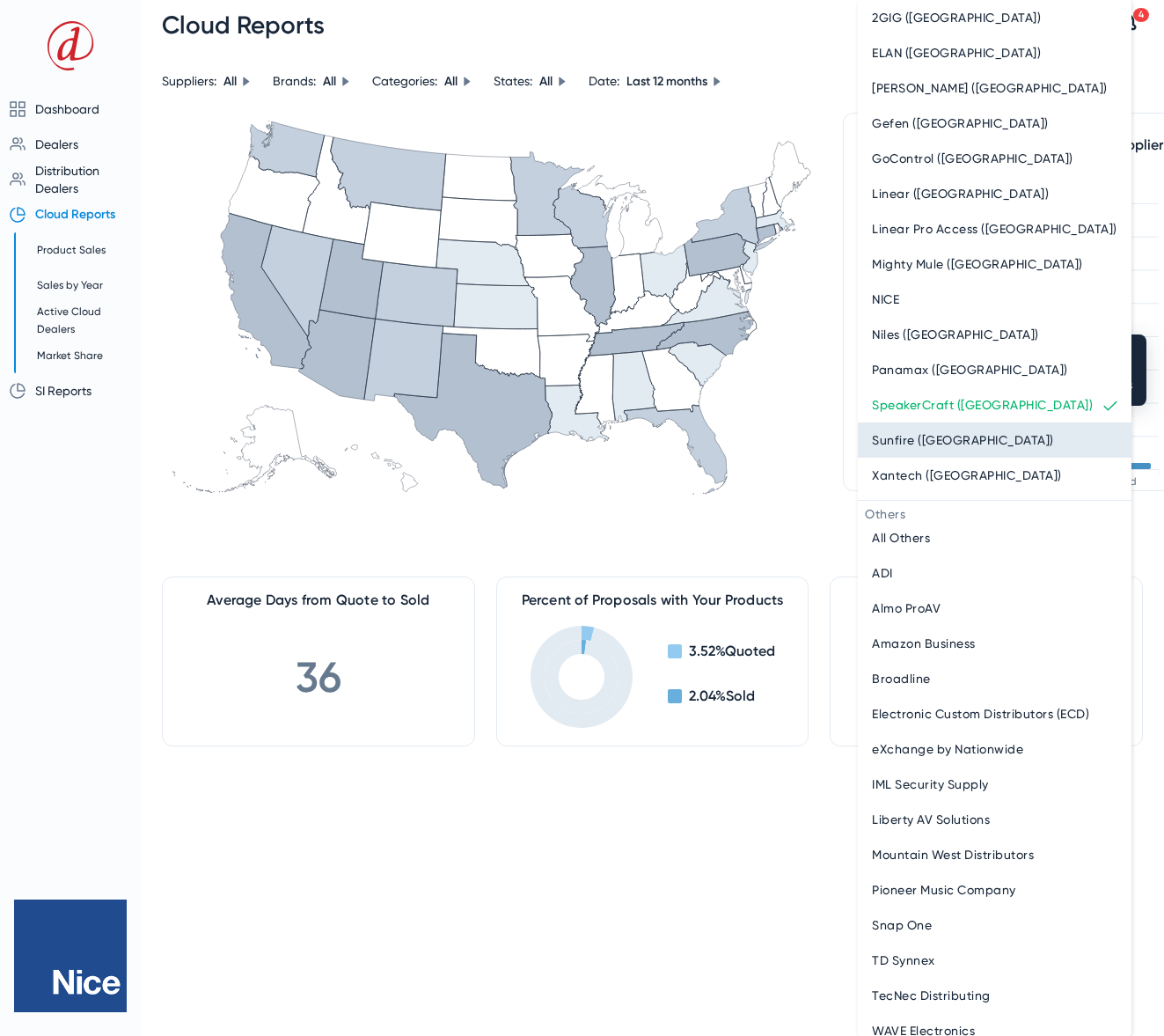
click at [910, 447] on span "Sunfire (Nice)" at bounding box center [962, 439] width 182 height 21
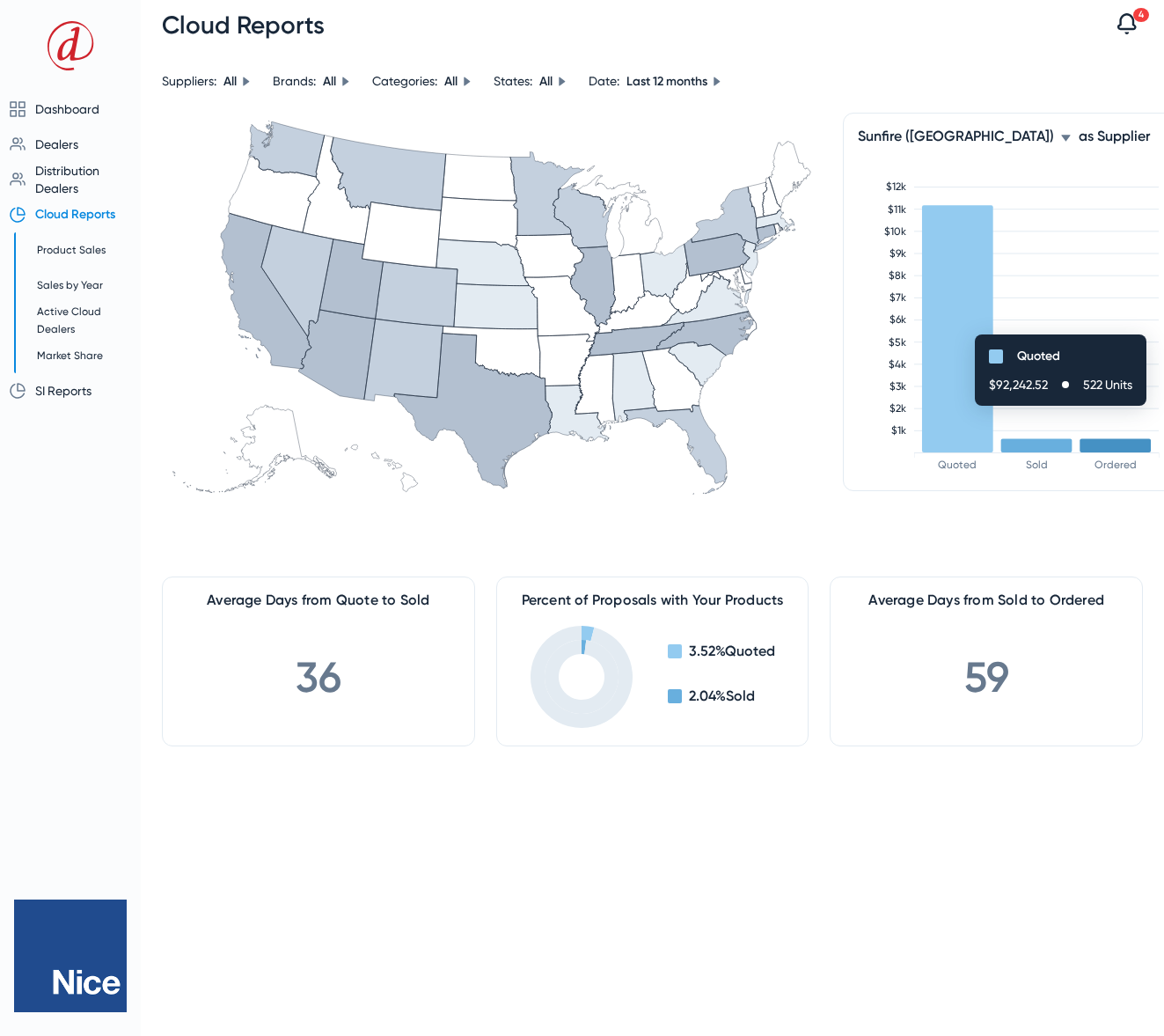
click at [921, 141] on span "Sunfire (Nice)" at bounding box center [956, 136] width 196 height 16
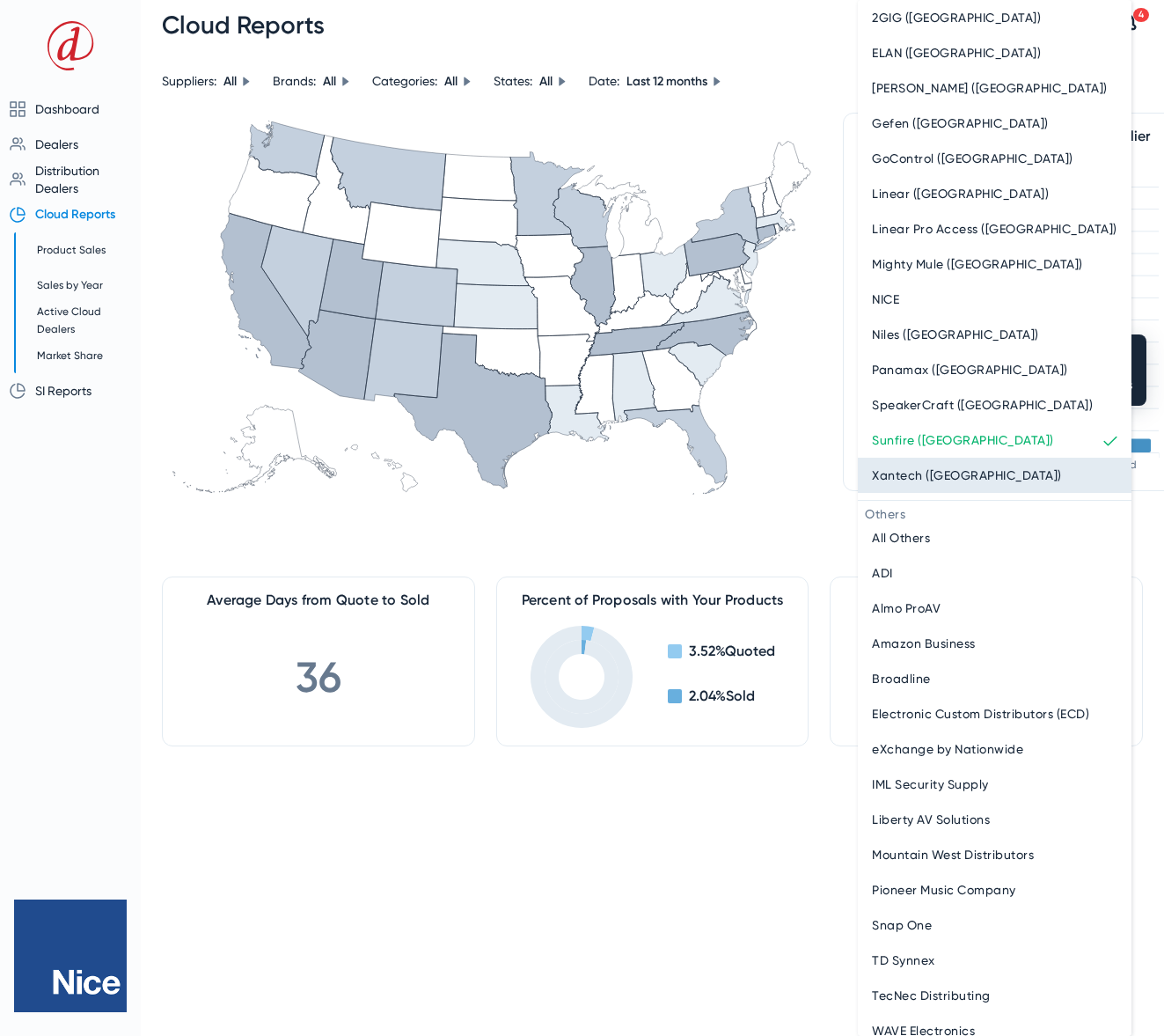
click at [905, 472] on span "Xantech (Nice)" at bounding box center [967, 475] width 190 height 21
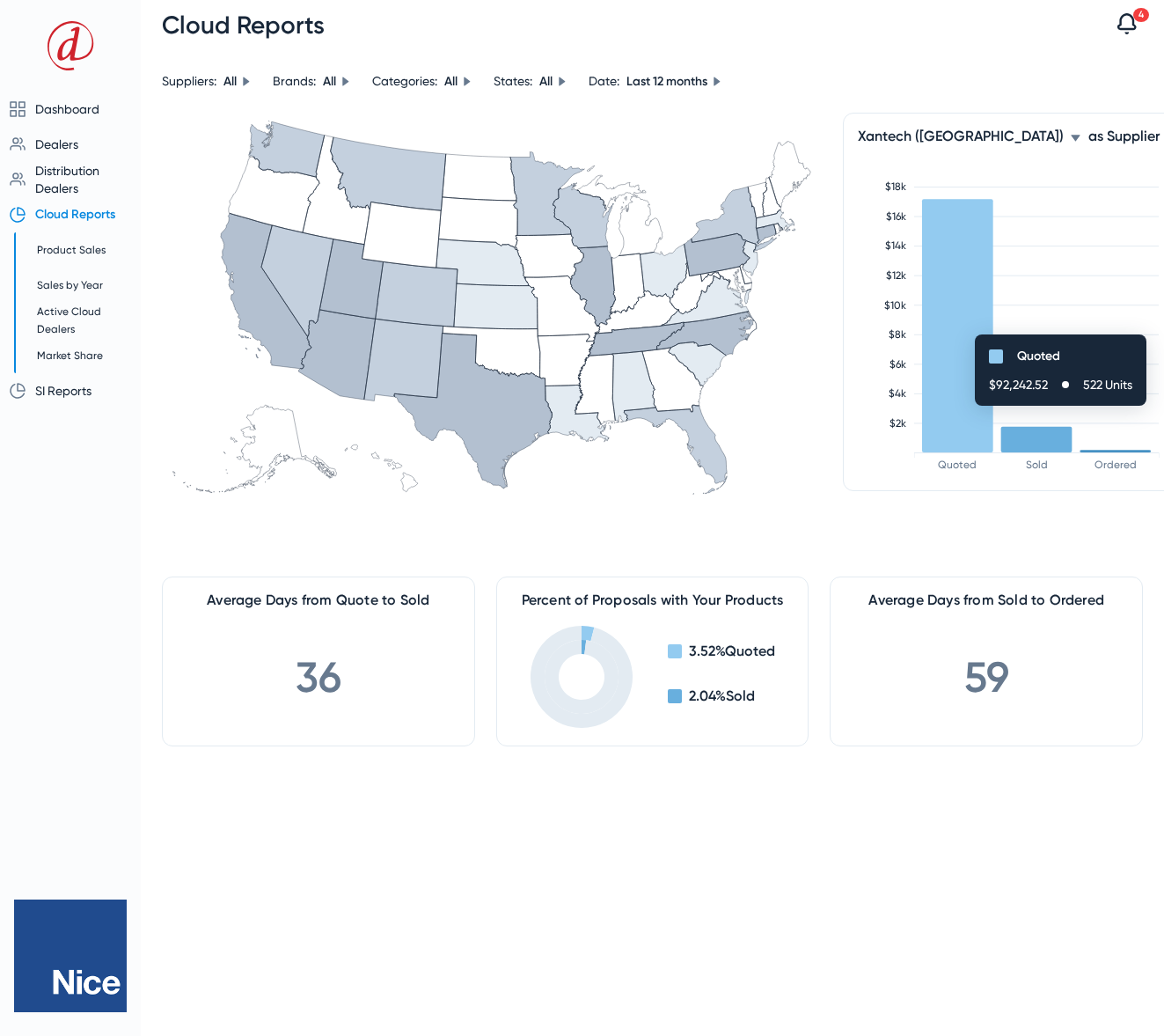
click at [1071, 140] on icon at bounding box center [1075, 137] width 9 height 6
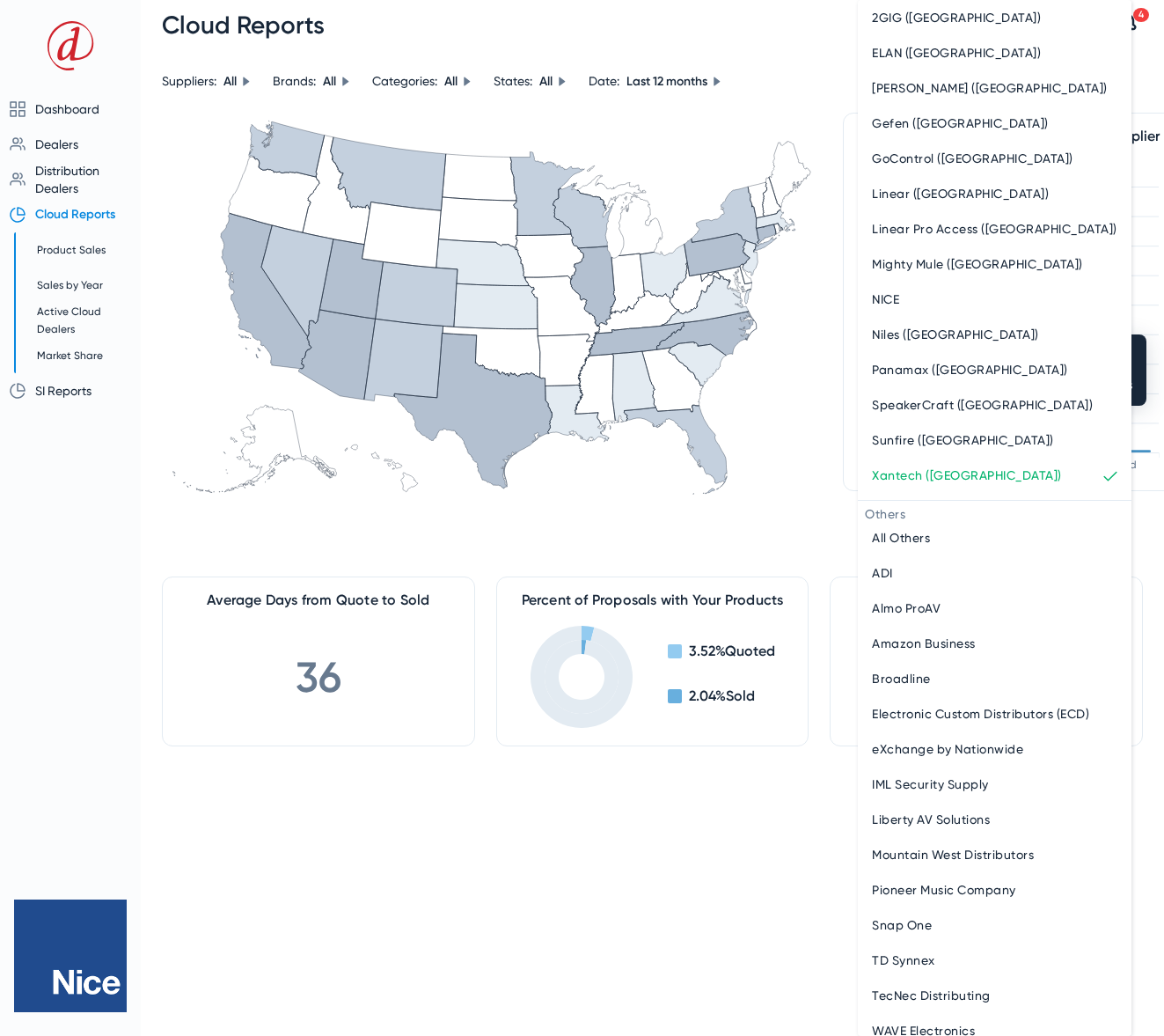
click at [899, 534] on span "All Others" at bounding box center [901, 537] width 58 height 21
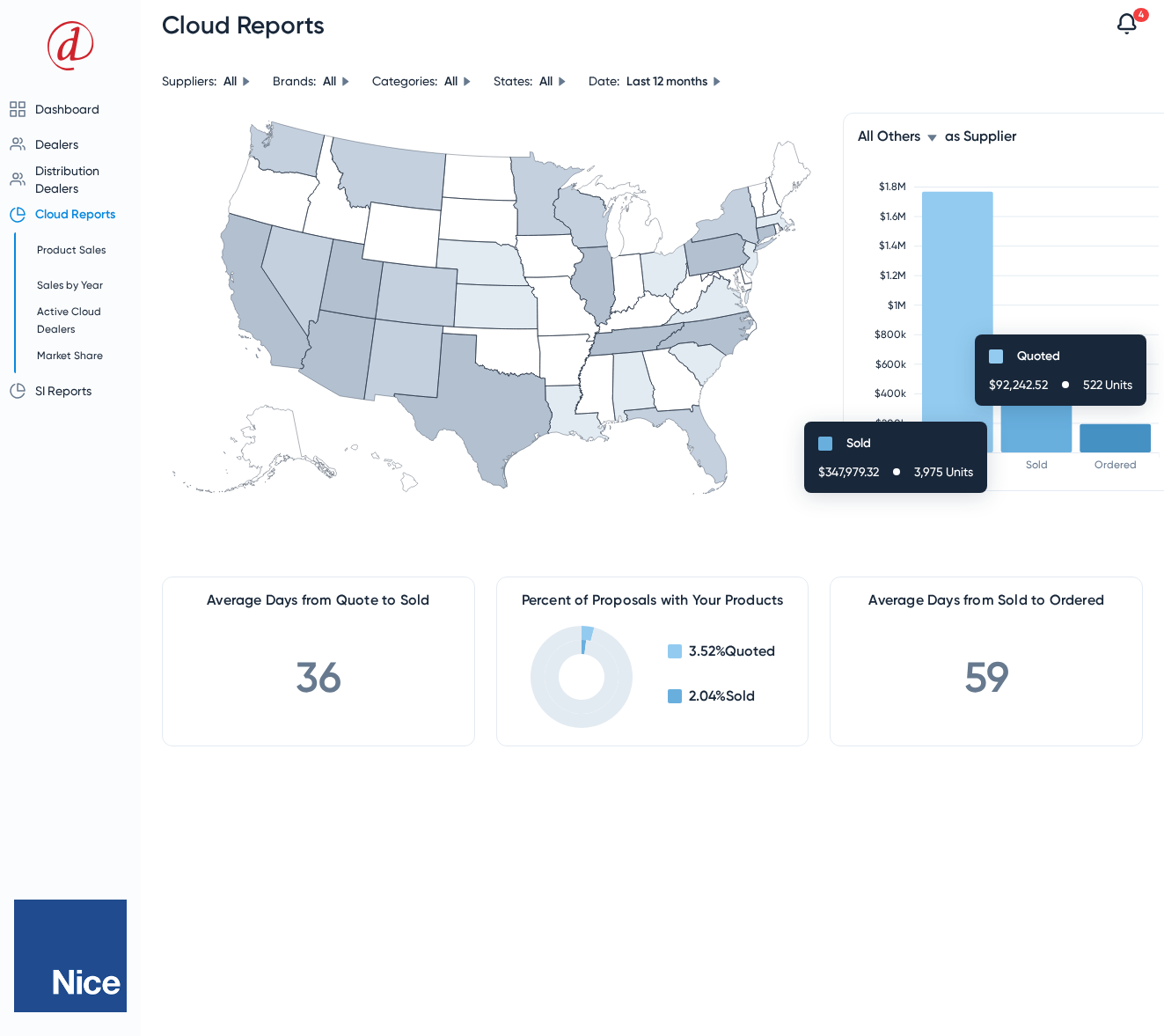
click at [1024, 430] on rect at bounding box center [1037, 427] width 71 height 51
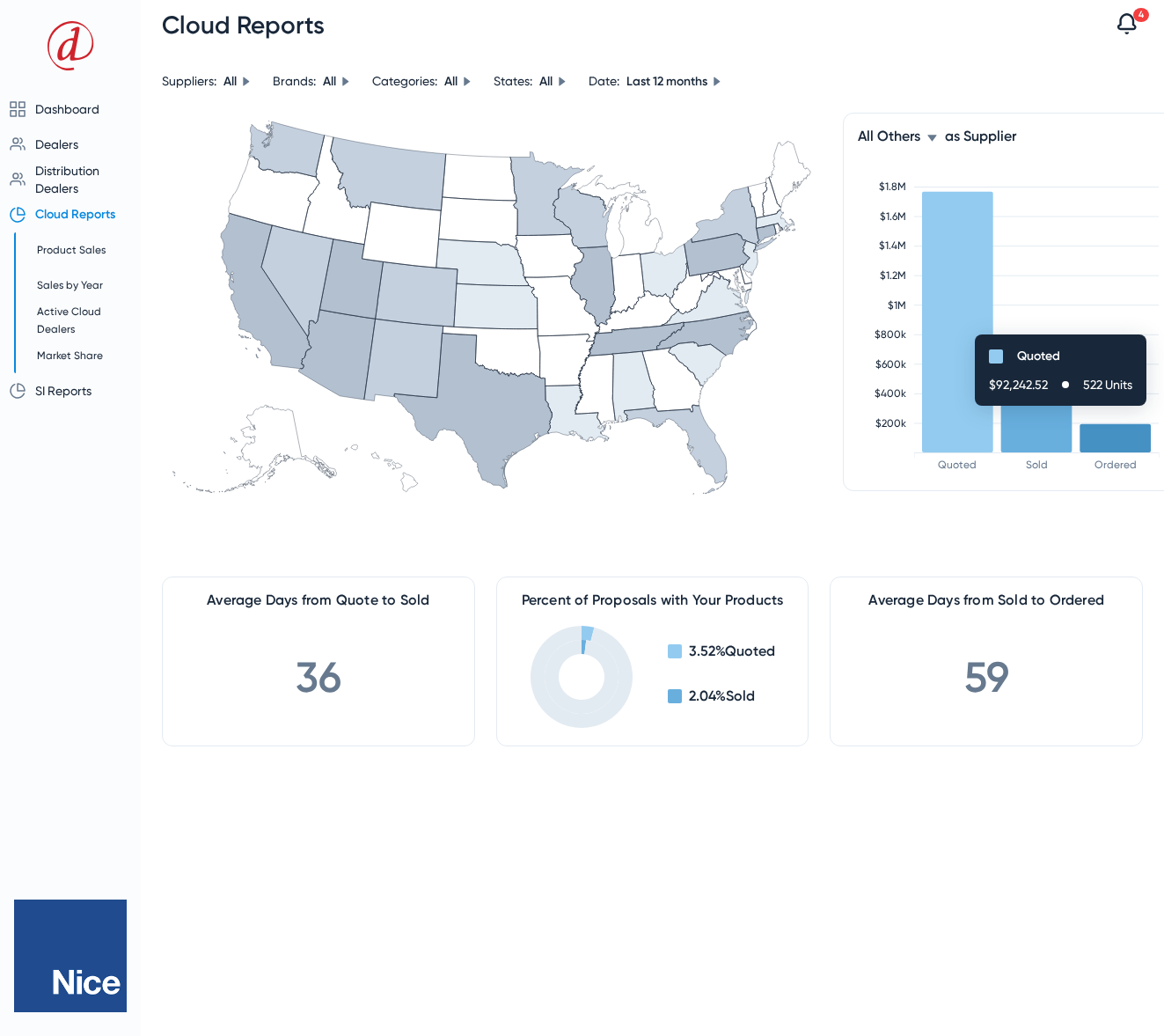
click at [963, 551] on div "All Others as Supplier Quoted Sold Ordered $200k $400k $600k $800k $1M $1.2M $1…" at bounding box center [1019, 333] width 352 height 442
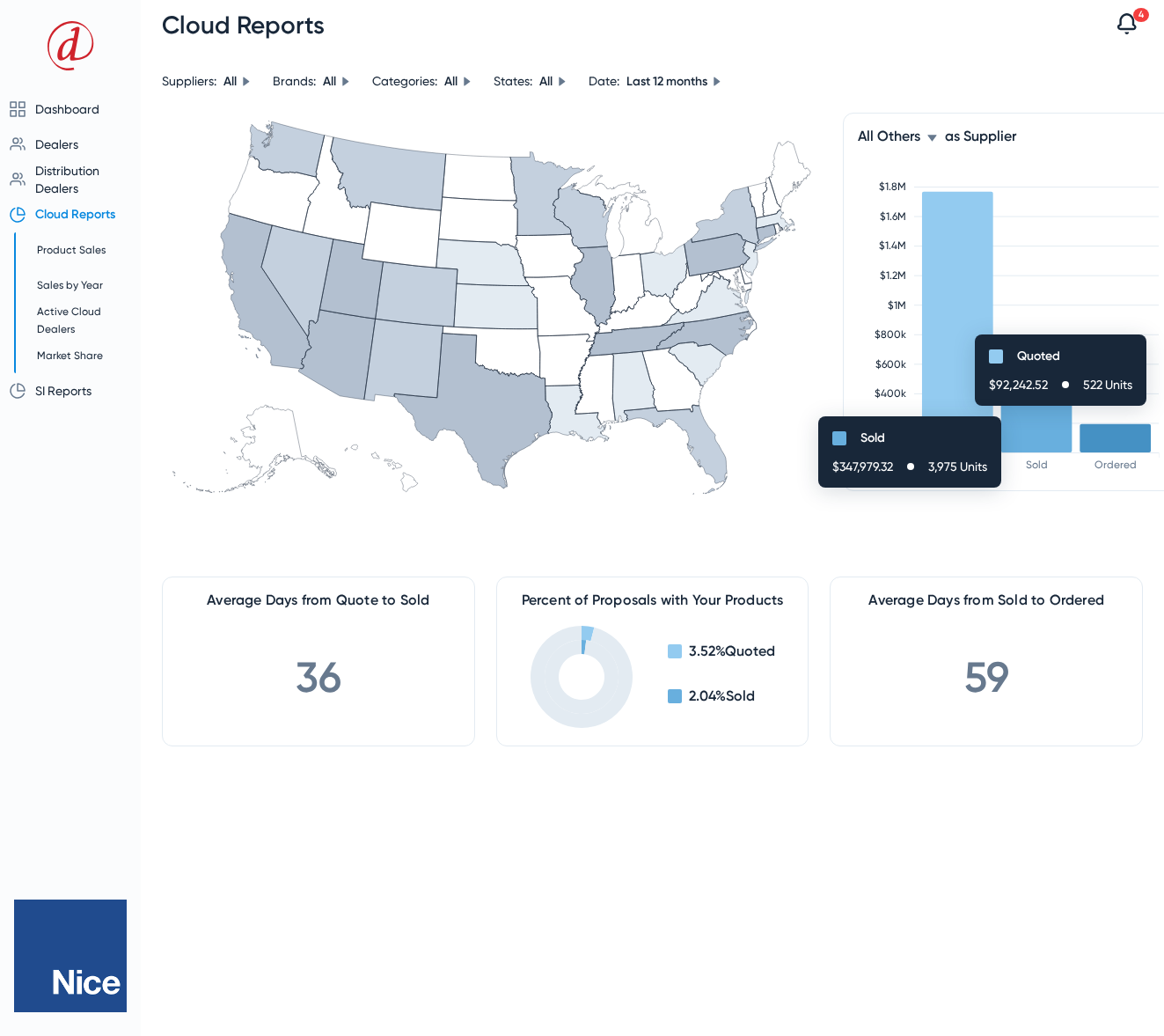
scroll to position [0, 4]
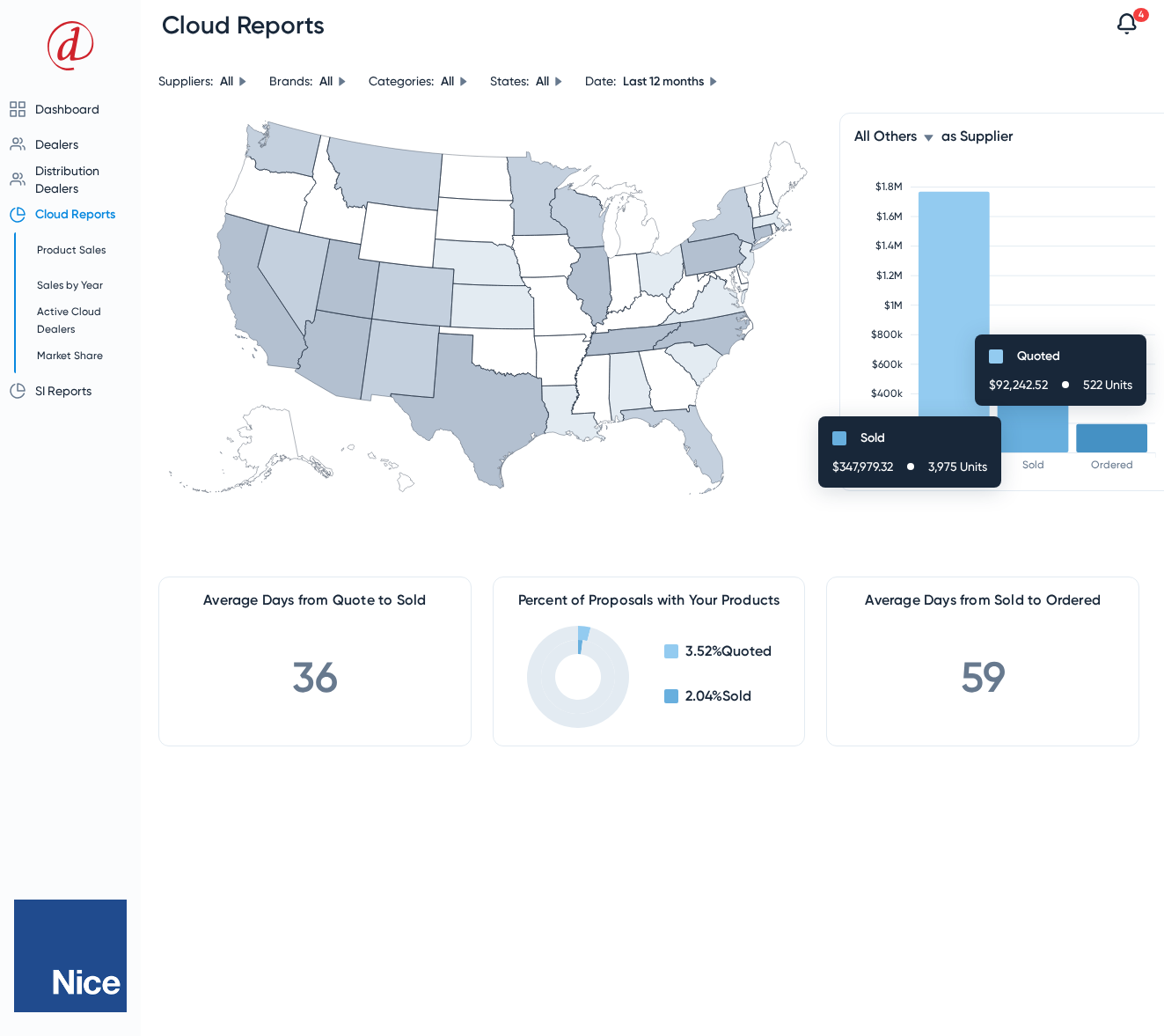
click at [1039, 425] on rect at bounding box center [1033, 427] width 71 height 51
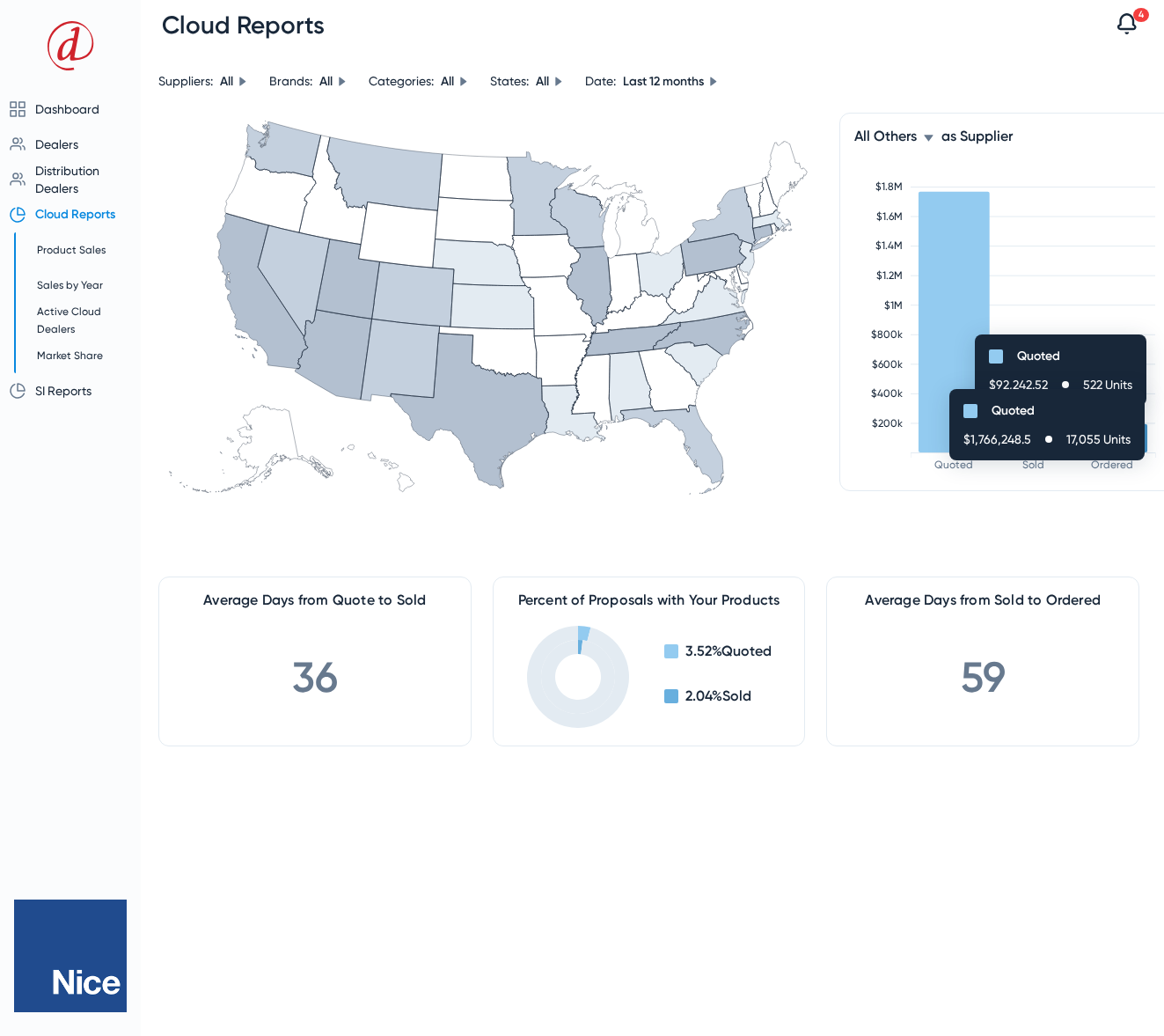
click at [941, 396] on rect at bounding box center [955, 322] width 71 height 260
click at [1036, 296] on icon "Quoted Sold Ordered $200k $400k $600k $800k $1M $1.2M $1.4M $1.6M $1.8M" at bounding box center [1015, 319] width 323 height 308
click at [931, 137] on icon at bounding box center [928, 137] width 9 height 6
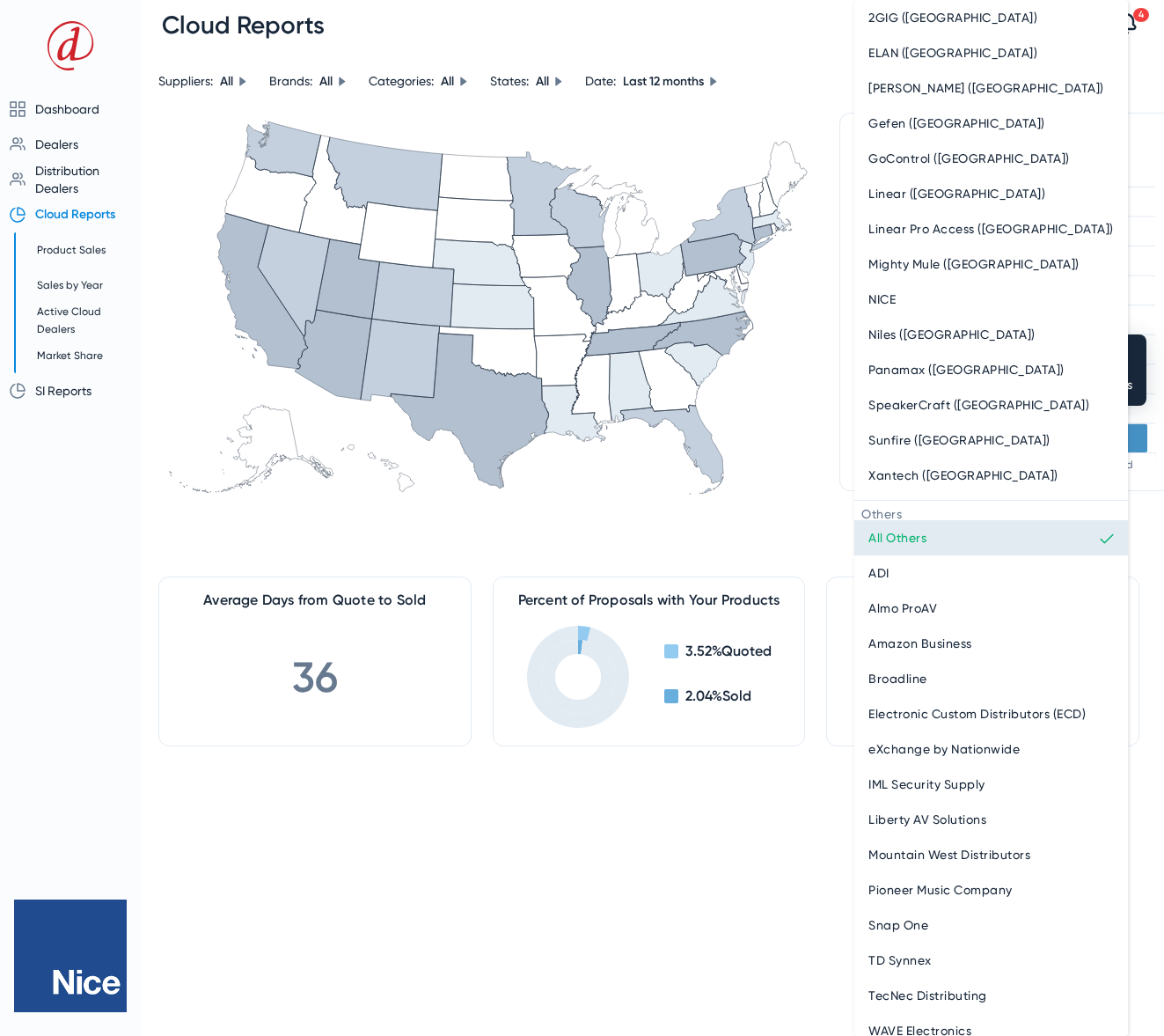
click at [905, 547] on span "All Others" at bounding box center [898, 537] width 58 height 21
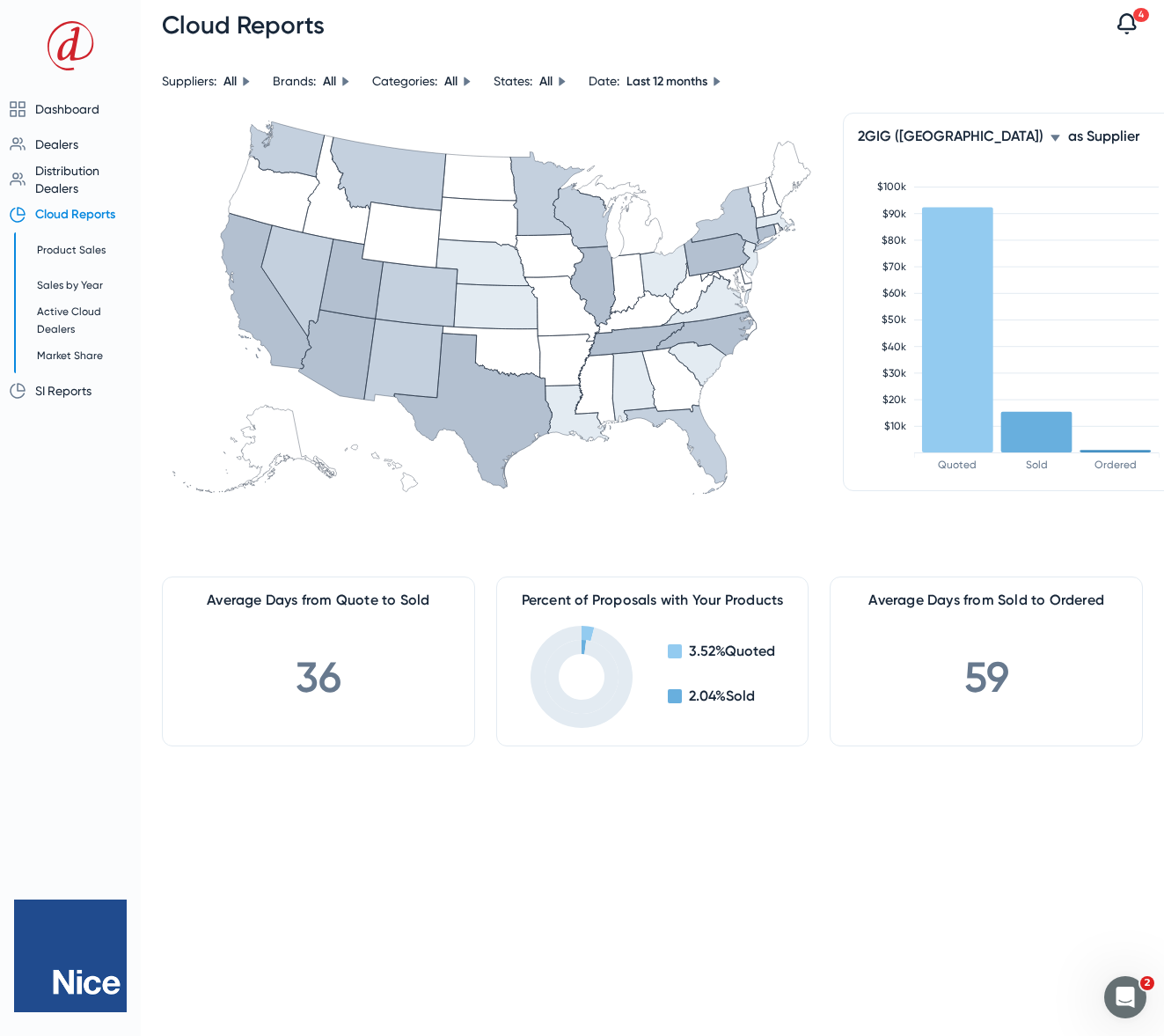
click at [1050, 138] on icon at bounding box center [1055, 138] width 11 height 11
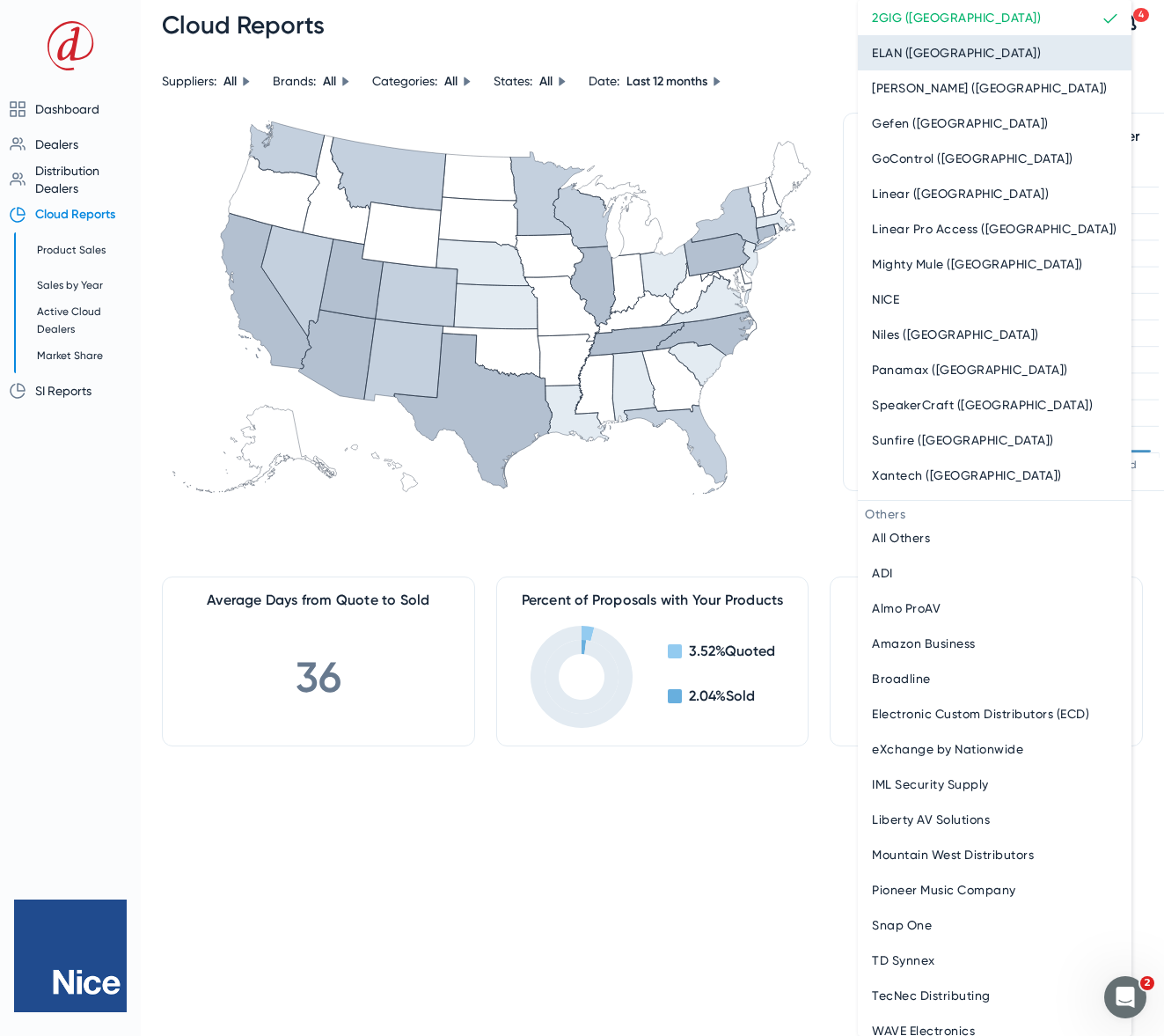
click at [932, 48] on span "ELAN (Nice)" at bounding box center [956, 52] width 169 height 21
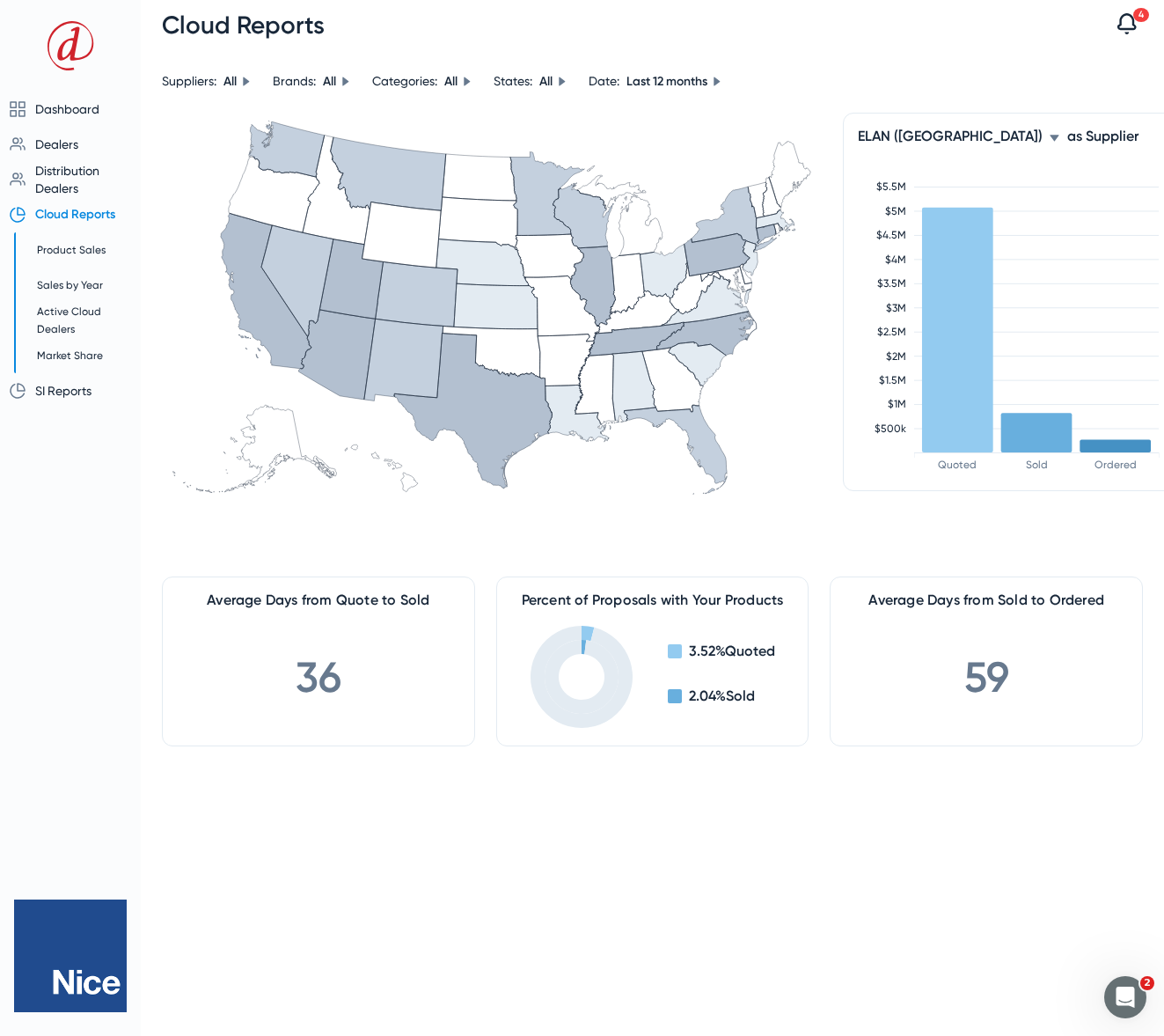
click at [933, 135] on div "ELAN (Nice)" at bounding box center [959, 136] width 203 height 16
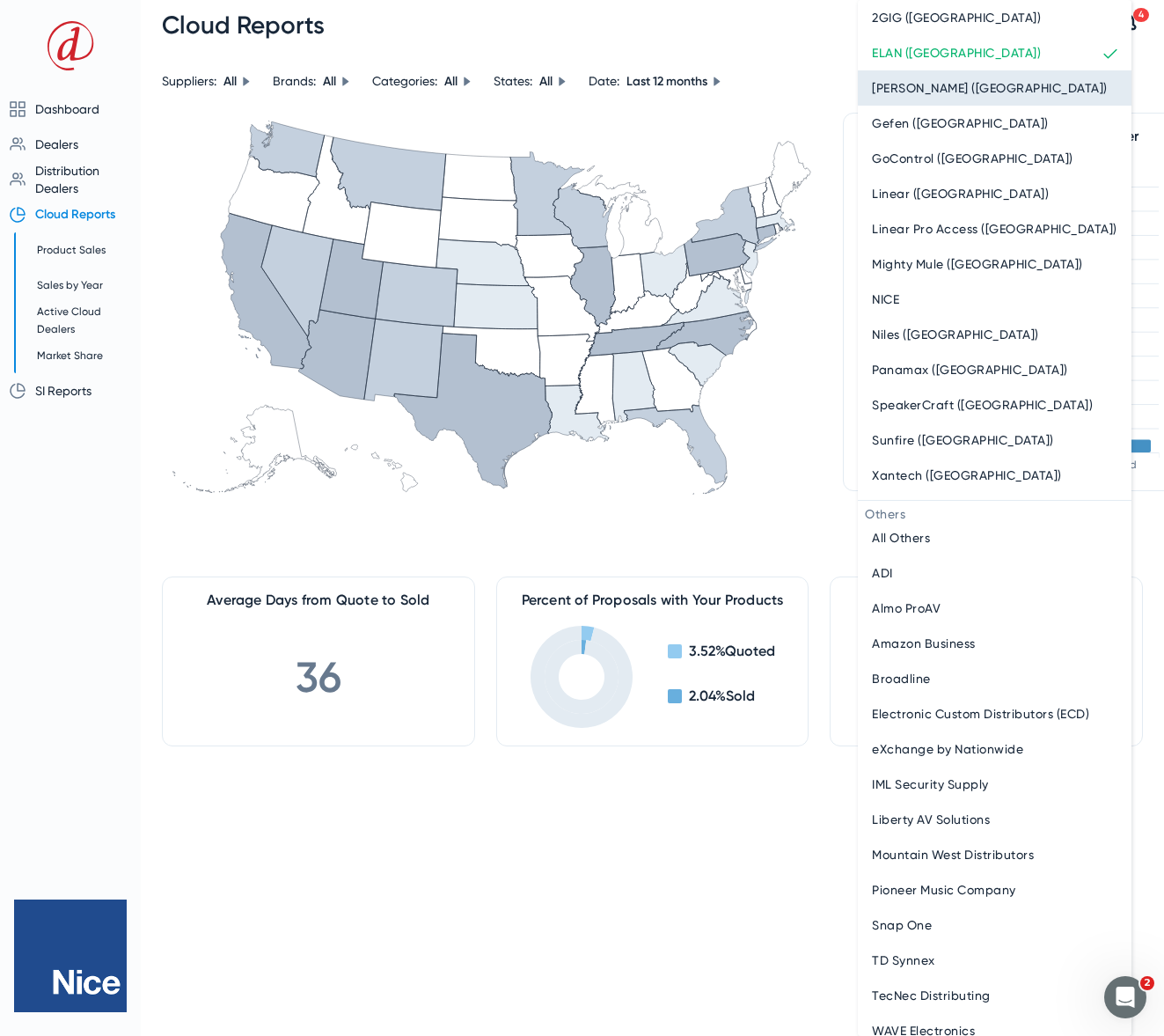
click at [920, 80] on span "Furman (Nice)" at bounding box center [989, 88] width 236 height 21
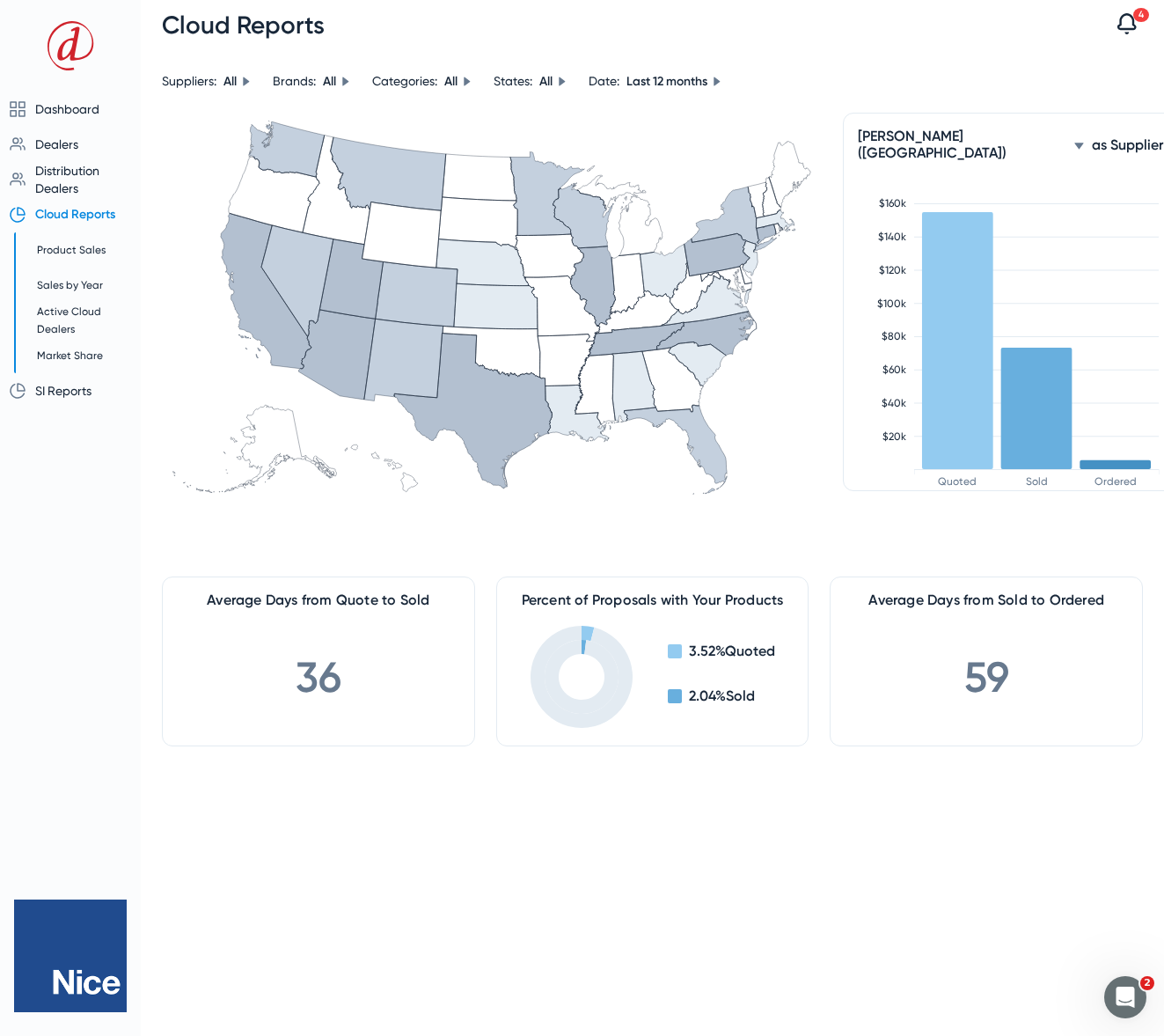
click at [1074, 141] on icon at bounding box center [1079, 146] width 11 height 11
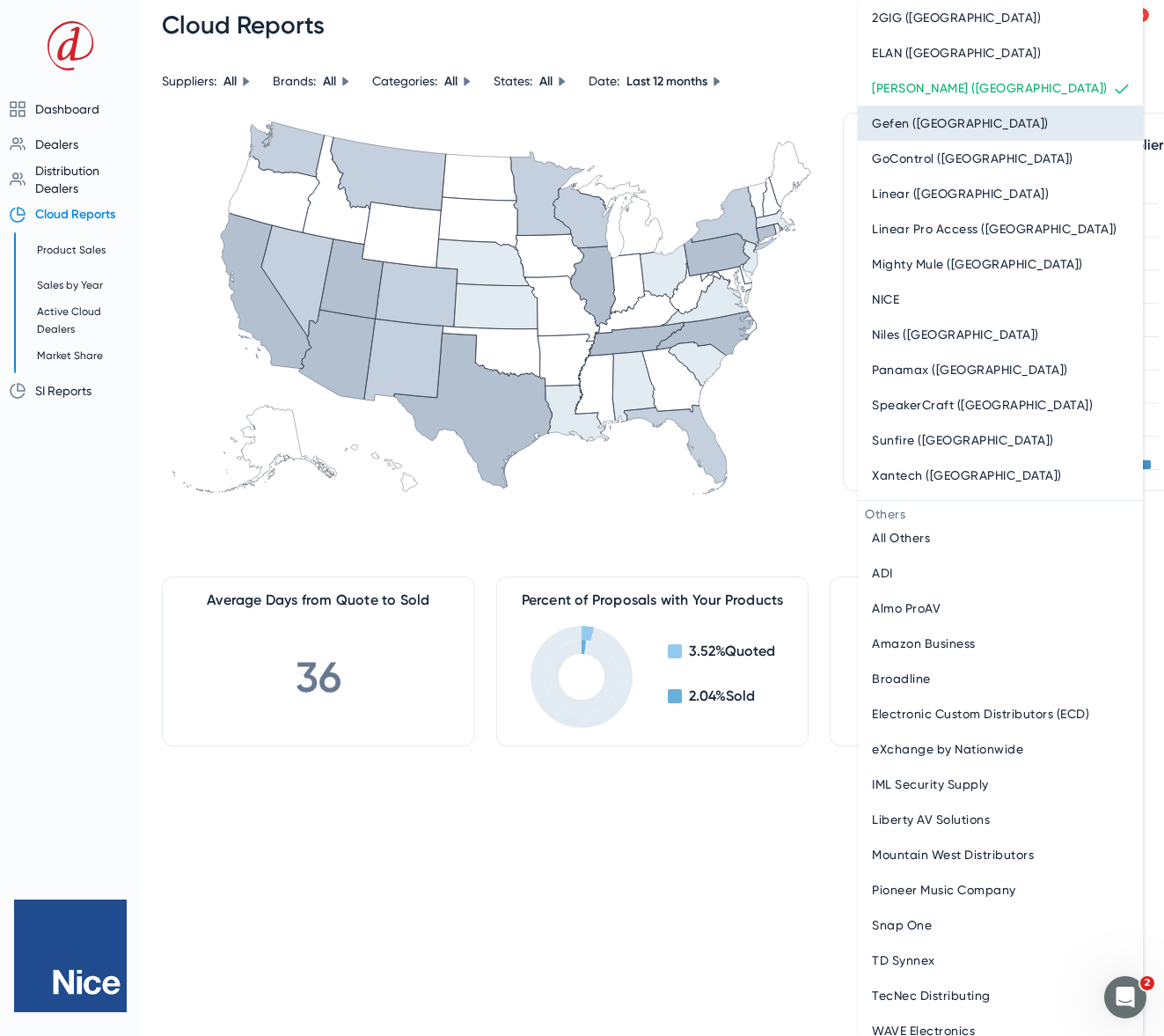
click at [926, 115] on span "Gefen (Nice)" at bounding box center [960, 122] width 177 height 21
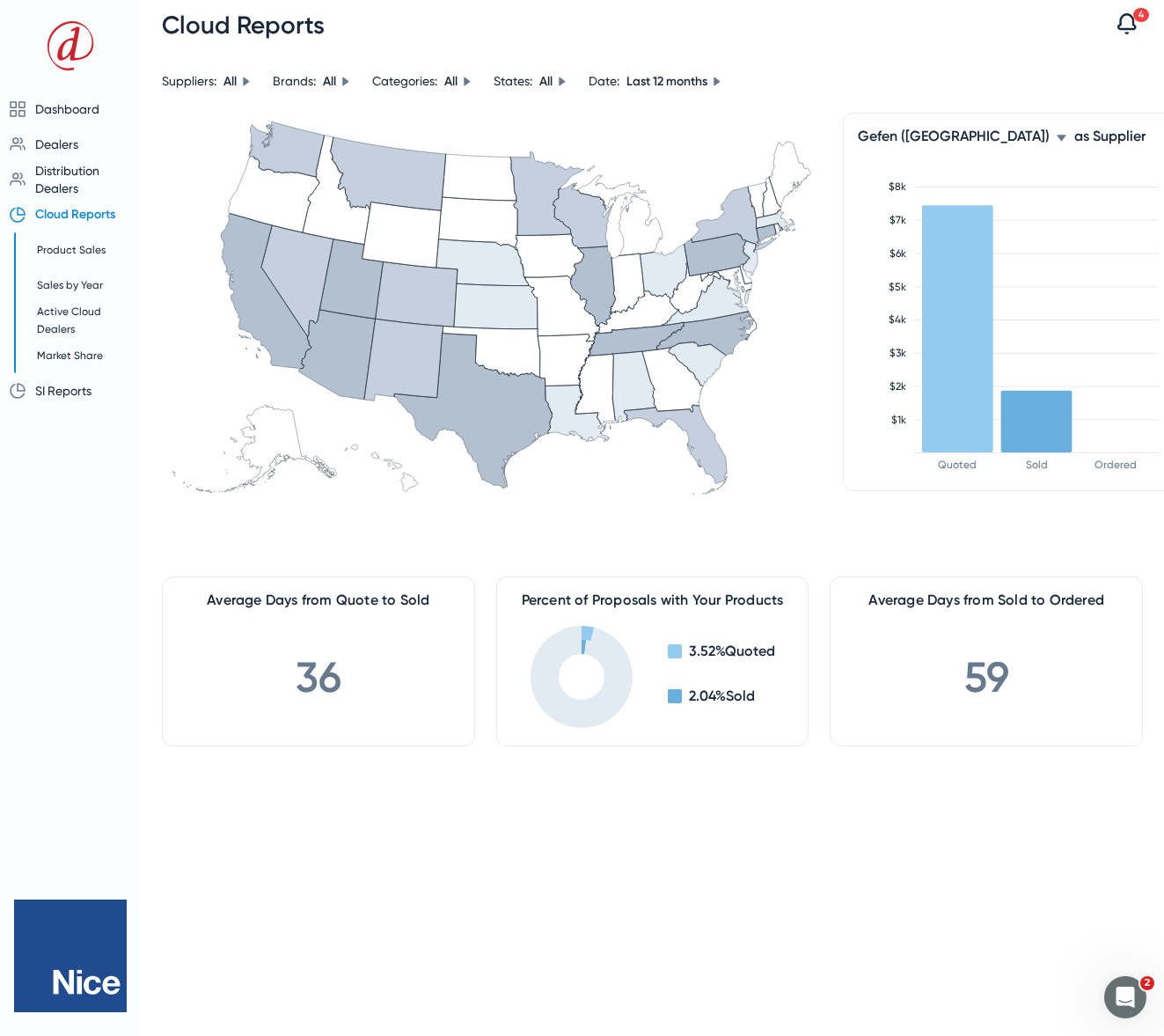
click at [929, 135] on span "Gefen (Nice)" at bounding box center [954, 136] width 192 height 16
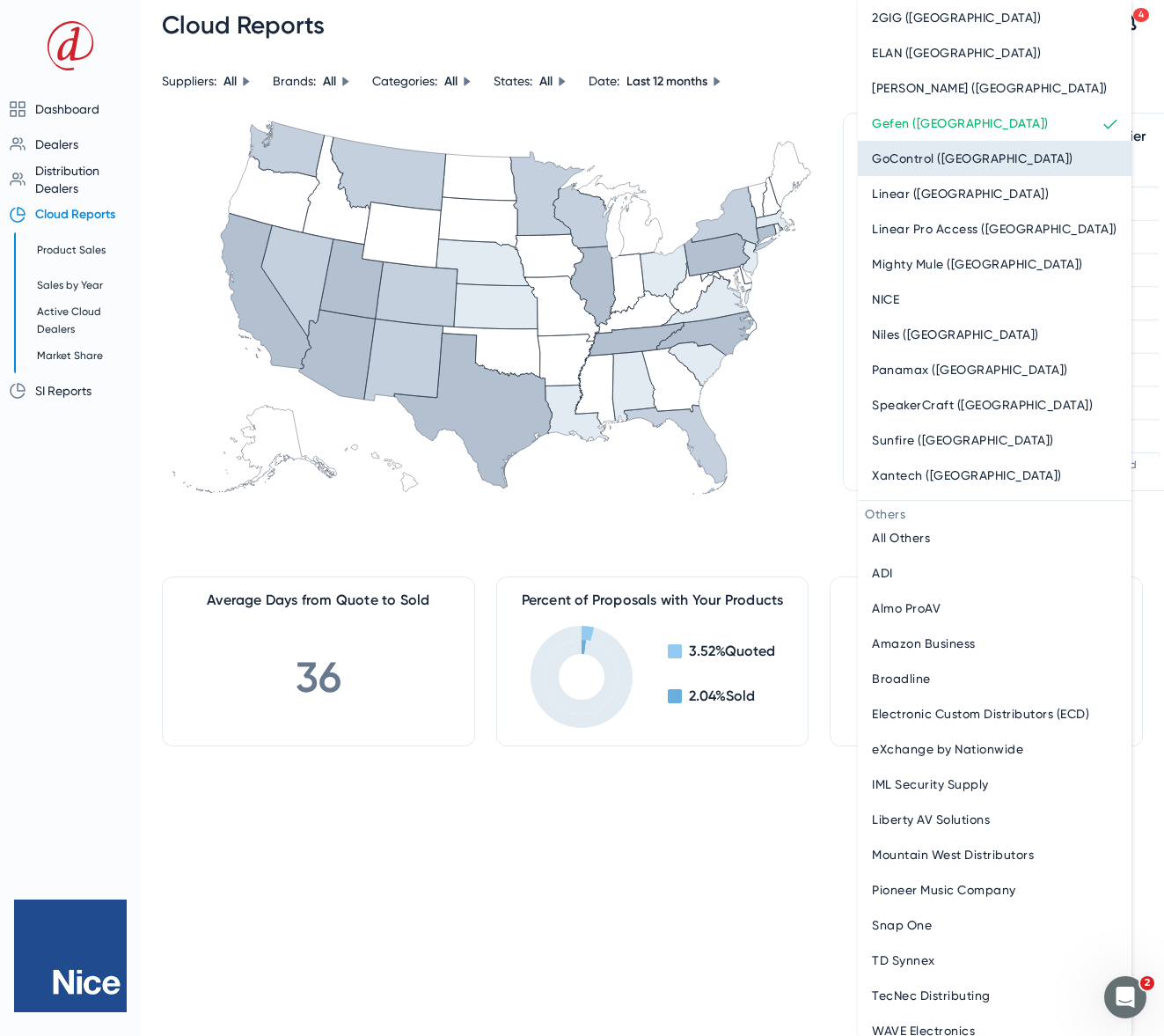
click at [926, 161] on span "GoControl (Nice)" at bounding box center [972, 158] width 202 height 21
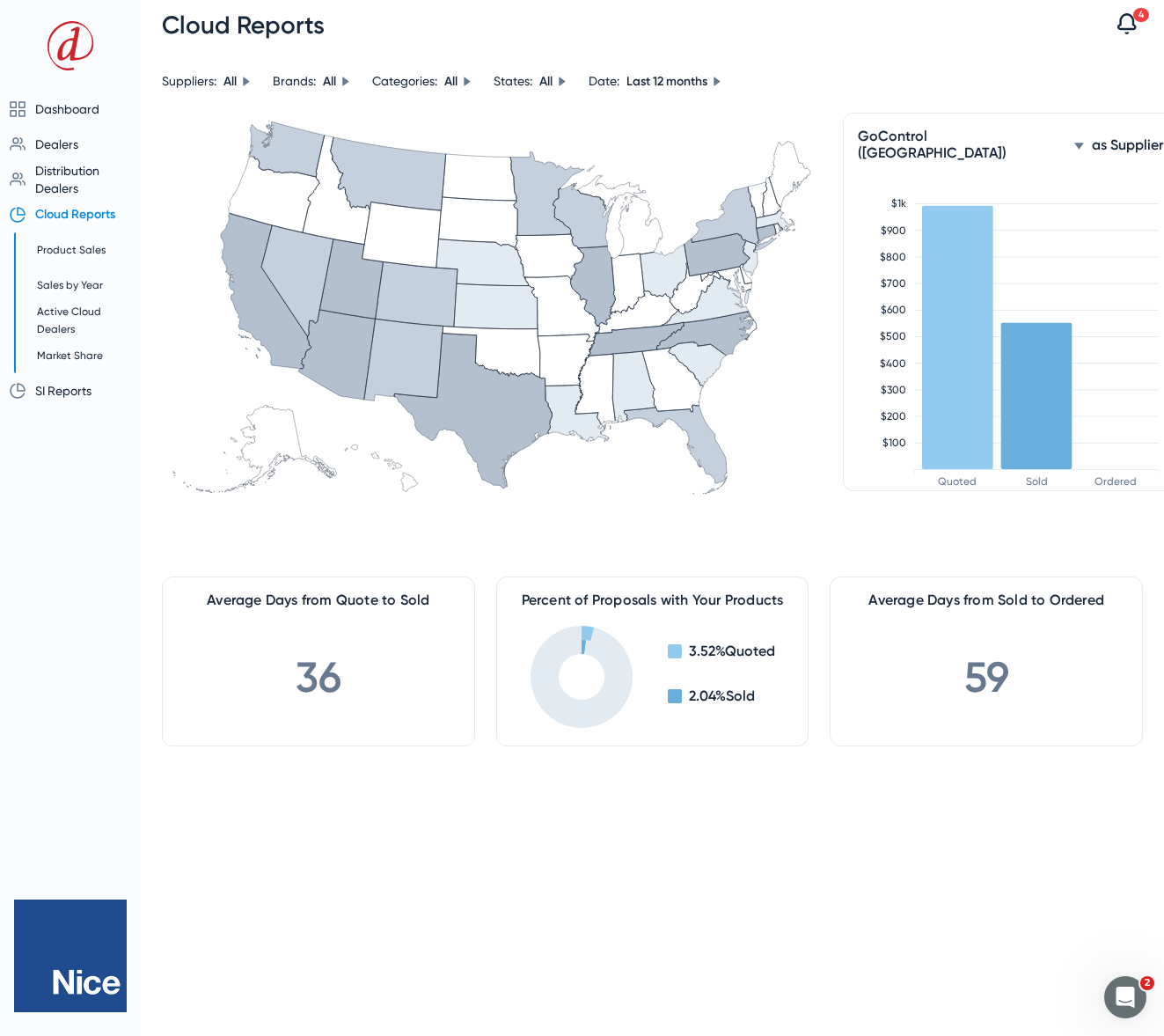
click at [951, 138] on span "GoControl (Nice)" at bounding box center [962, 144] width 209 height 34
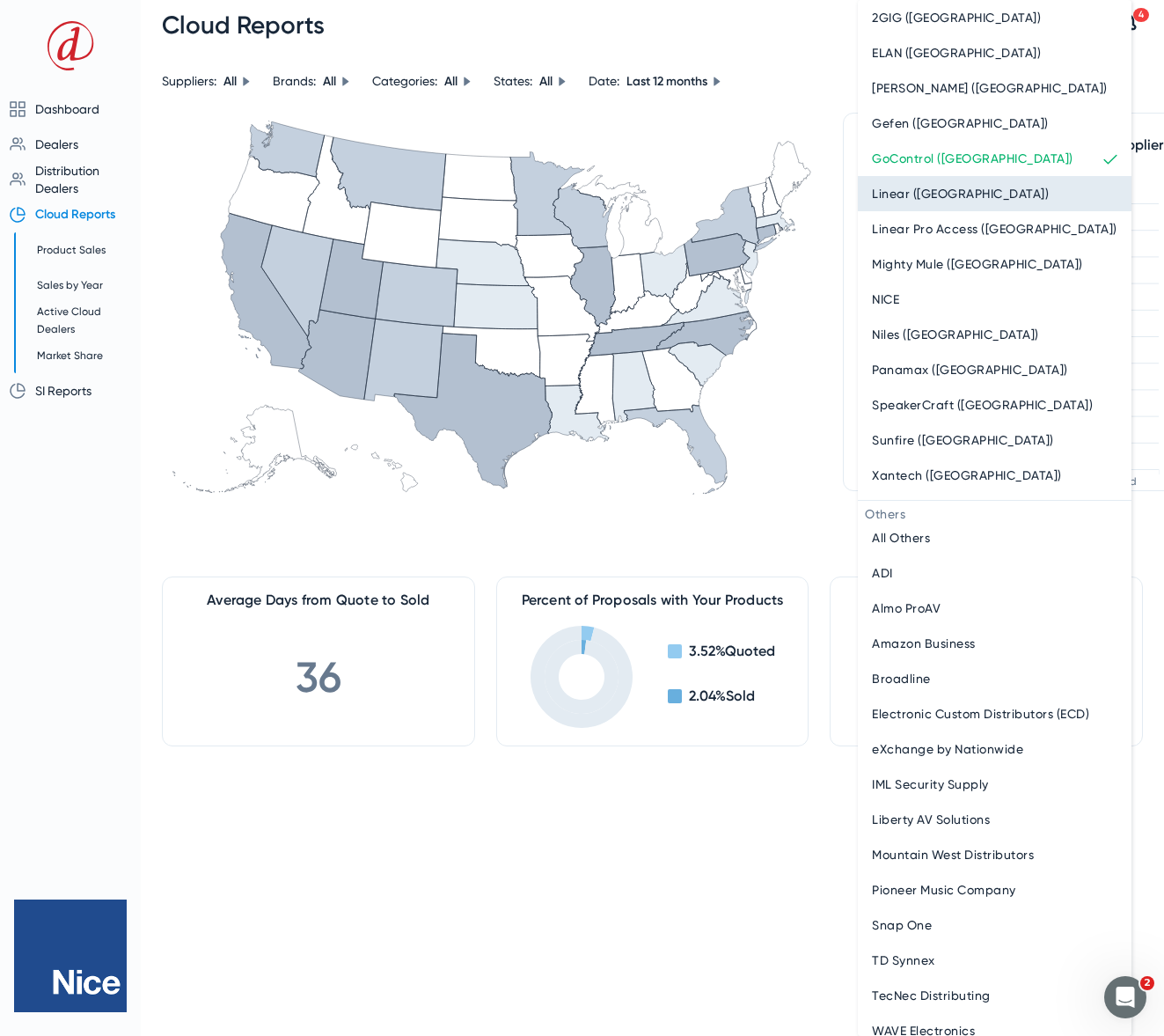
click at [921, 203] on span "Linear (Nice)" at bounding box center [960, 193] width 177 height 21
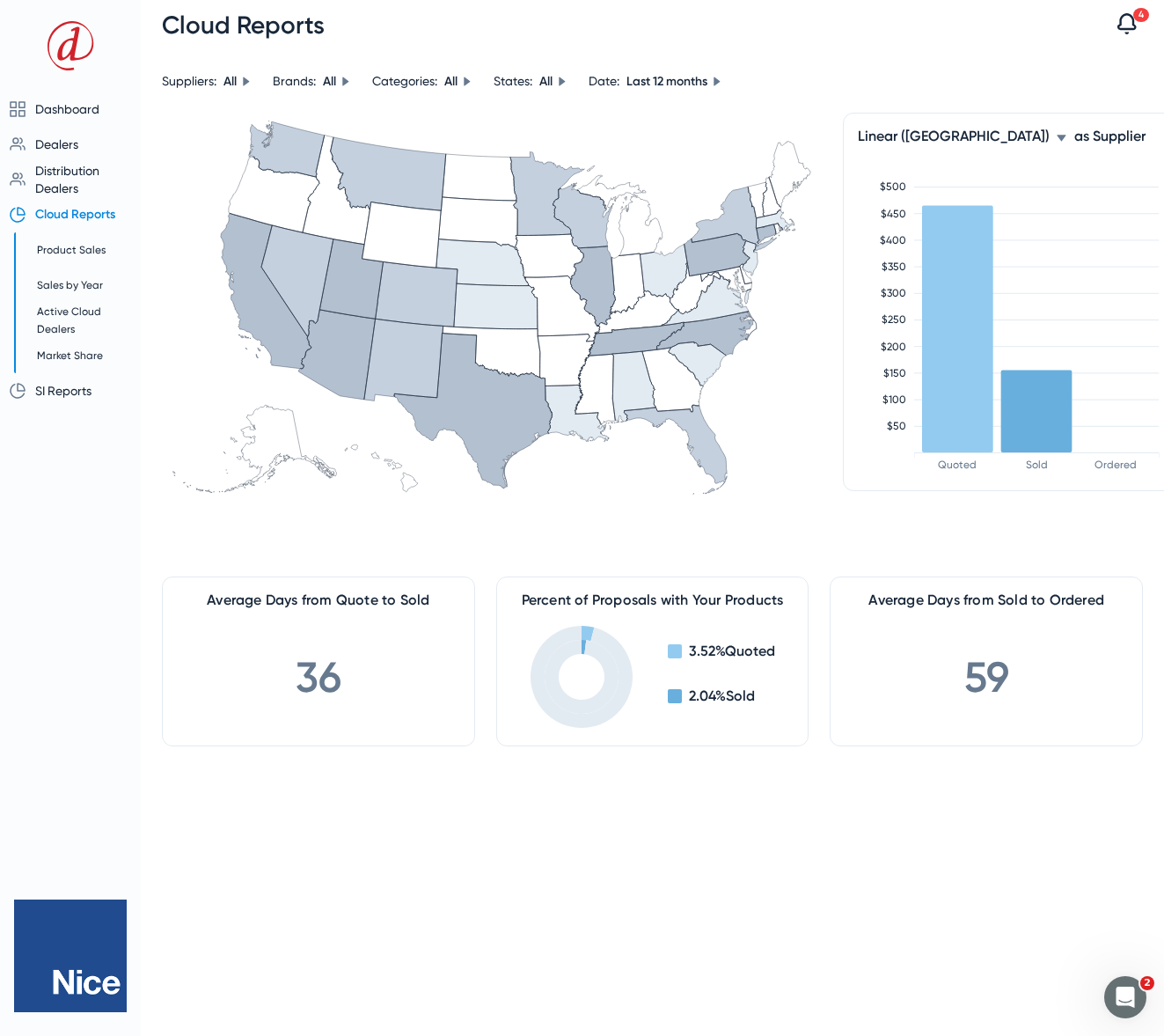
click at [933, 137] on span "Linear (Nice)" at bounding box center [954, 136] width 192 height 16
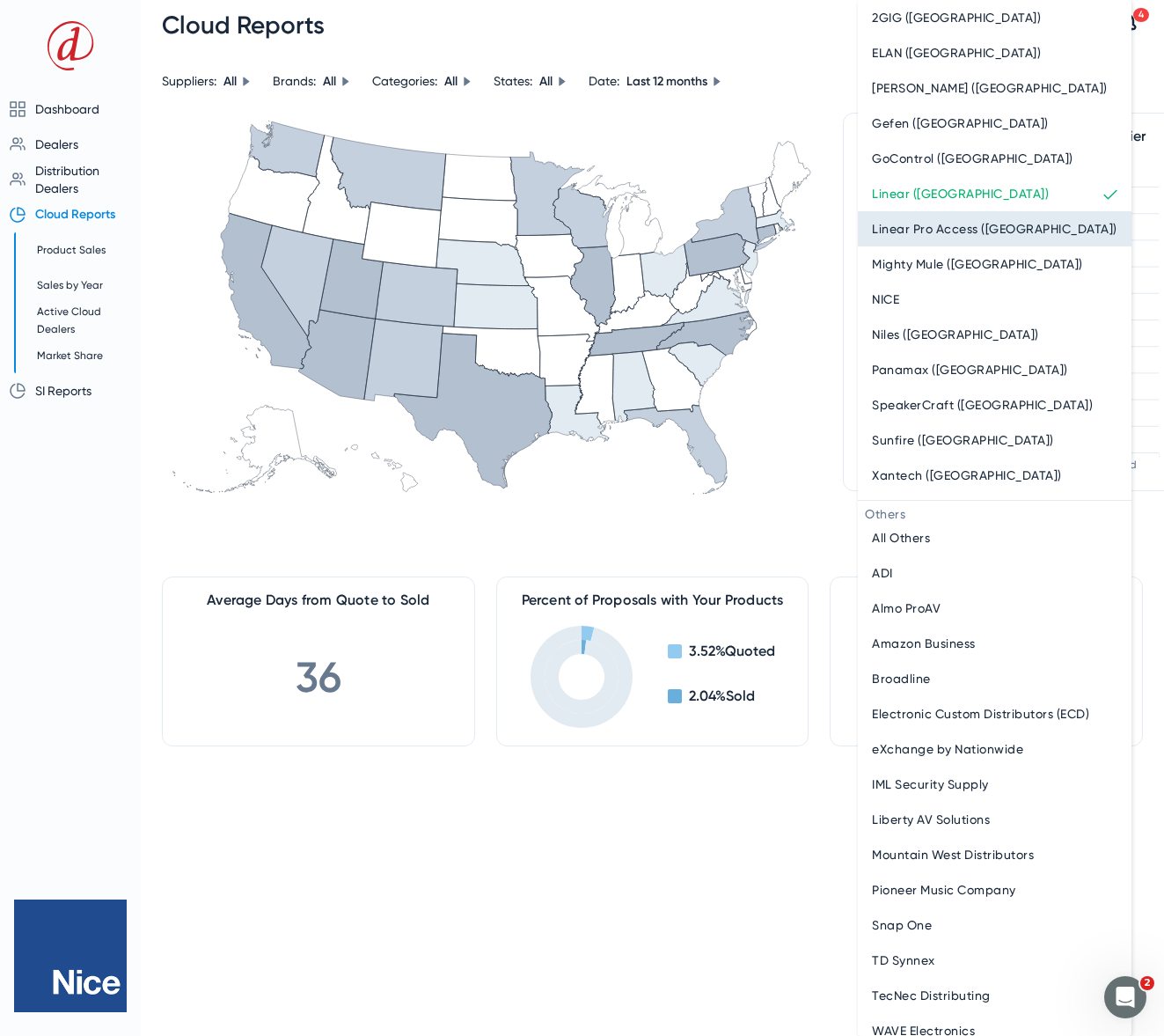
click at [934, 233] on span "Linear Pro Access (Nice)" at bounding box center [994, 228] width 246 height 21
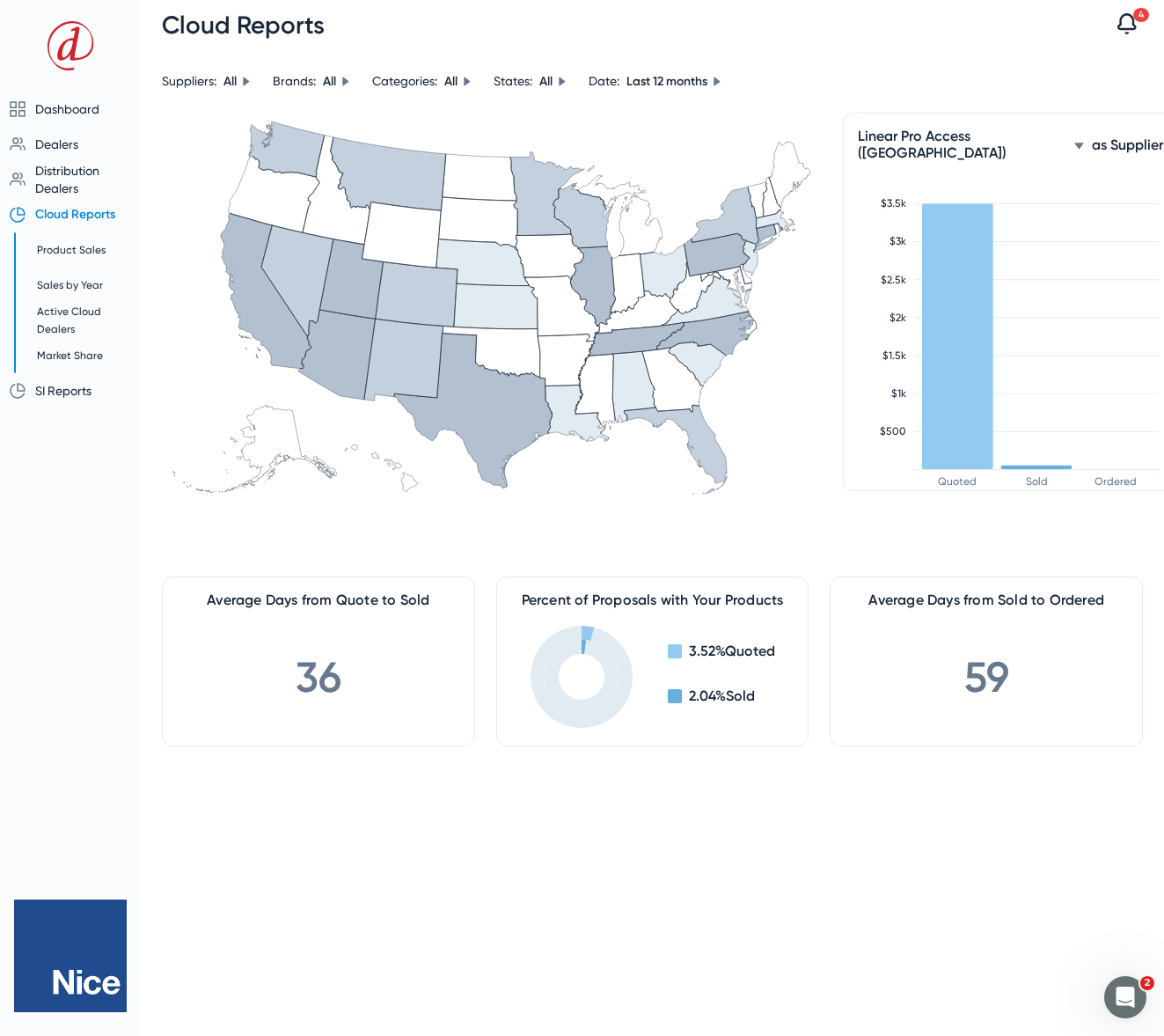
click at [975, 134] on span "Linear Pro Access (Nice)" at bounding box center [962, 144] width 209 height 34
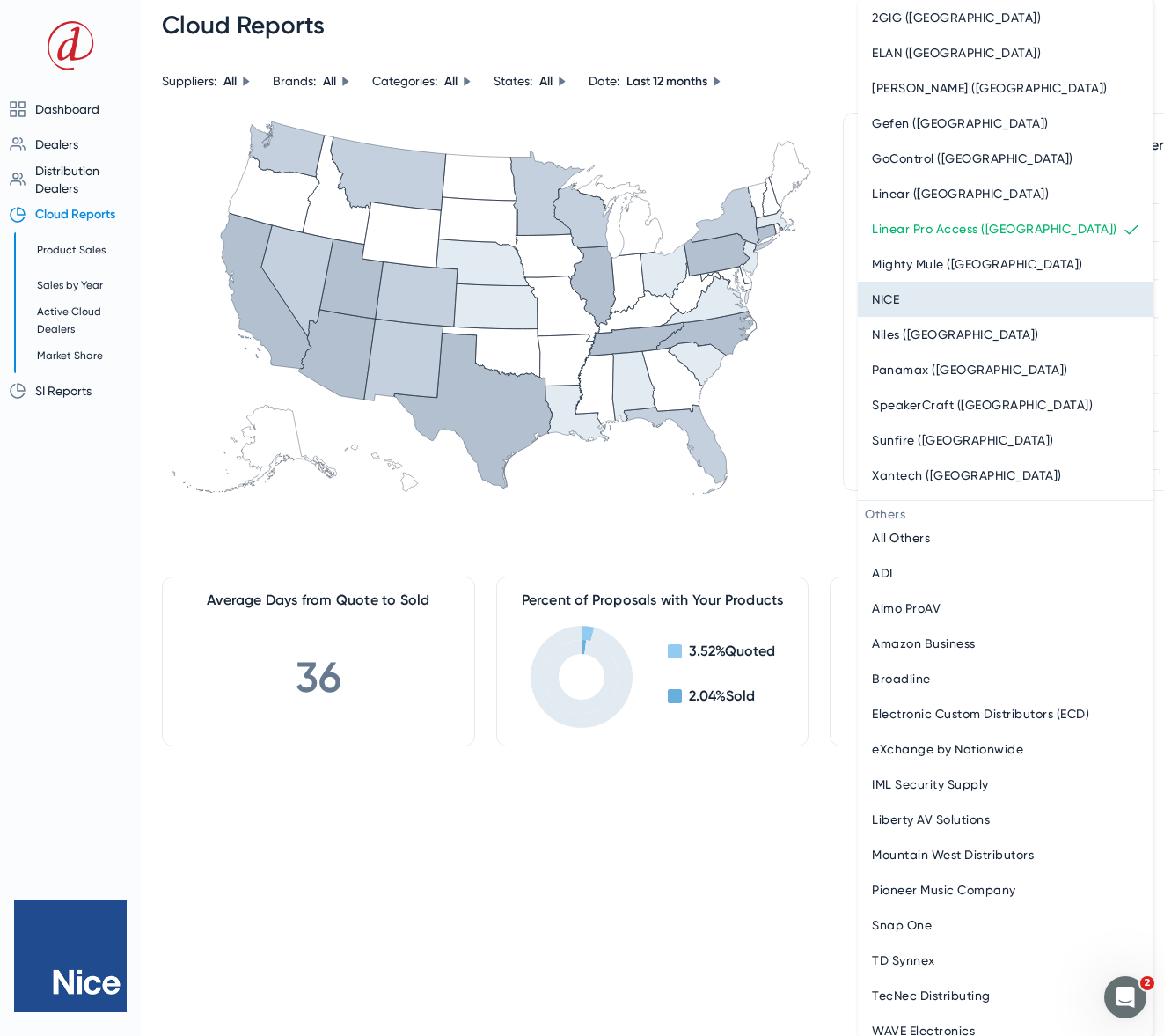
click at [943, 289] on div "NICE" at bounding box center [1005, 299] width 267 height 21
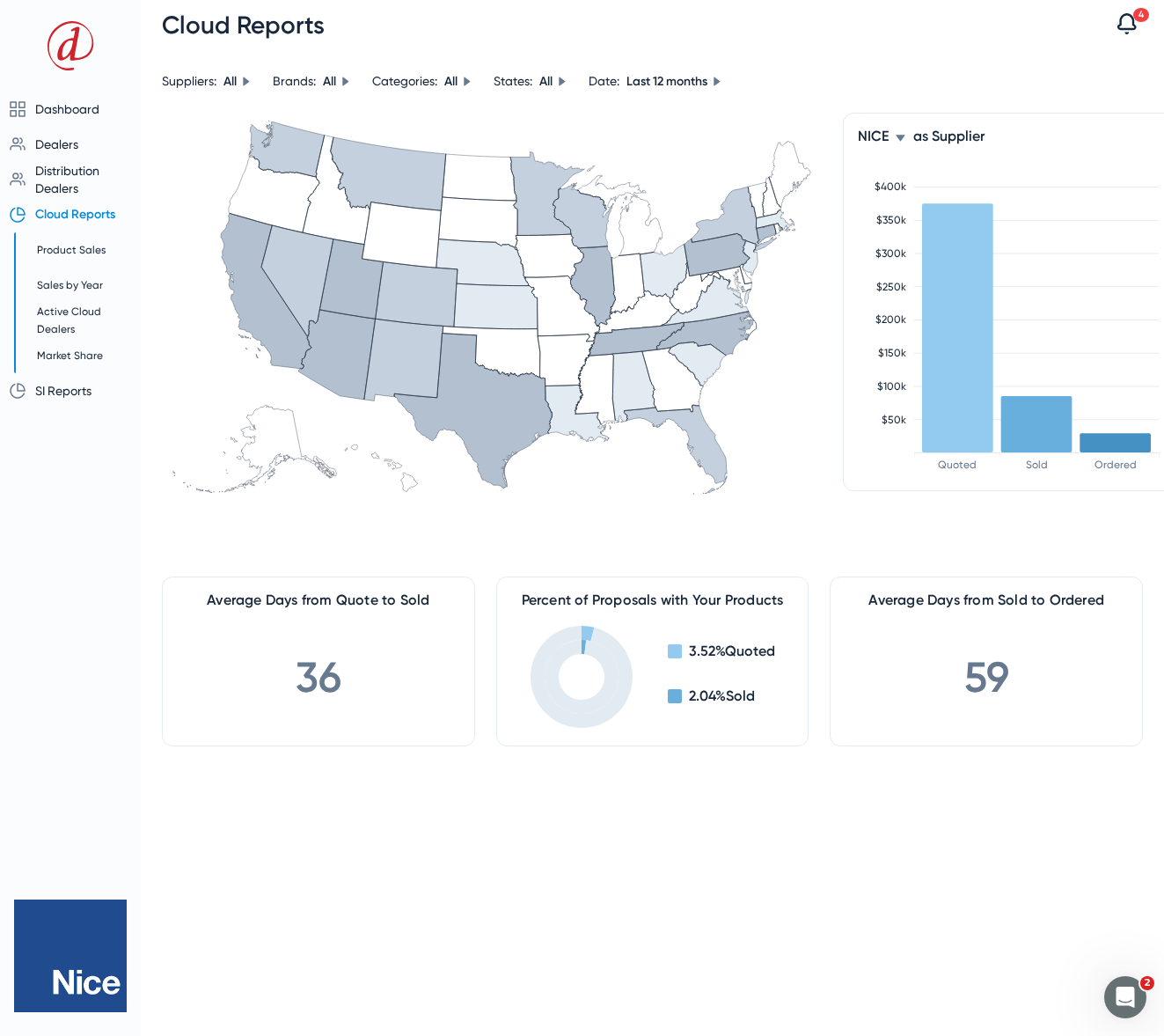
click at [905, 138] on mat-icon at bounding box center [901, 138] width 11 height 11
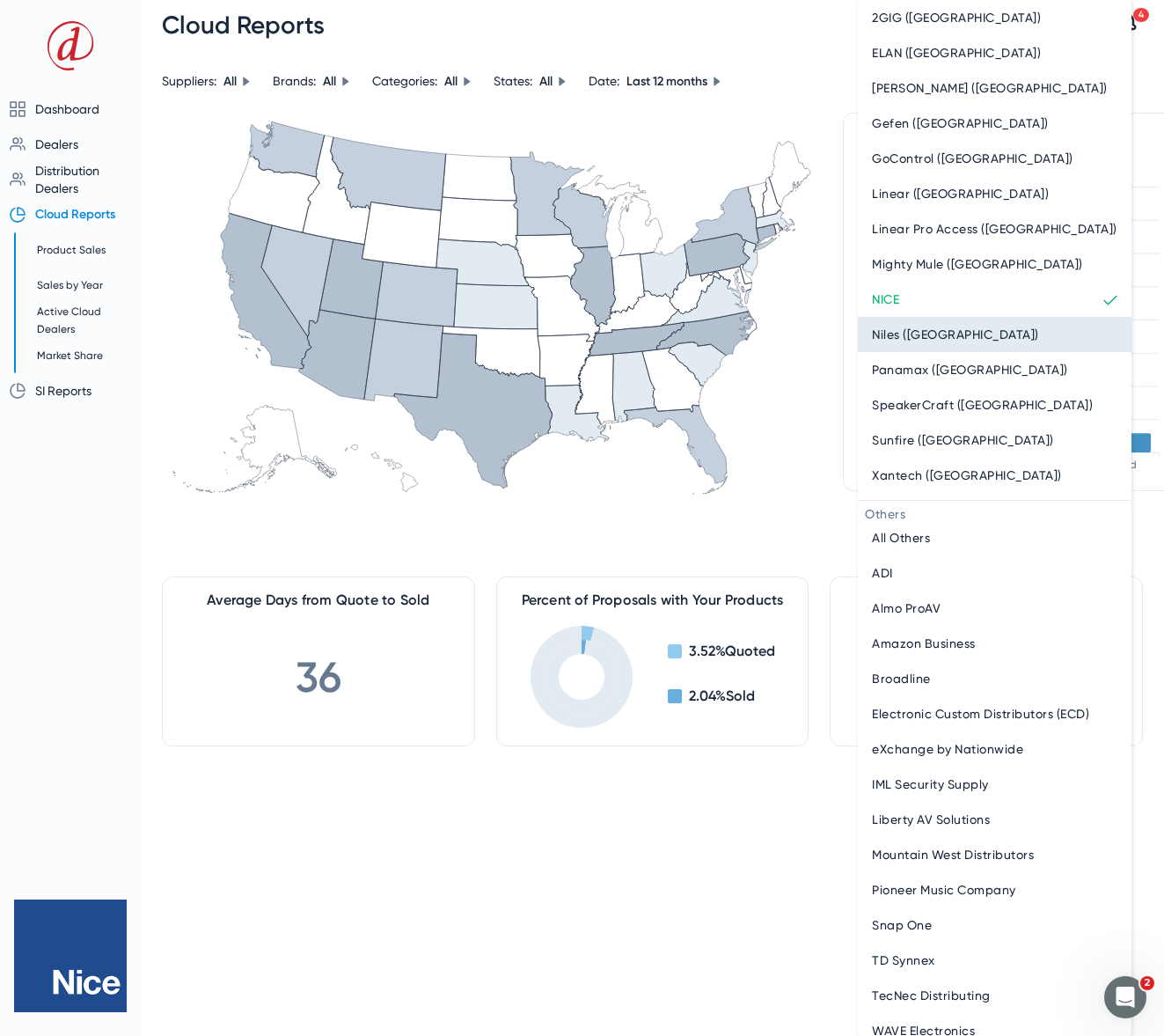
click at [895, 337] on span "Niles (Nice)" at bounding box center [955, 333] width 167 height 21
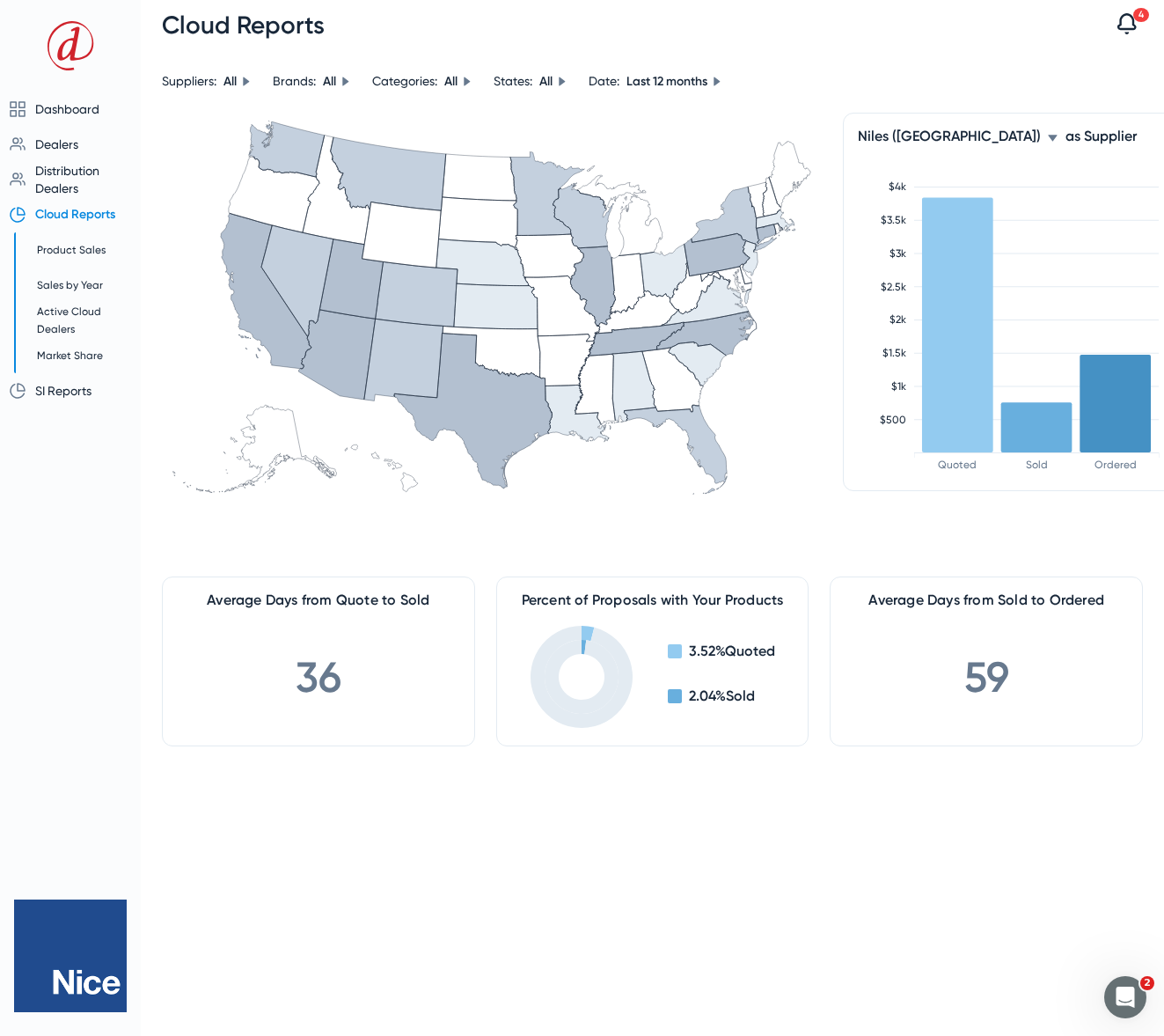
click at [907, 138] on span "Niles (Nice)" at bounding box center [949, 136] width 183 height 16
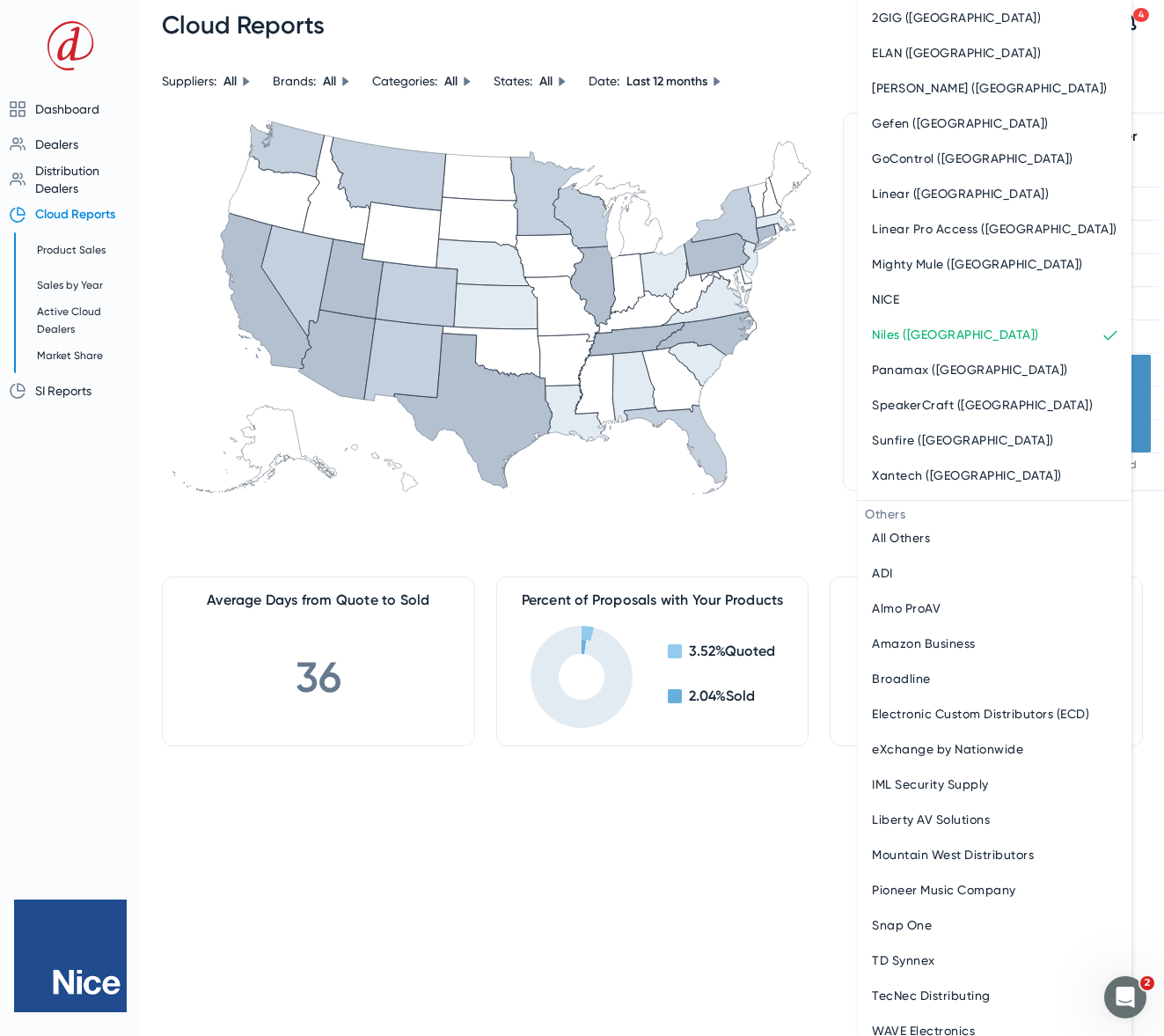
click at [907, 138] on div "2GIG (Nice) ELAN (Nice) Furman (Nice) Gefen (Nice) GoControl (Nice) Linear (Nic…" at bounding box center [995, 518] width 274 height 1036
click at [909, 362] on span "Panamax (Nice)" at bounding box center [969, 369] width 196 height 21
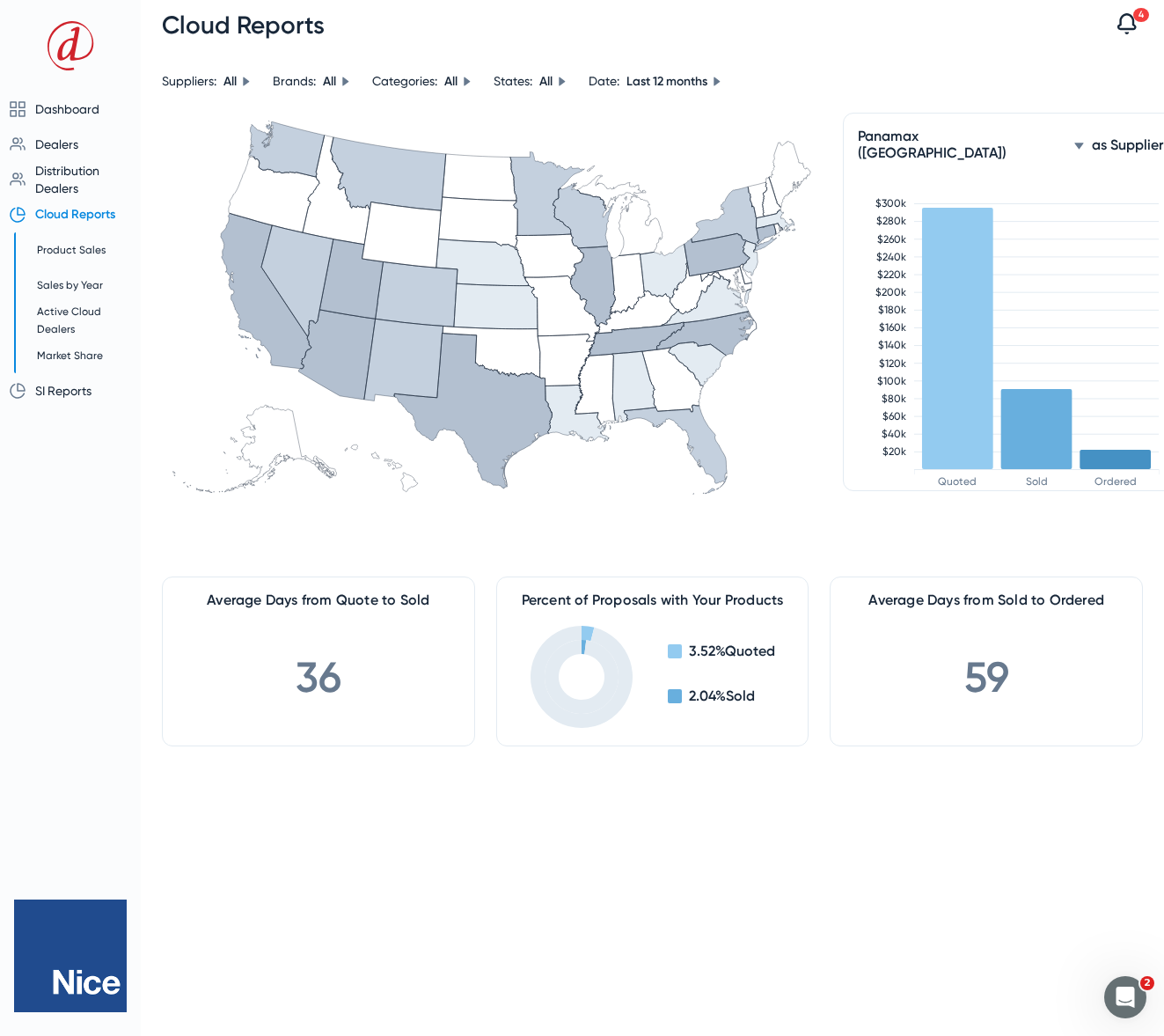
click at [908, 139] on span "Panamax (Nice)" at bounding box center [962, 144] width 209 height 34
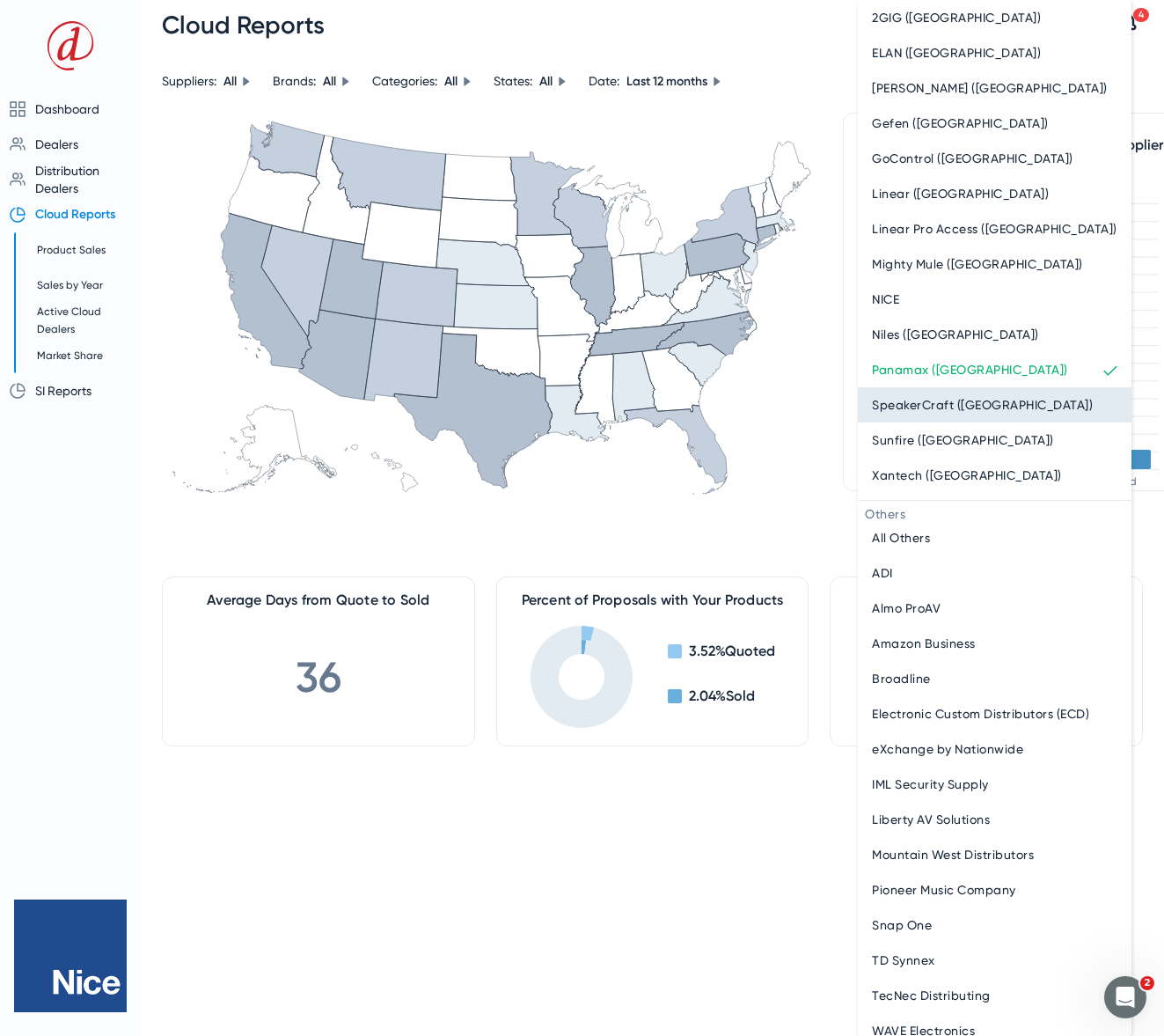
click at [918, 401] on span "SpeakerCraft (Nice)" at bounding box center [982, 404] width 221 height 21
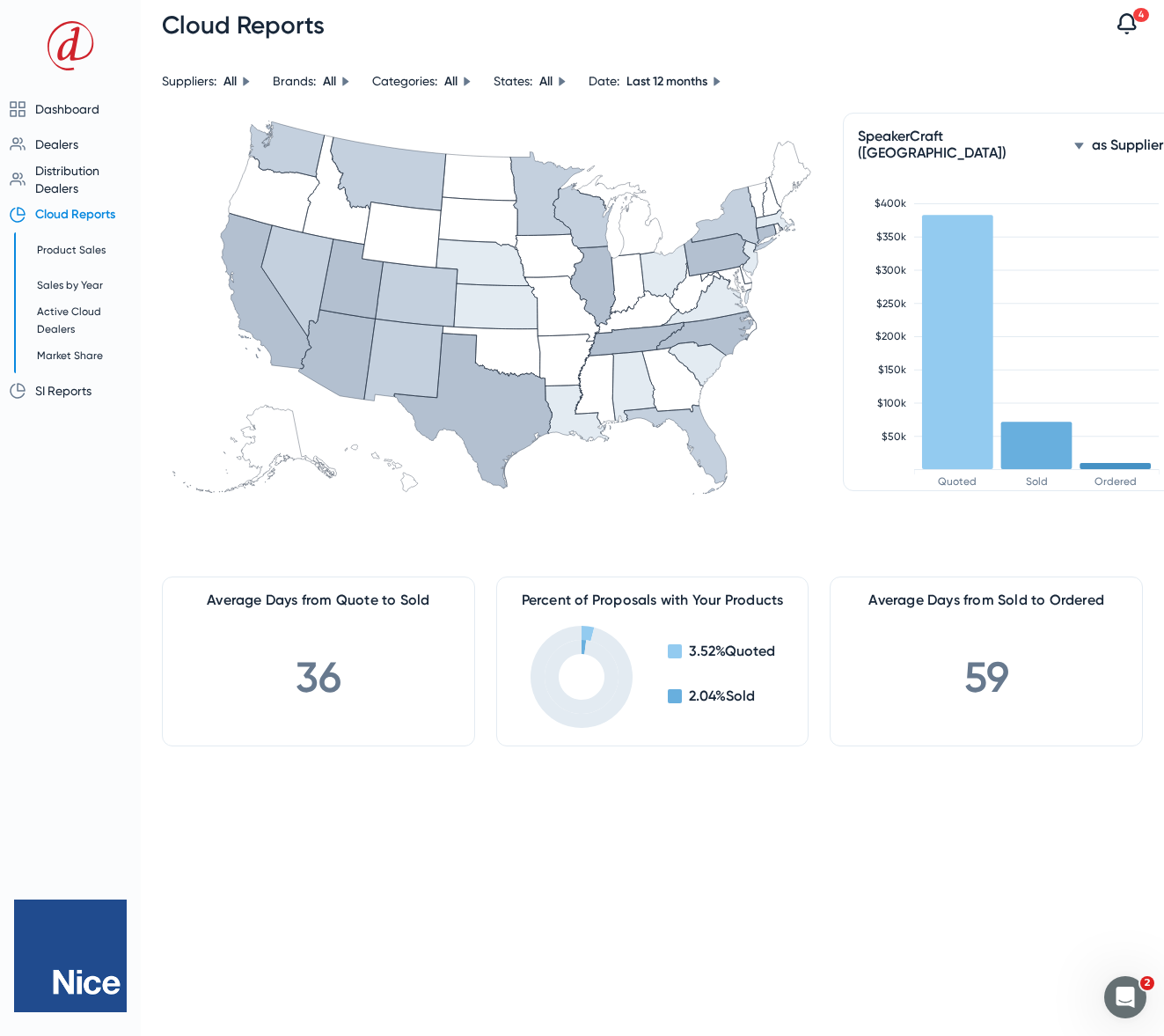
click at [983, 138] on span "SpeakerCraft (Nice)" at bounding box center [962, 144] width 209 height 34
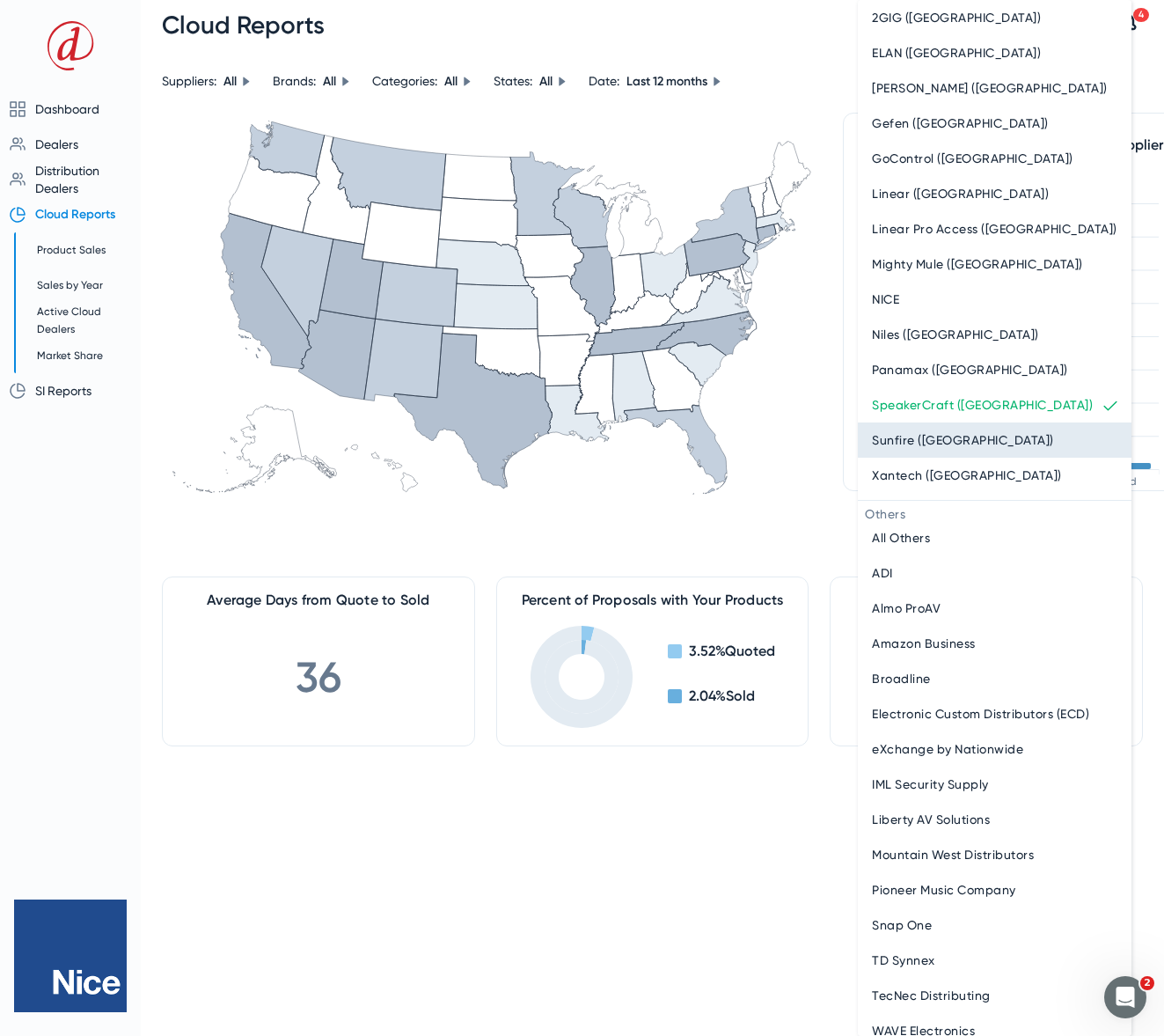
click at [953, 446] on div "Sunfire (Nice)" at bounding box center [994, 439] width 246 height 21
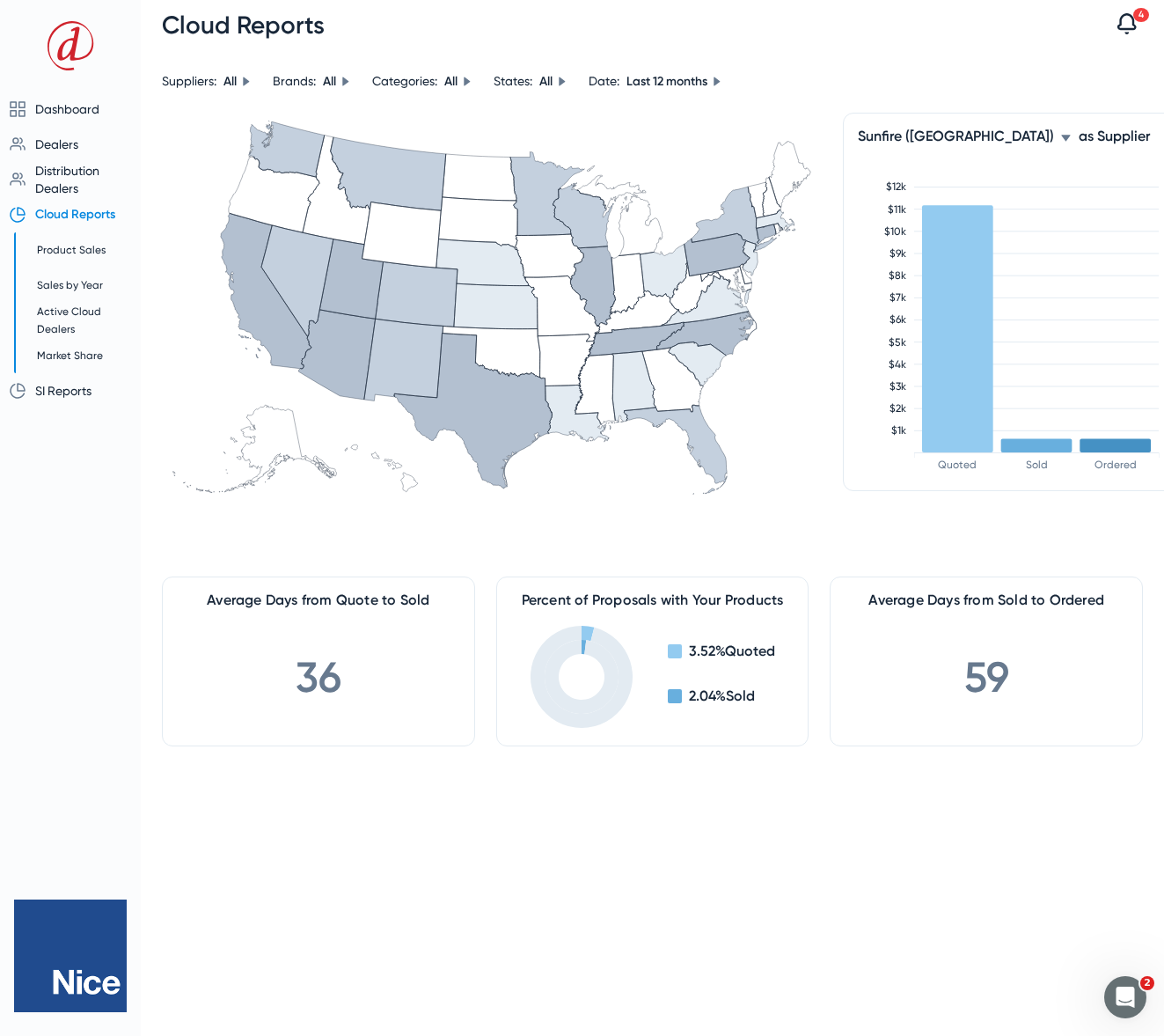
click at [931, 140] on span "Sunfire (Nice)" at bounding box center [956, 136] width 196 height 16
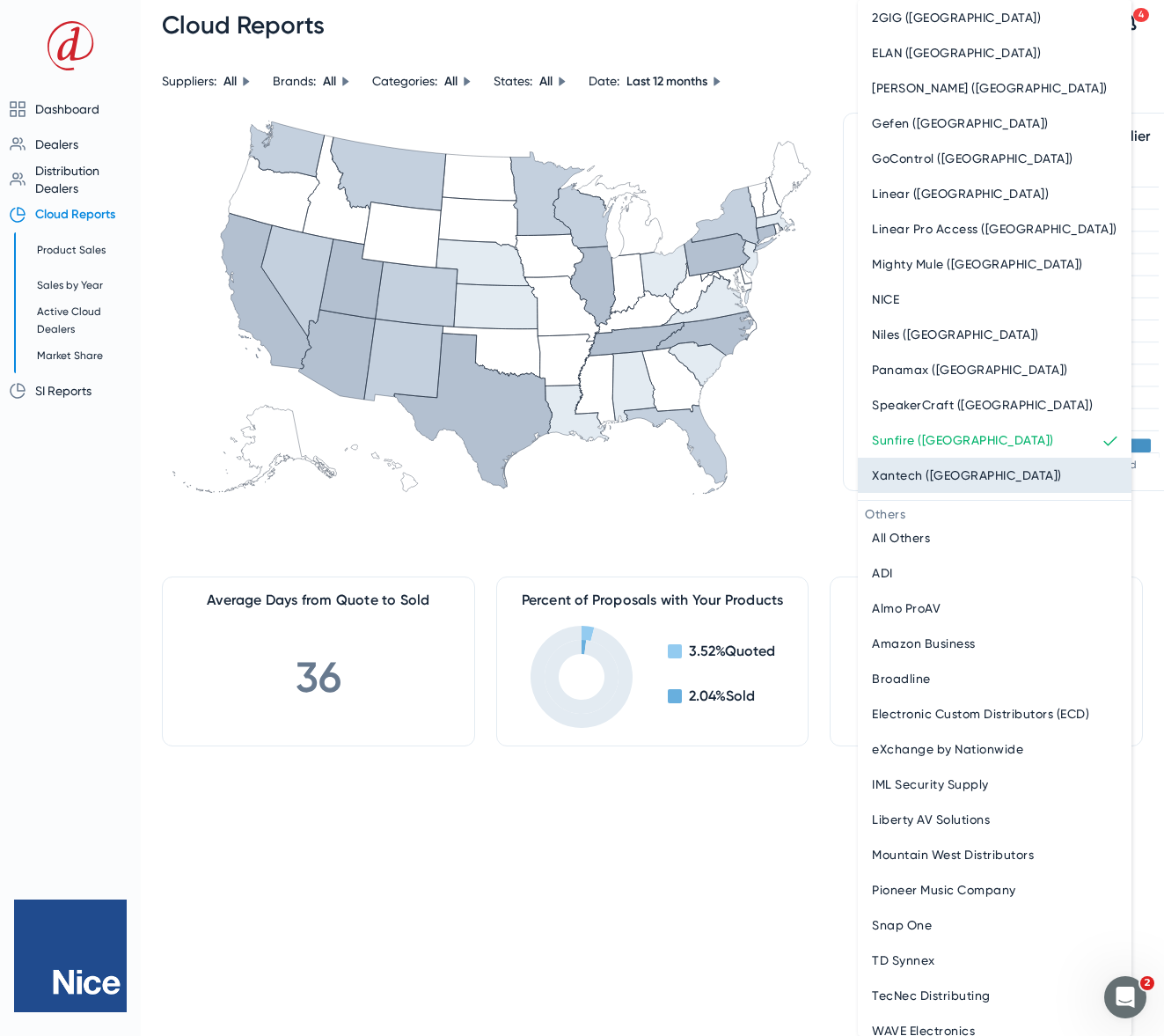
click at [902, 469] on span "Xantech (Nice)" at bounding box center [967, 475] width 190 height 21
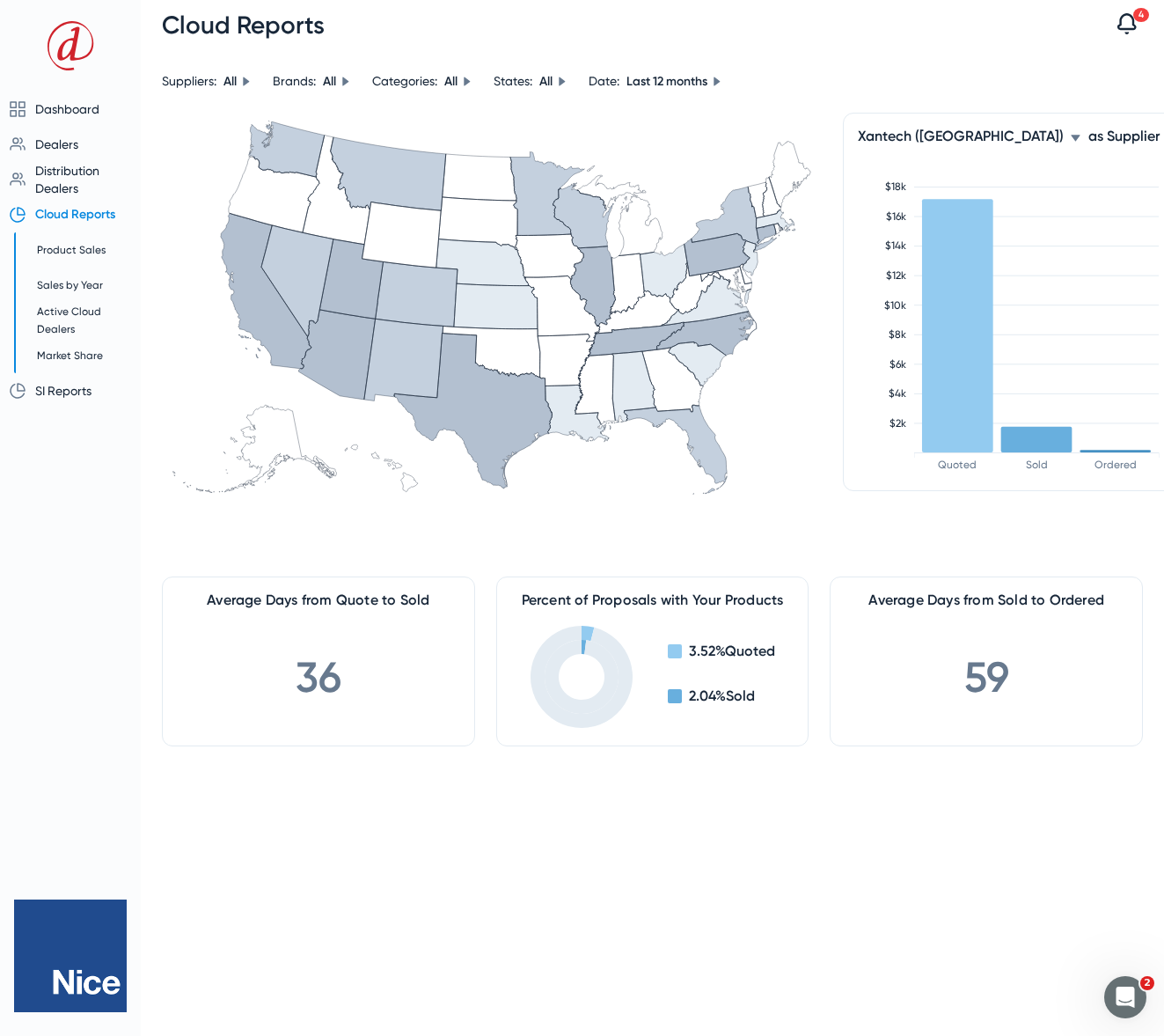
click at [1070, 137] on icon at bounding box center [1075, 138] width 11 height 11
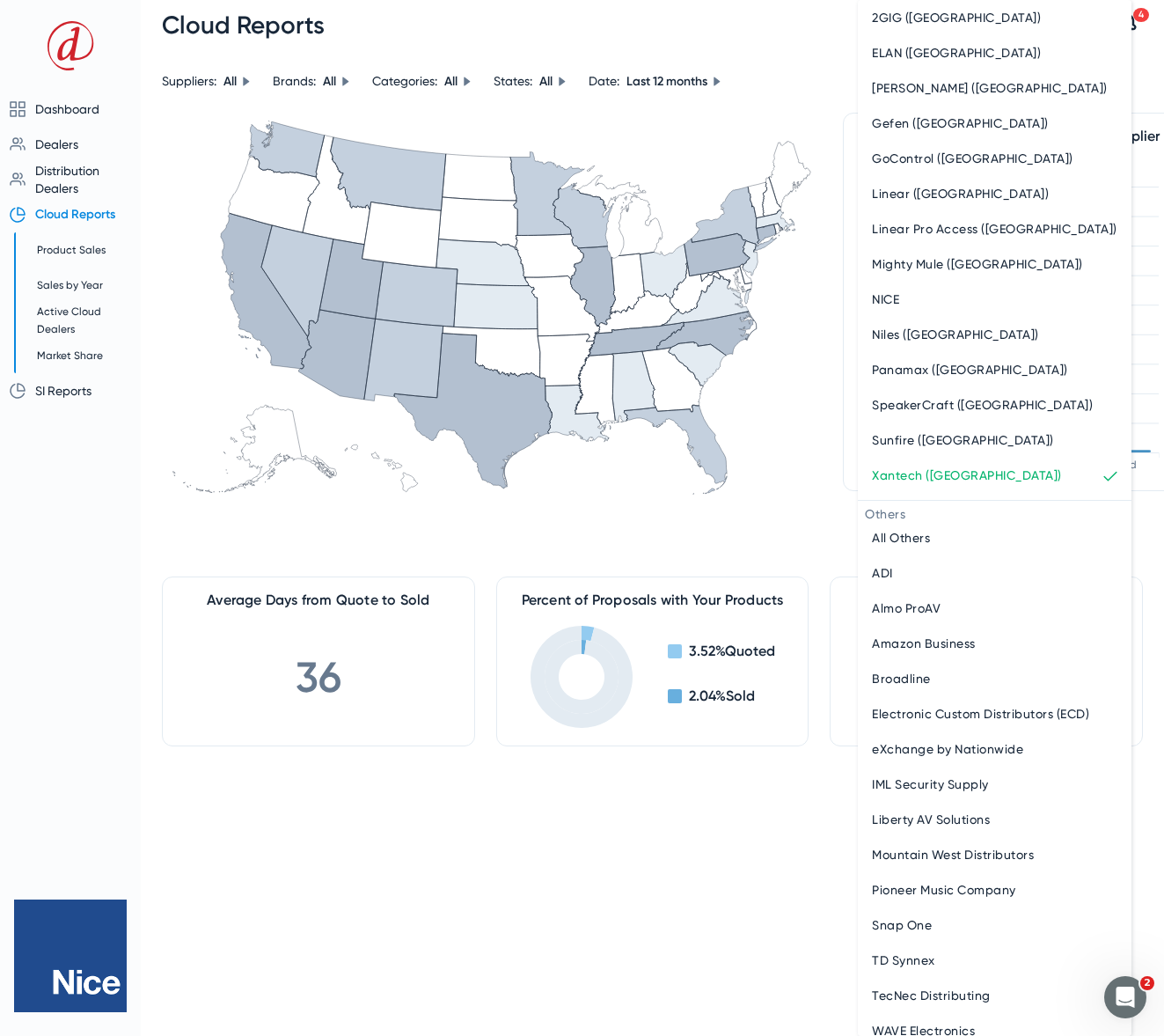
click at [915, 539] on span "All Others" at bounding box center [901, 537] width 58 height 21
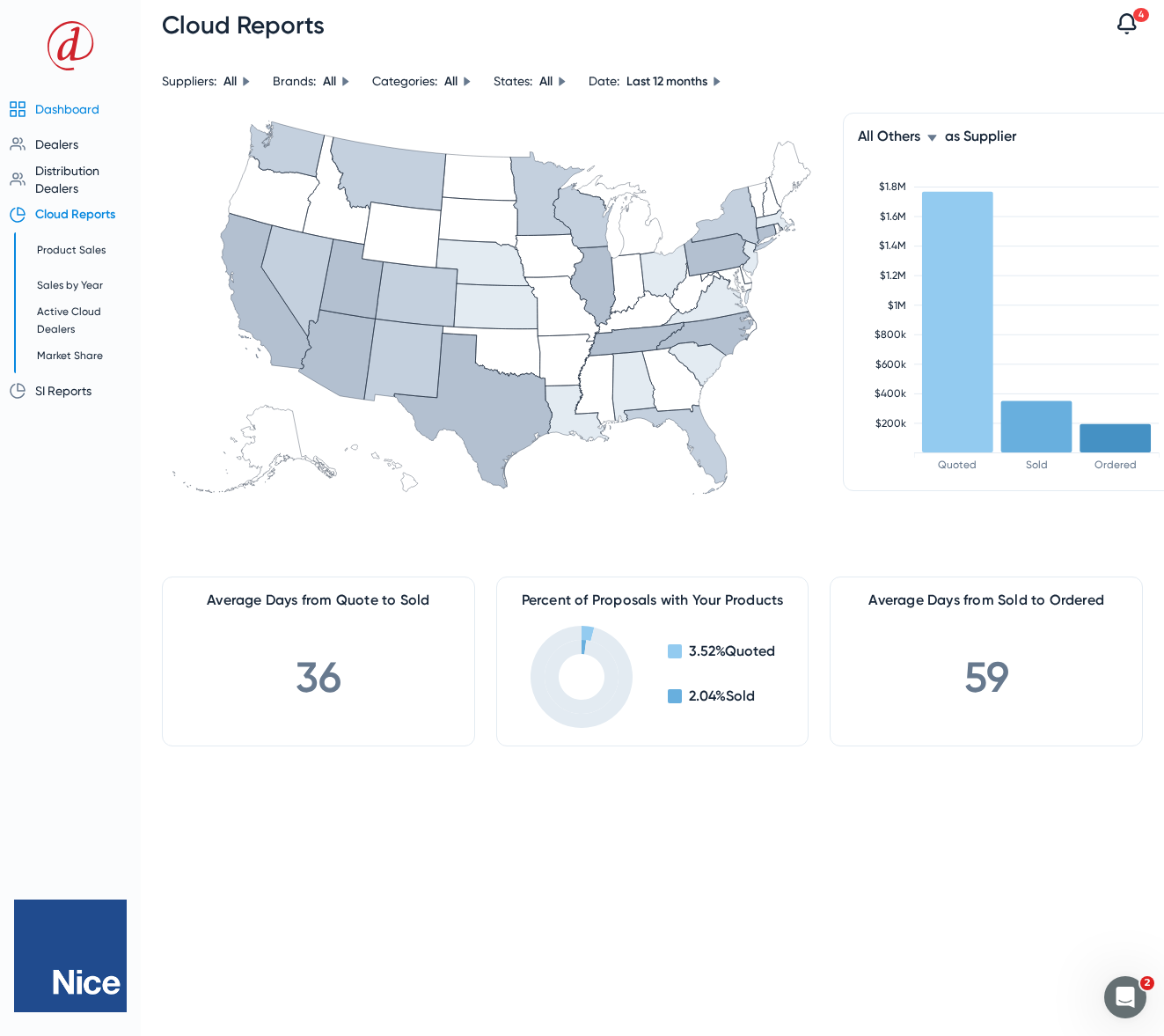
click at [51, 115] on span "Dashboard" at bounding box center [68, 109] width 64 height 14
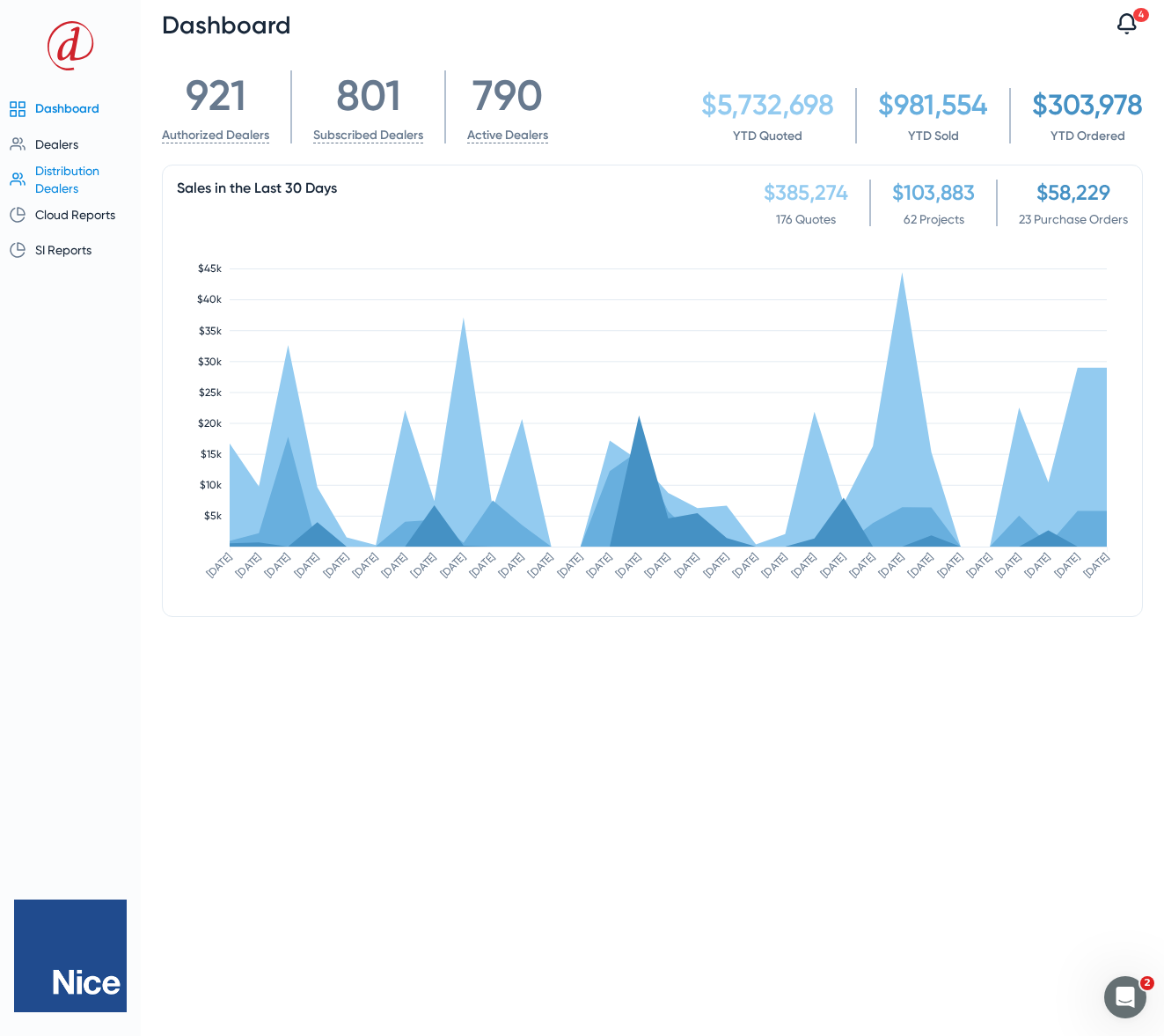
click at [65, 171] on span "Distribution Dealers" at bounding box center [68, 179] width 64 height 32
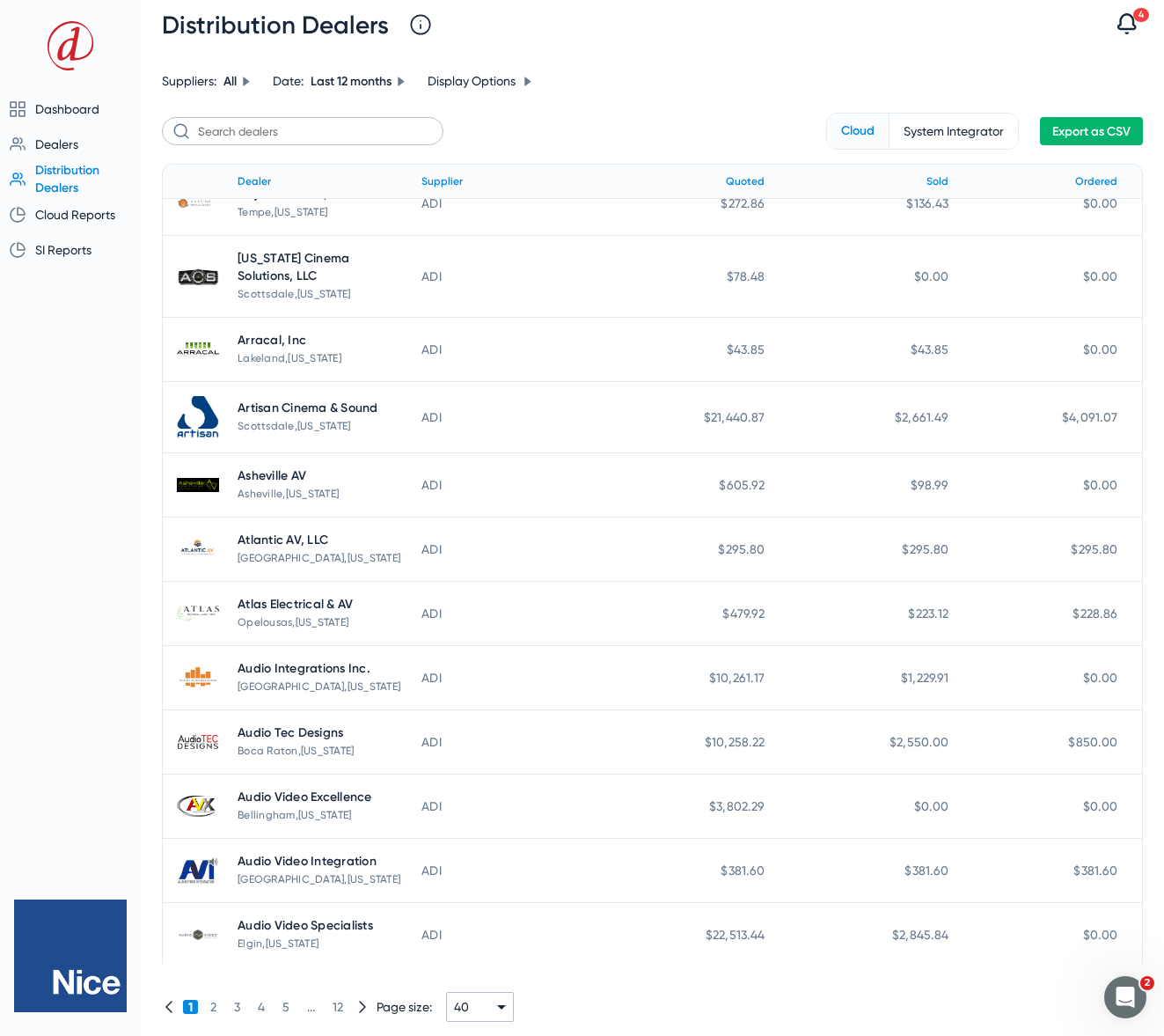
scroll to position [1939, 0]
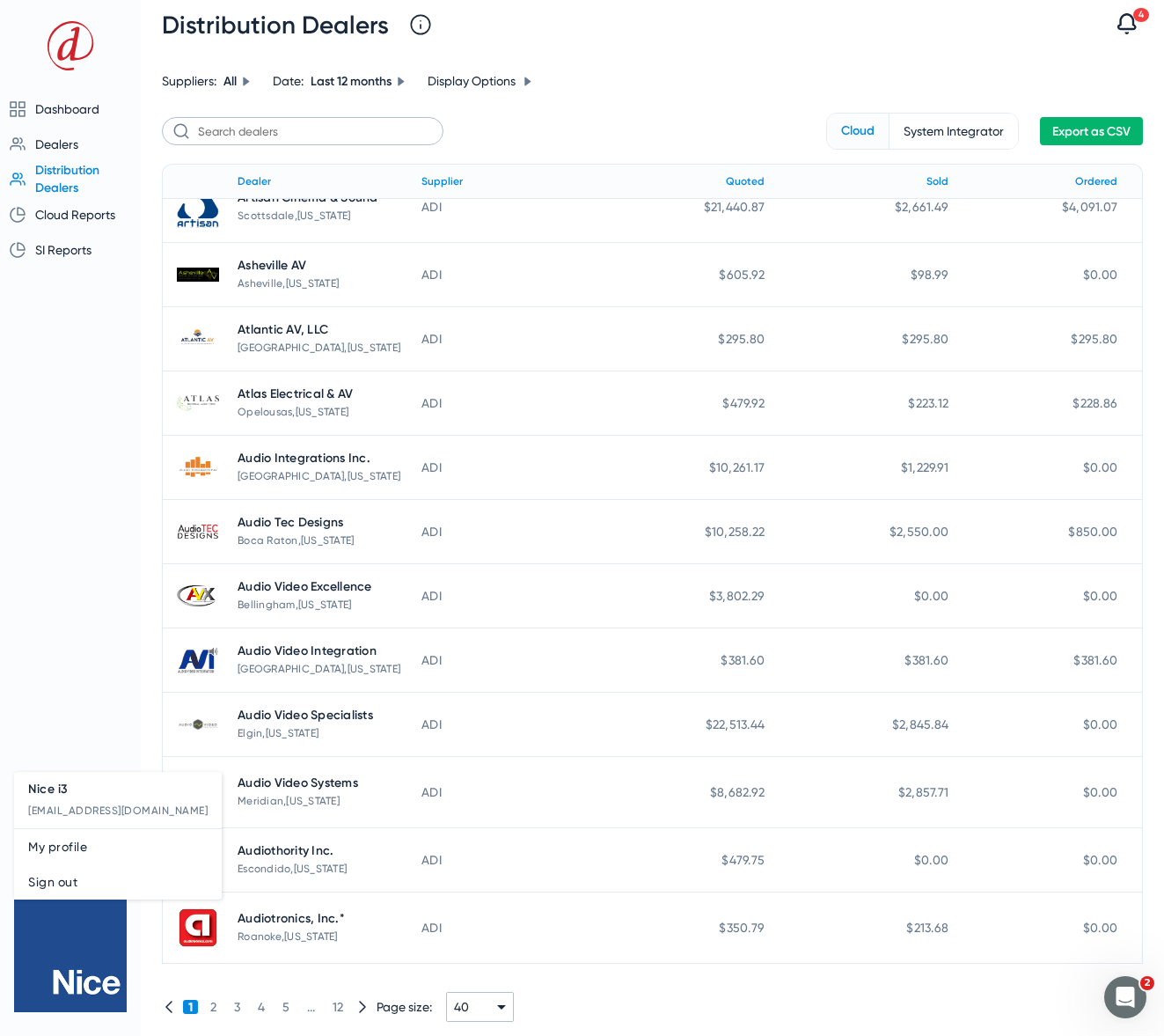
click at [78, 1001] on div at bounding box center [582, 518] width 1164 height 1036
click at [62, 891] on span "Sign out" at bounding box center [118, 882] width 179 height 21
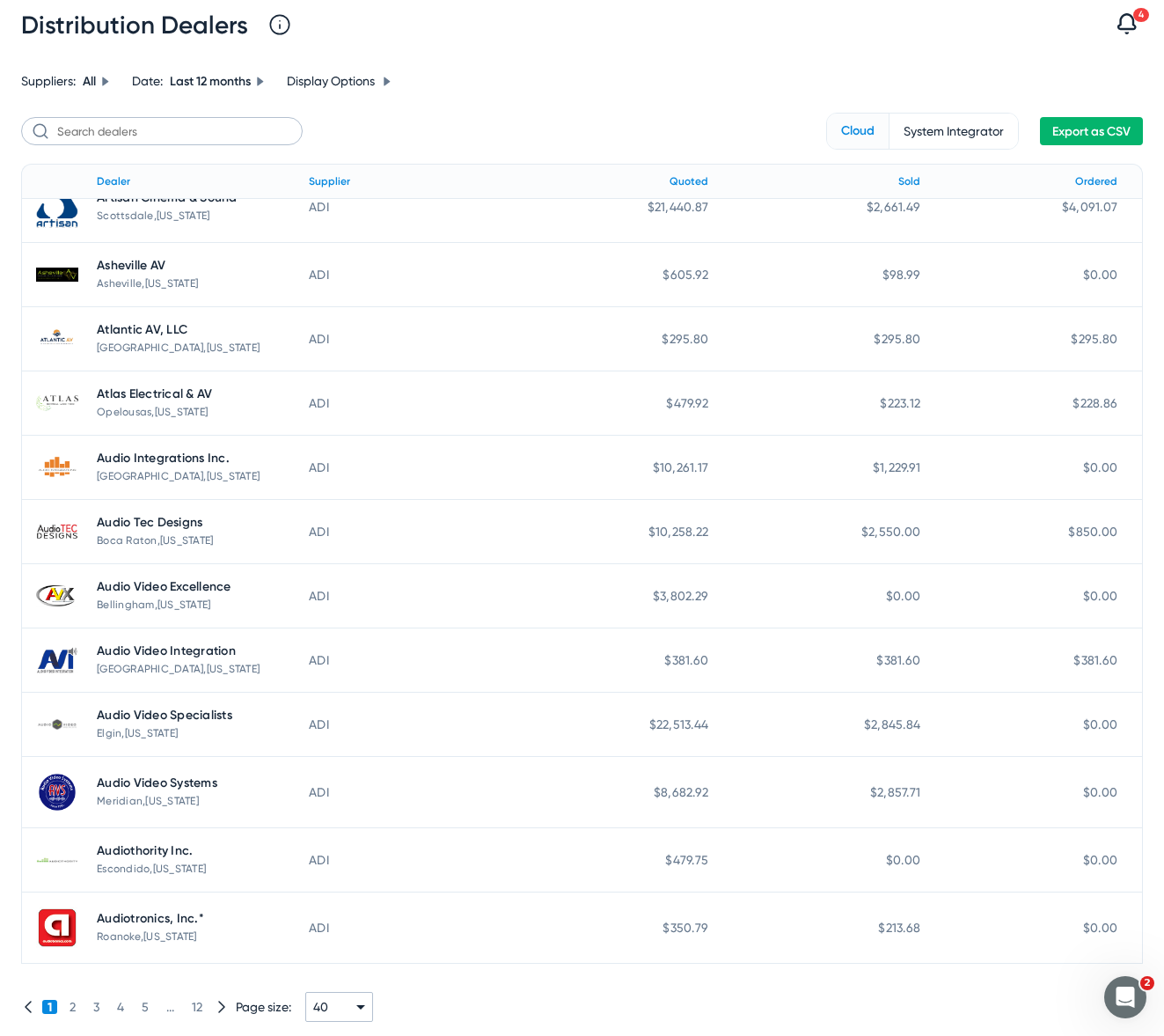
scroll to position [1903, 0]
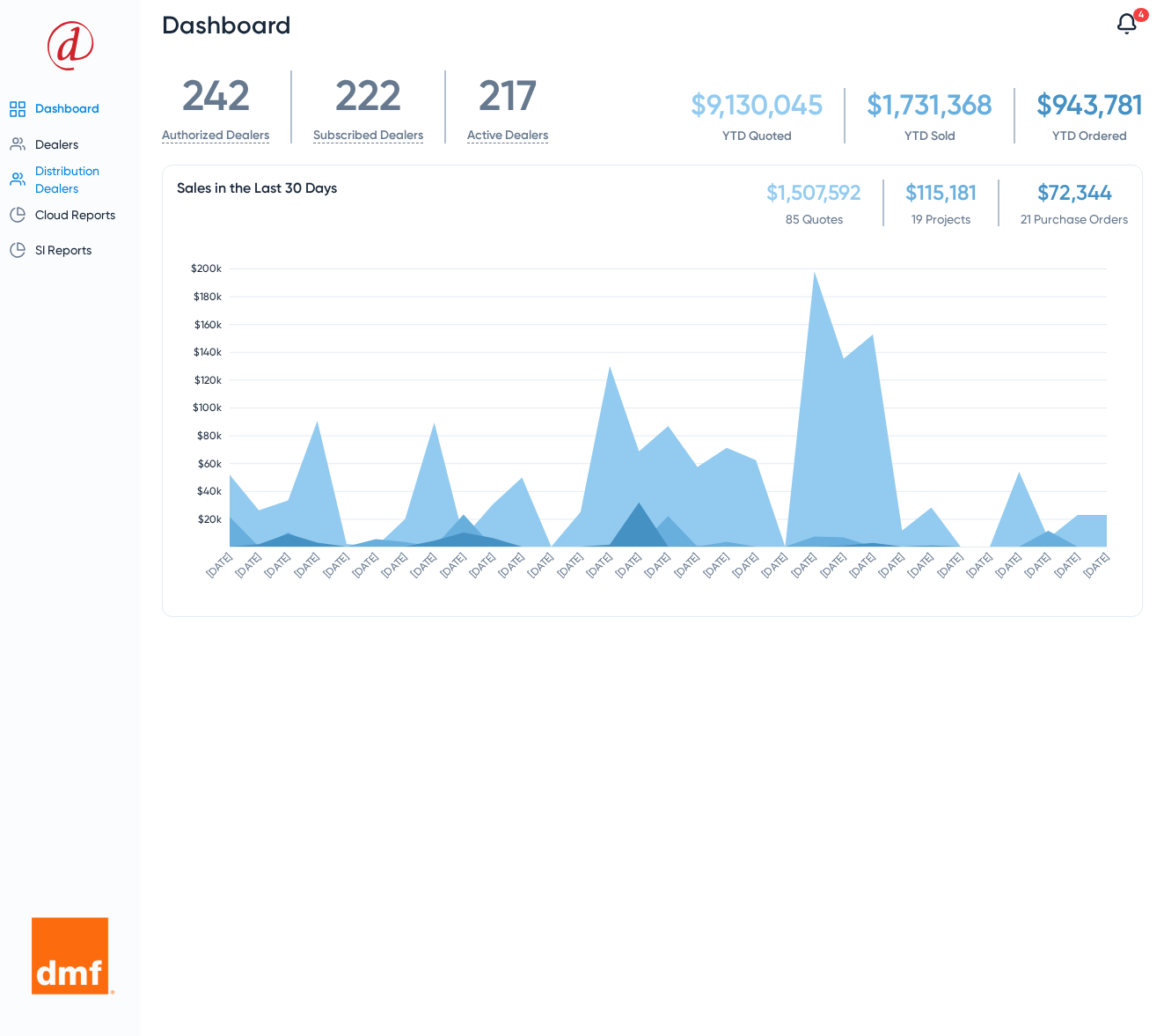
click at [72, 174] on span "Distribution Dealers" at bounding box center [68, 179] width 64 height 32
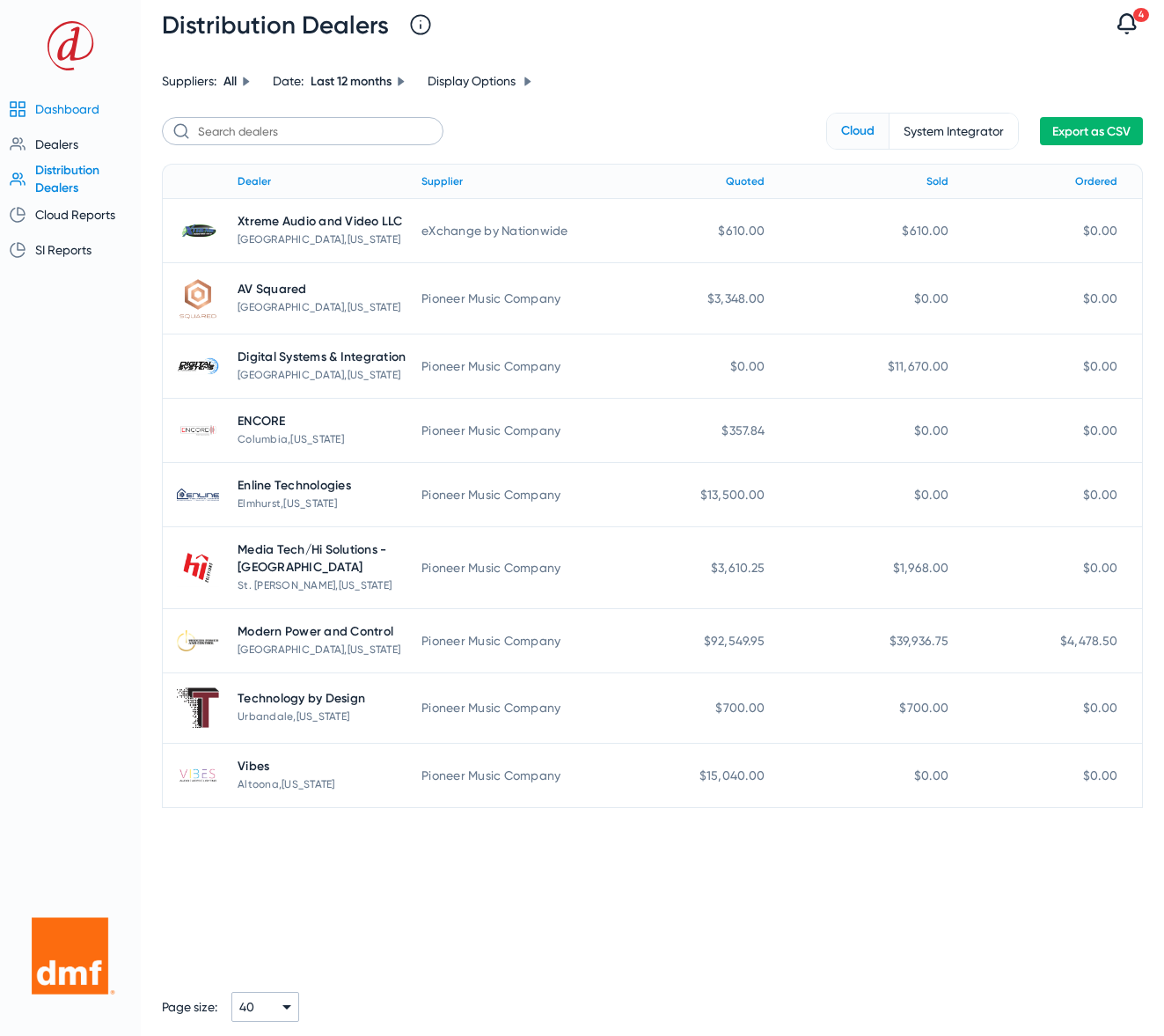
click at [71, 111] on span "Dashboard" at bounding box center [68, 109] width 64 height 14
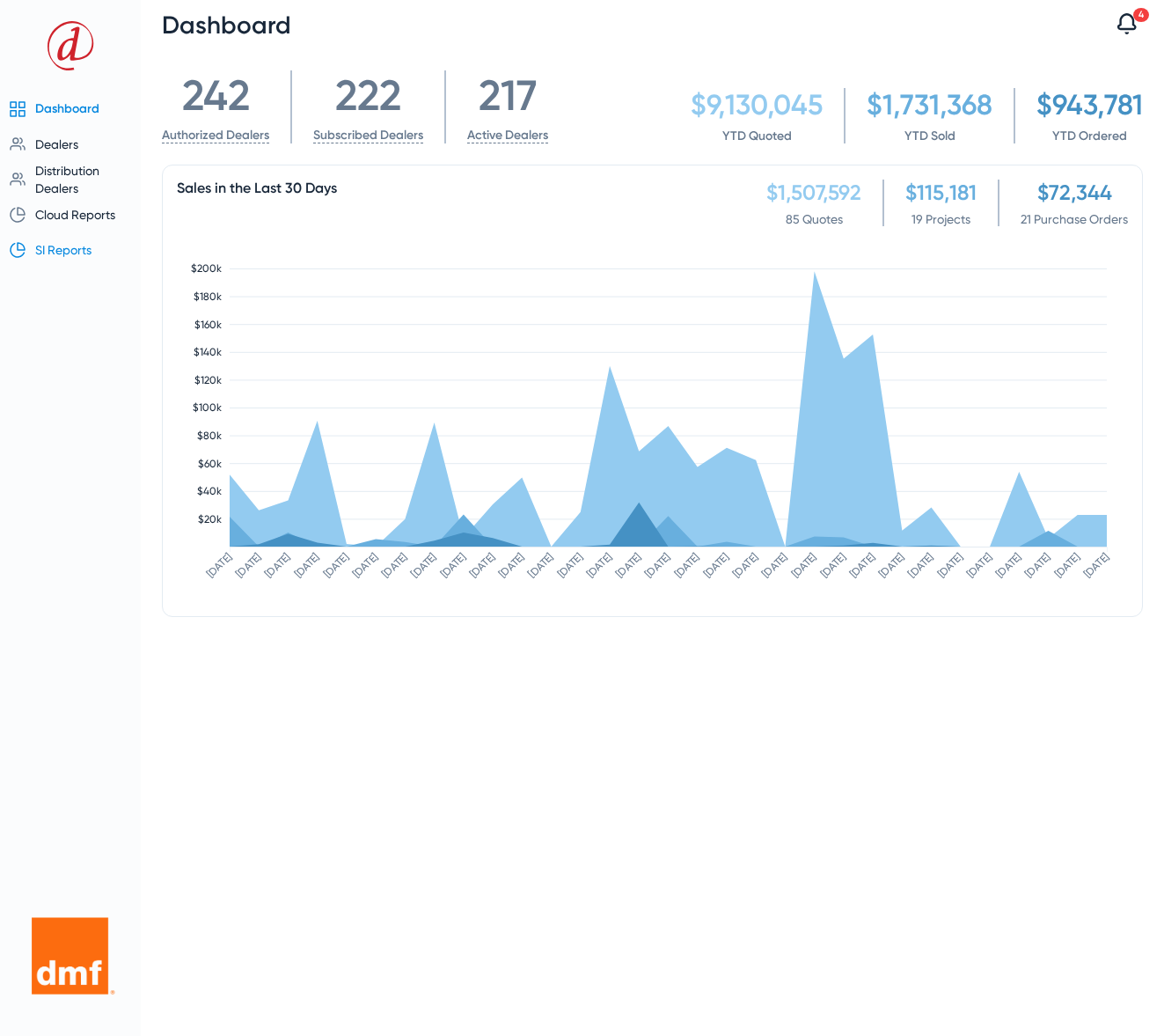
click at [56, 250] on span "SI Reports" at bounding box center [64, 249] width 57 height 14
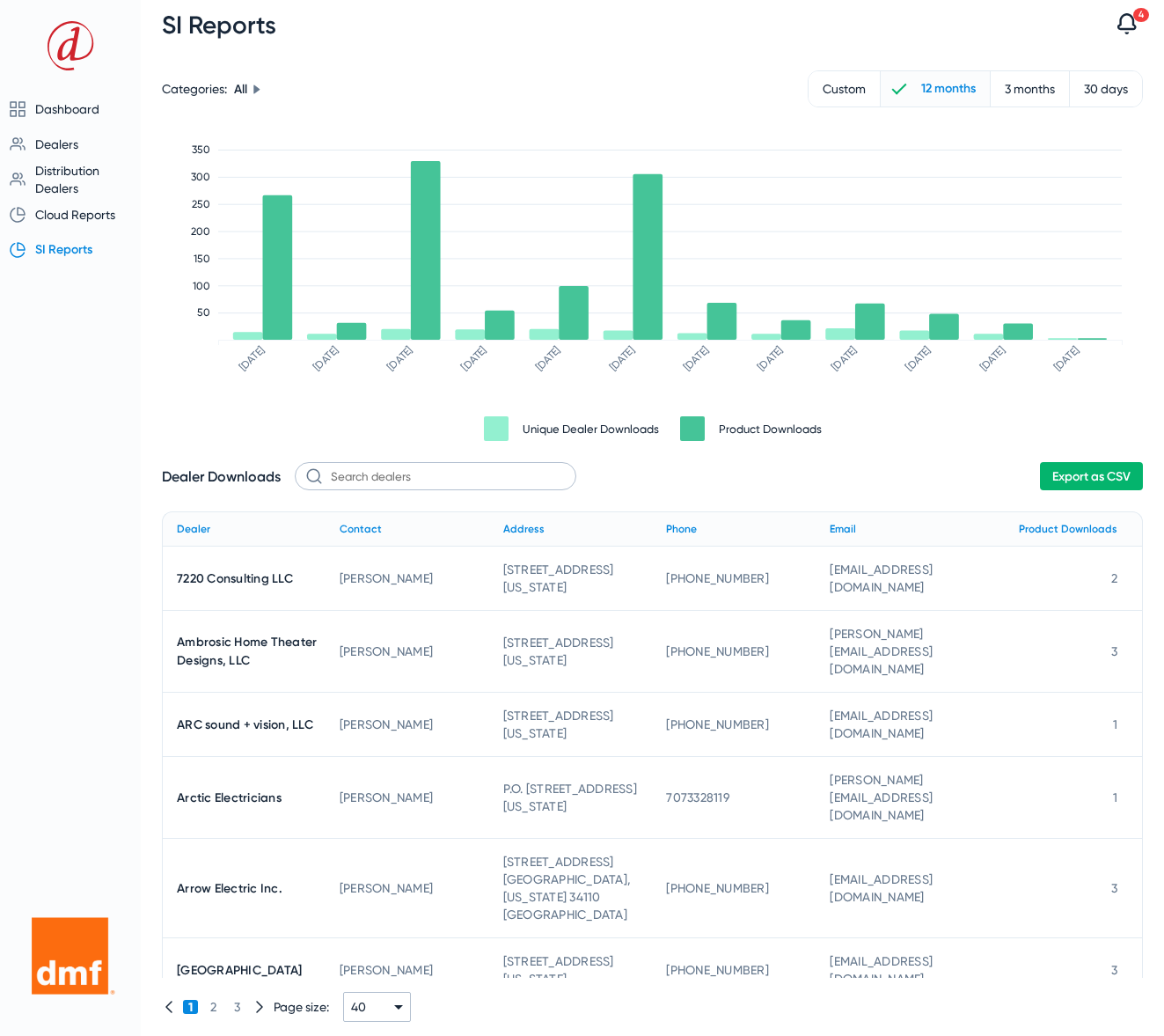
click at [1090, 482] on span "Export as CSV" at bounding box center [1092, 476] width 79 height 15
click at [63, 216] on span "Cloud Reports" at bounding box center [76, 214] width 80 height 14
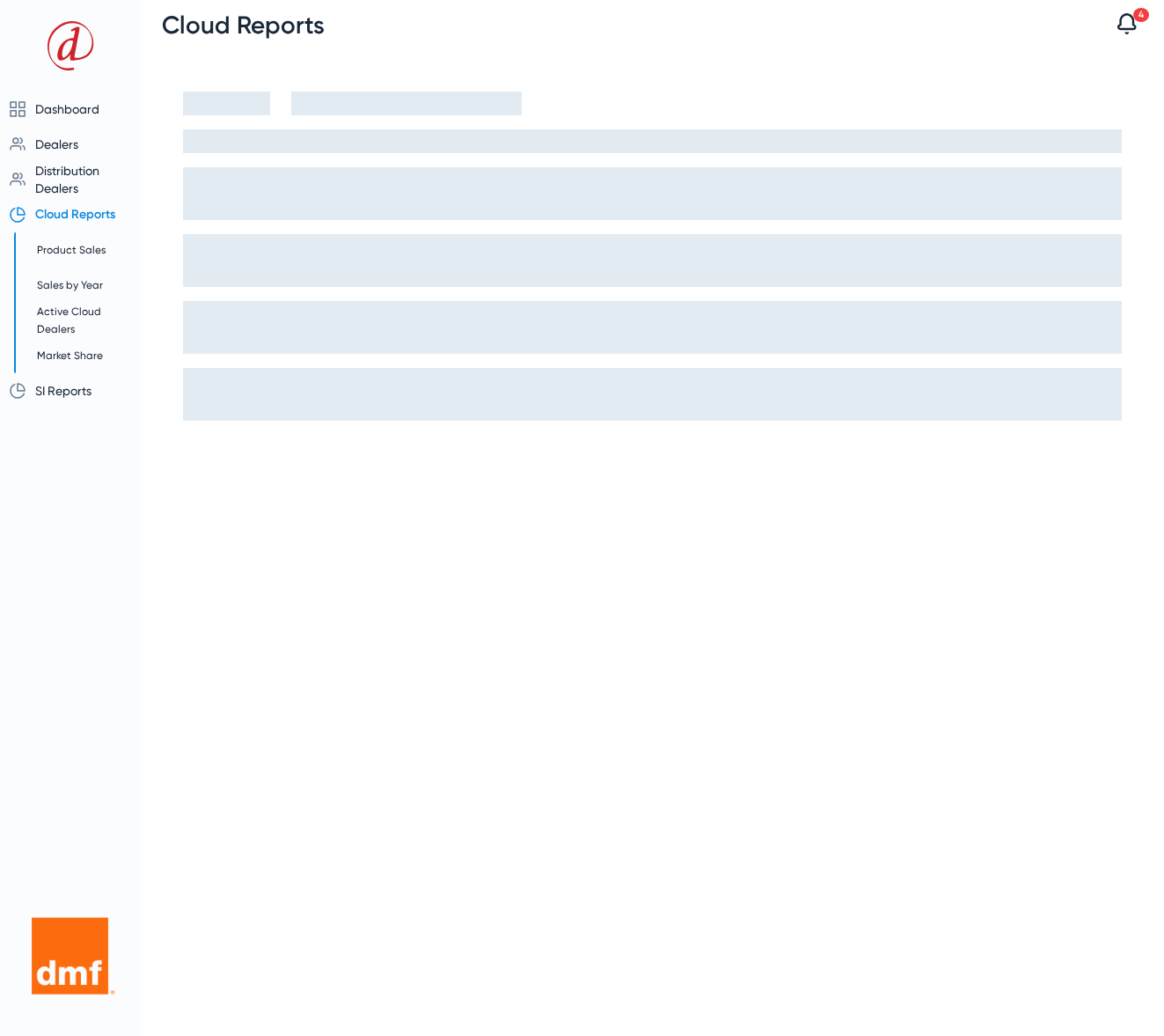
click at [66, 215] on span "Cloud Reports" at bounding box center [76, 214] width 80 height 15
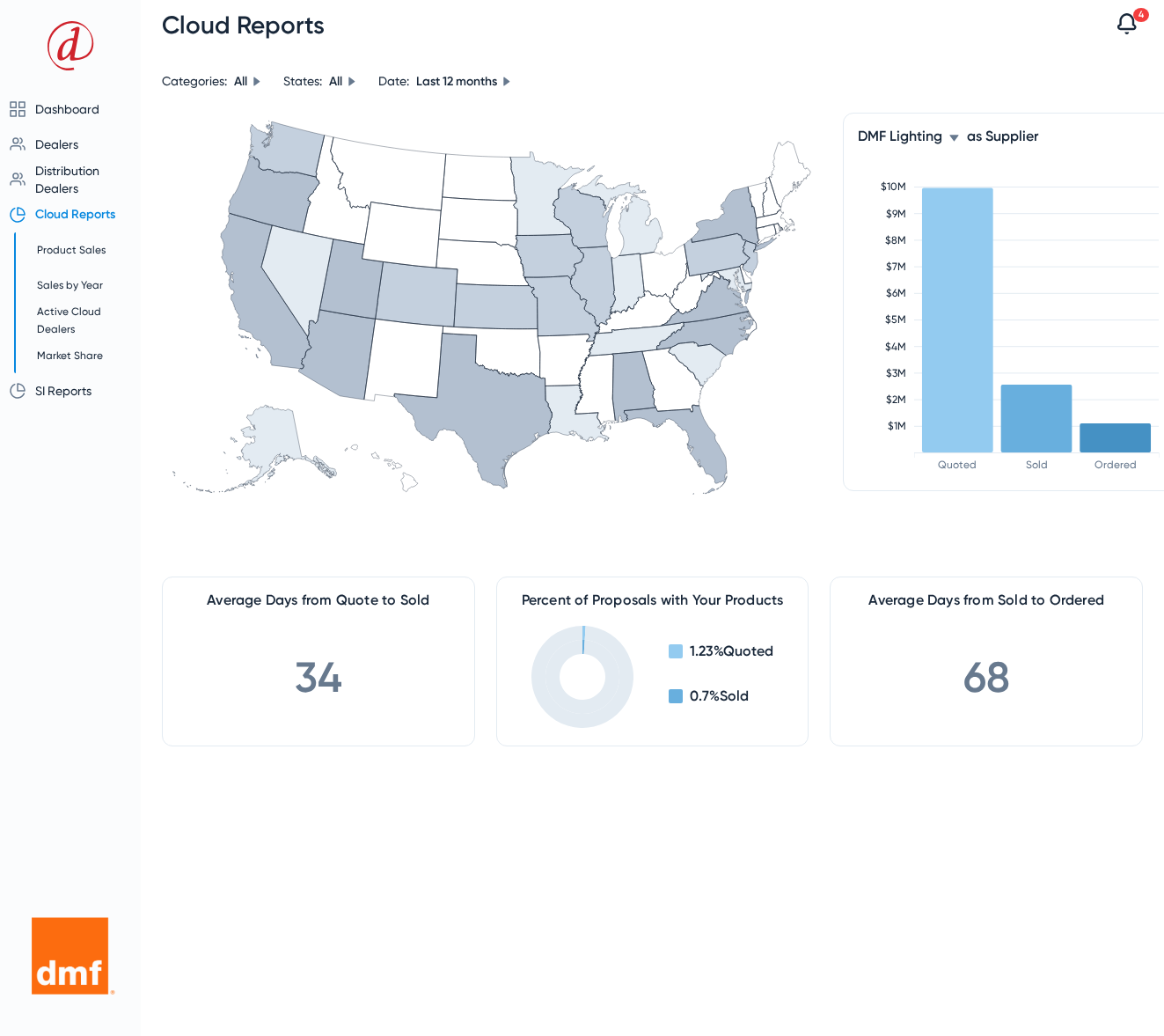
click at [958, 139] on icon at bounding box center [954, 138] width 11 height 11
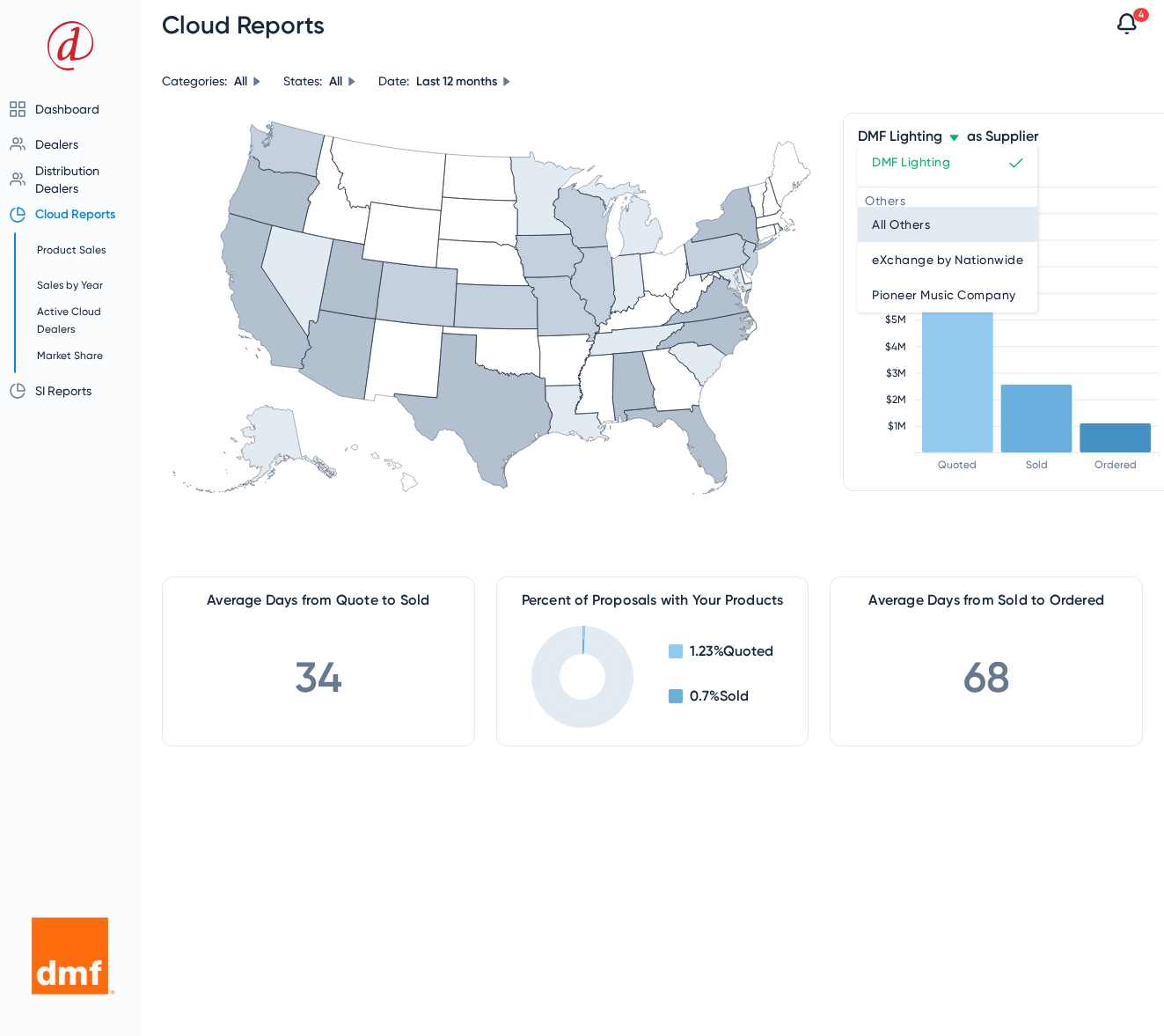
click at [926, 229] on span "All Others" at bounding box center [901, 224] width 58 height 21
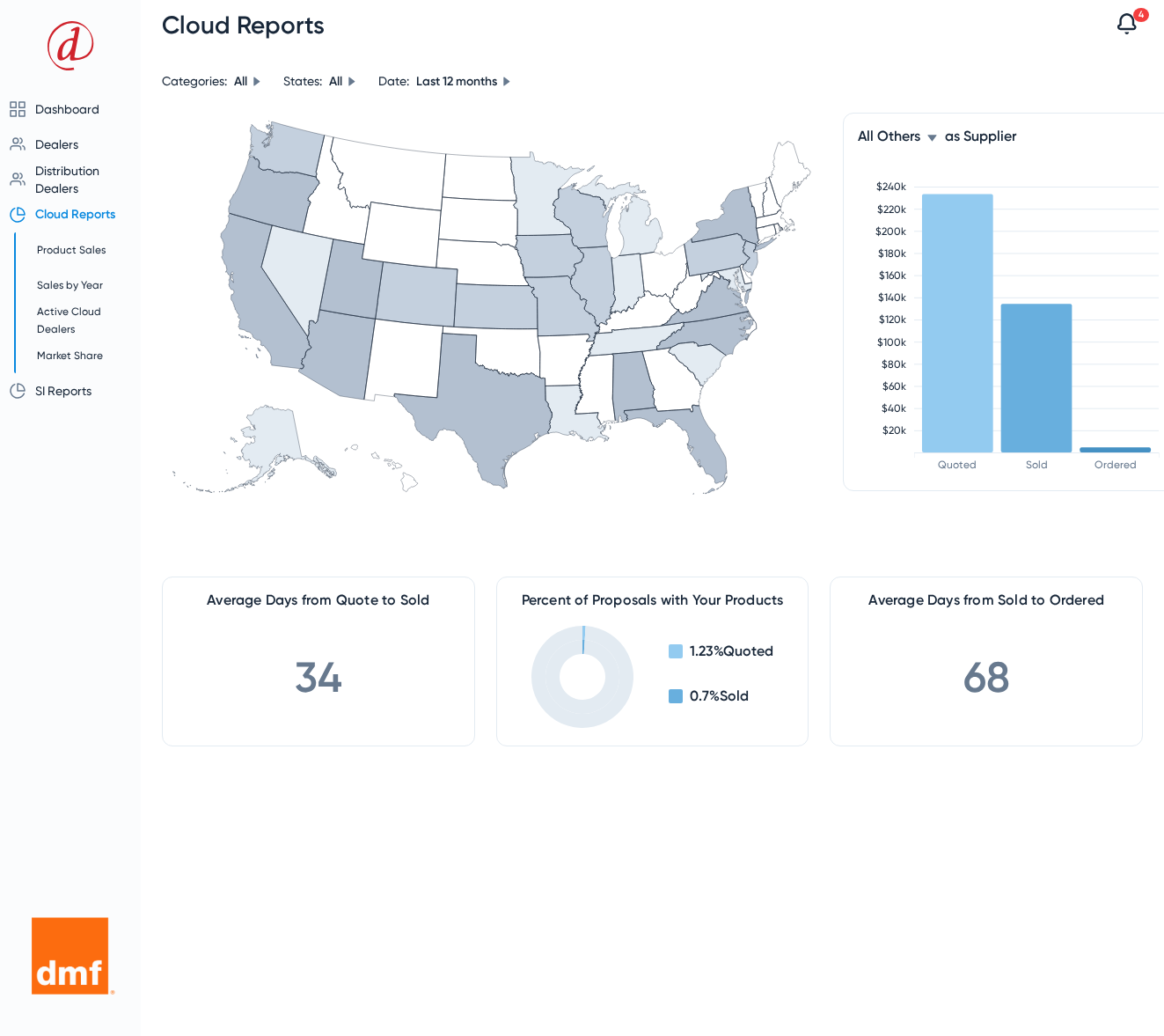
click at [936, 140] on icon at bounding box center [932, 138] width 11 height 11
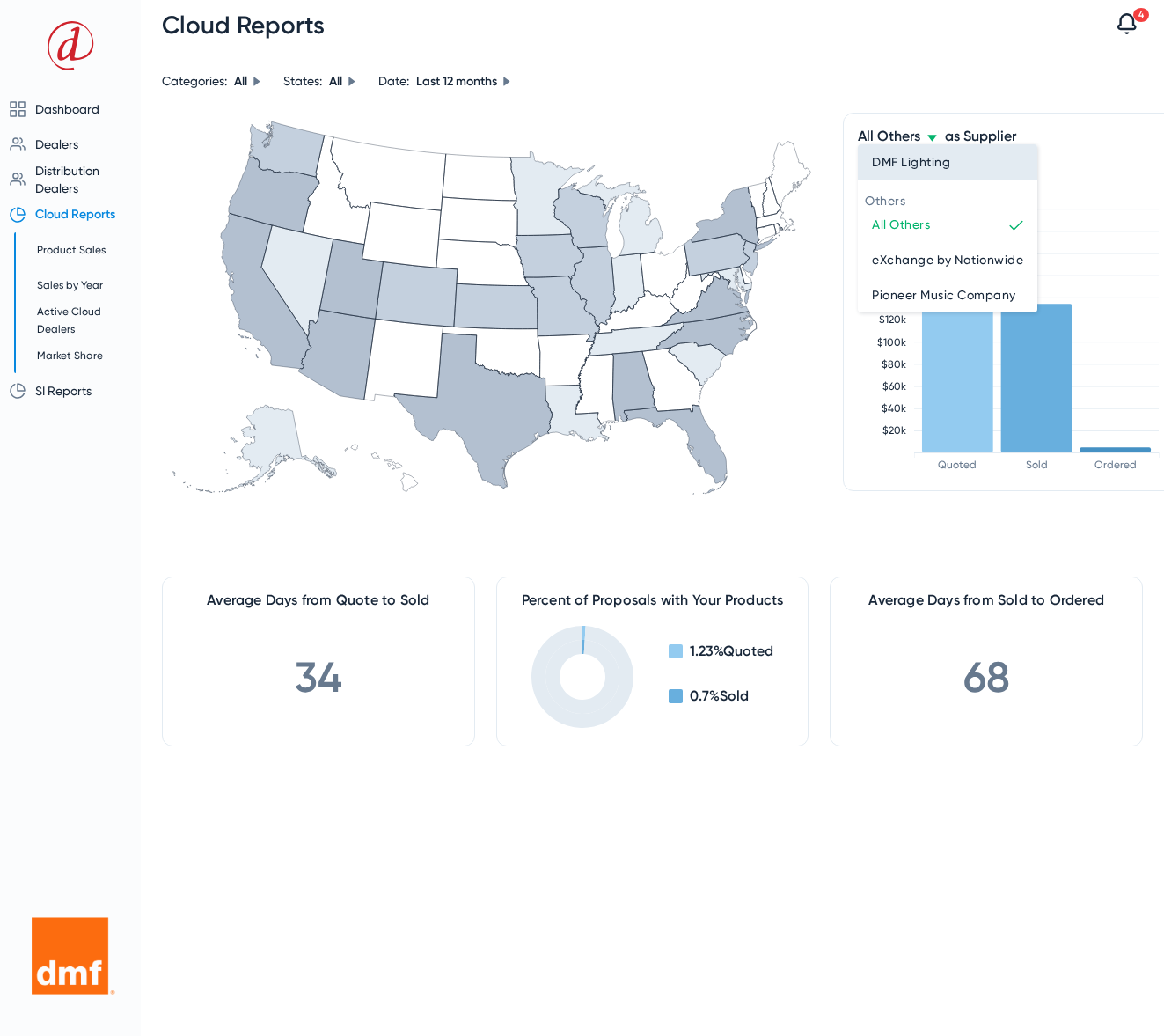
click at [915, 162] on span "DMF Lighting" at bounding box center [911, 162] width 79 height 21
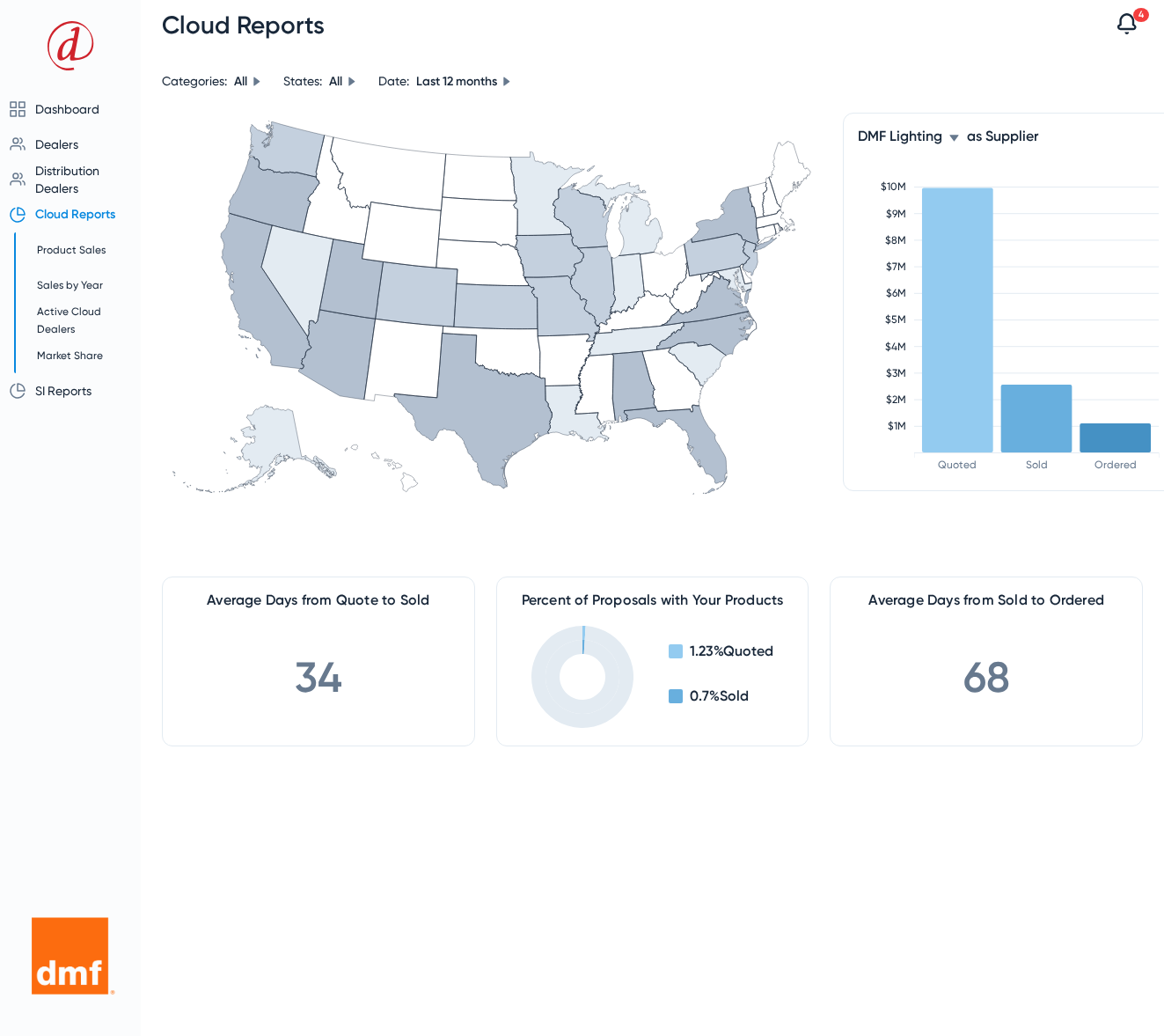
click at [951, 139] on icon at bounding box center [954, 138] width 11 height 11
click at [951, 139] on body "Dashboard Dealers Overview Authorizations Dealers by State Distribution Dealers…" at bounding box center [582, 518] width 1164 height 1036
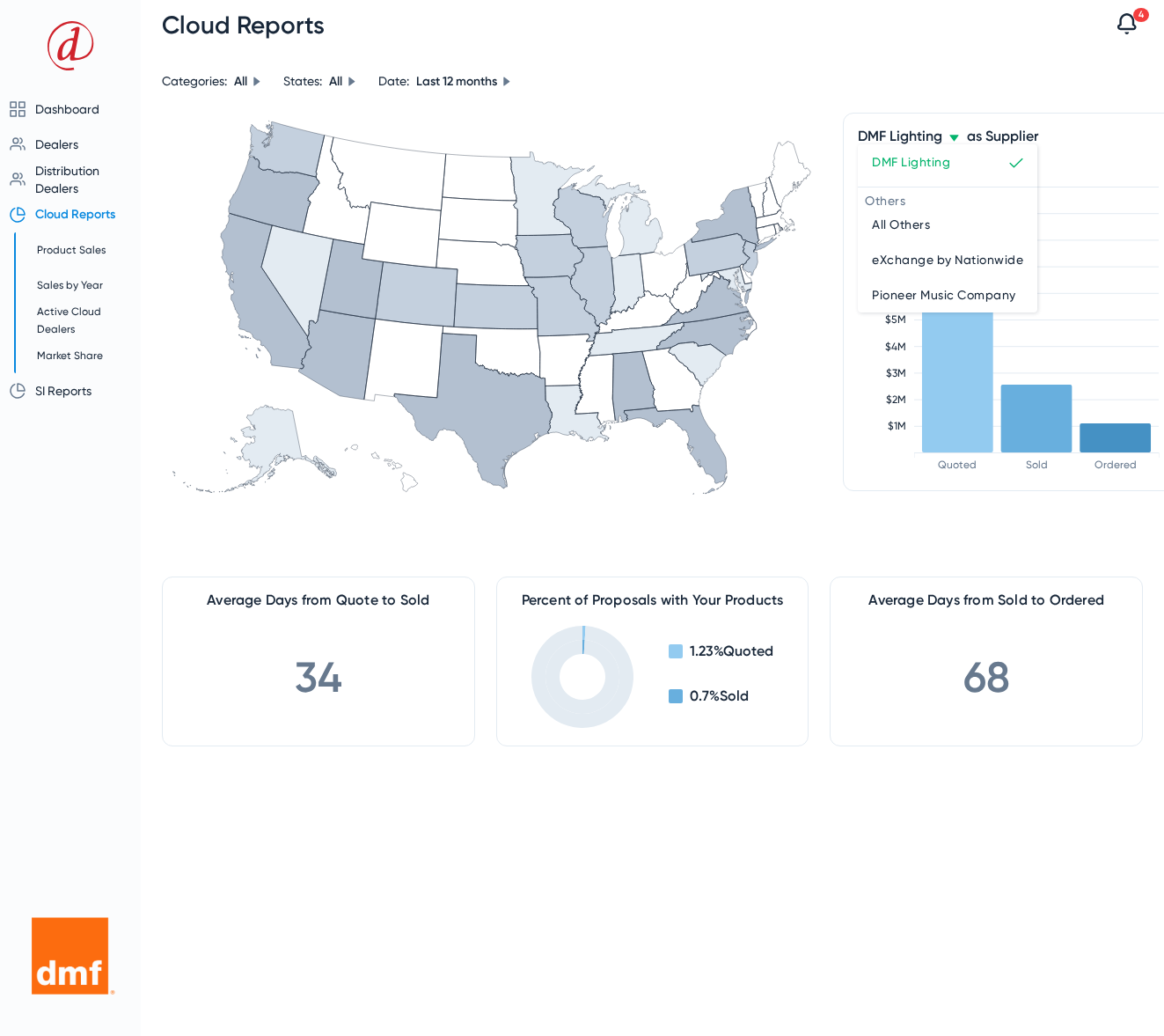
click at [926, 229] on span "All Others" at bounding box center [901, 224] width 58 height 21
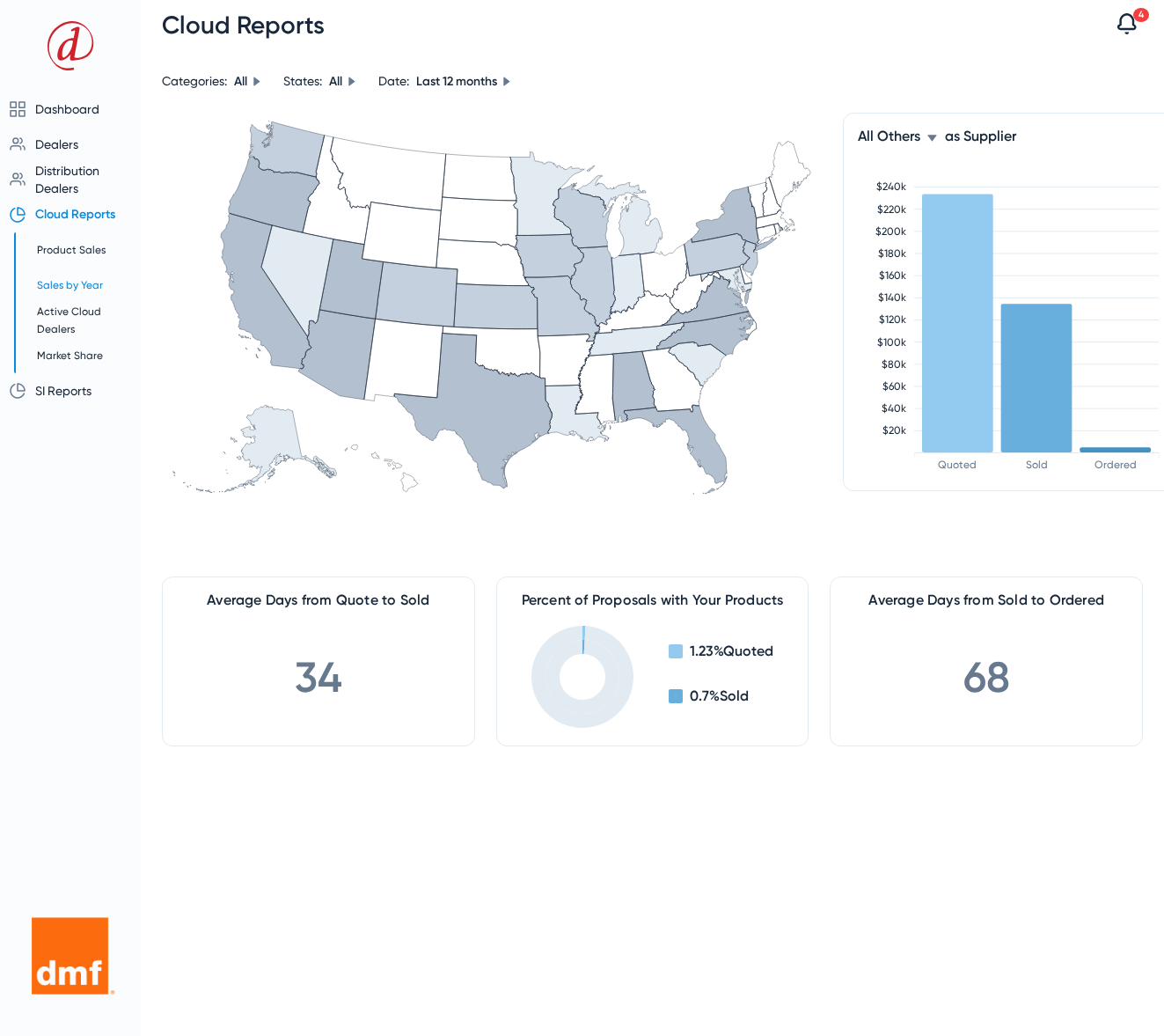
click at [69, 288] on span "Sales by Year" at bounding box center [69, 284] width 66 height 12
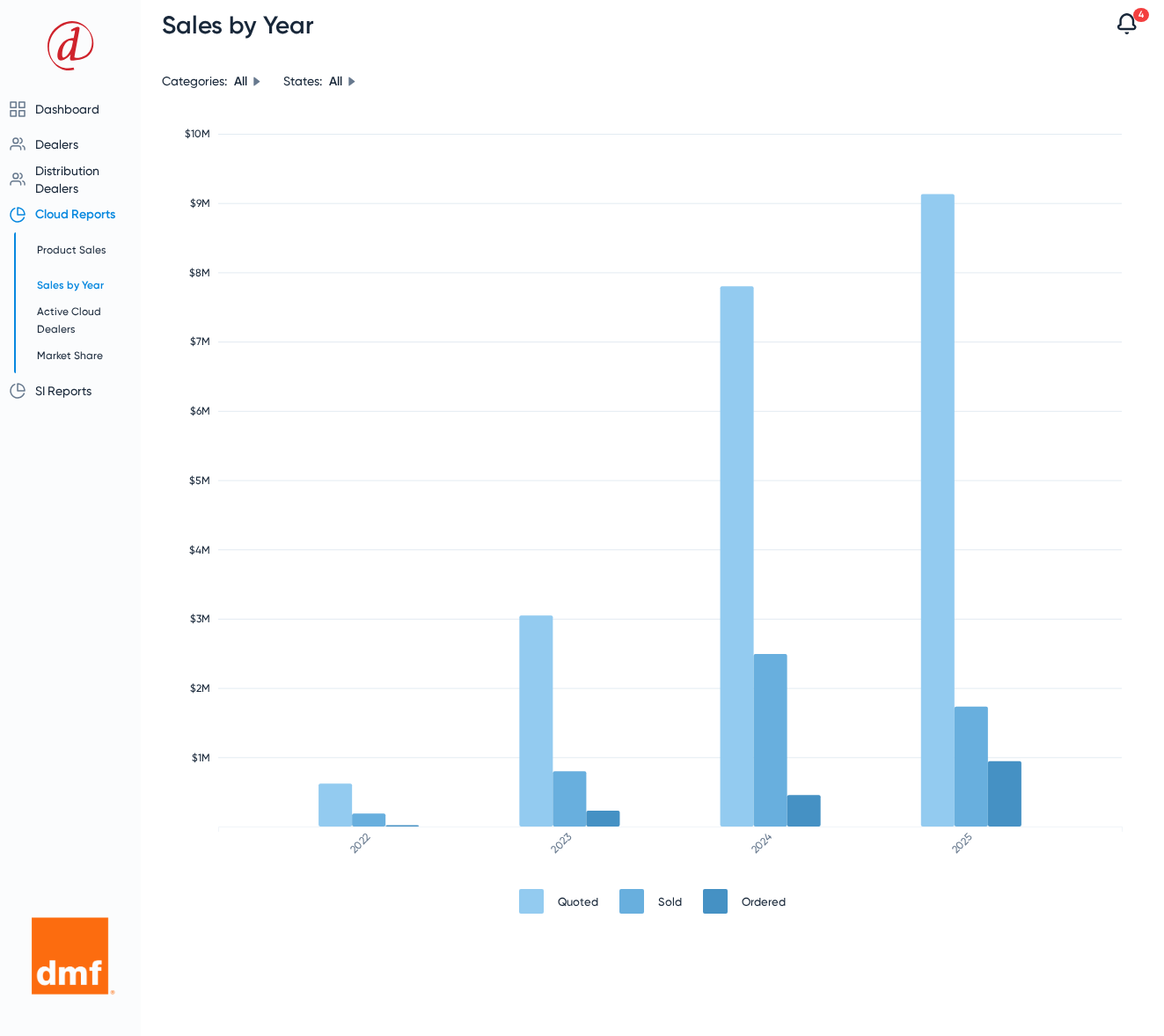
click at [737, 694] on rect at bounding box center [737, 555] width 34 height 540
